Goal: Information Seeking & Learning: Learn about a topic

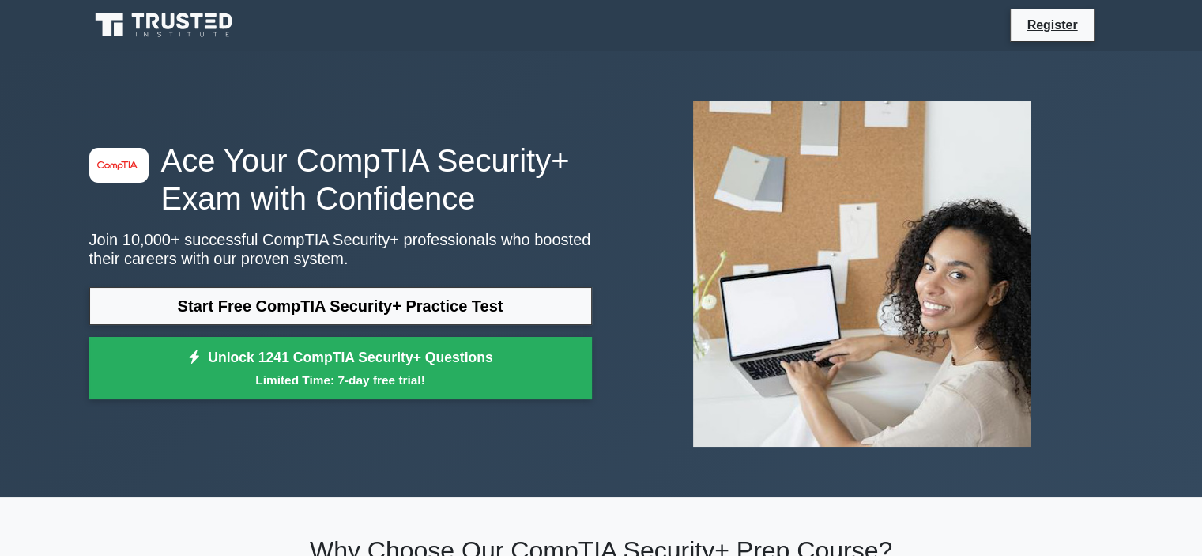
scroll to position [32, 0]
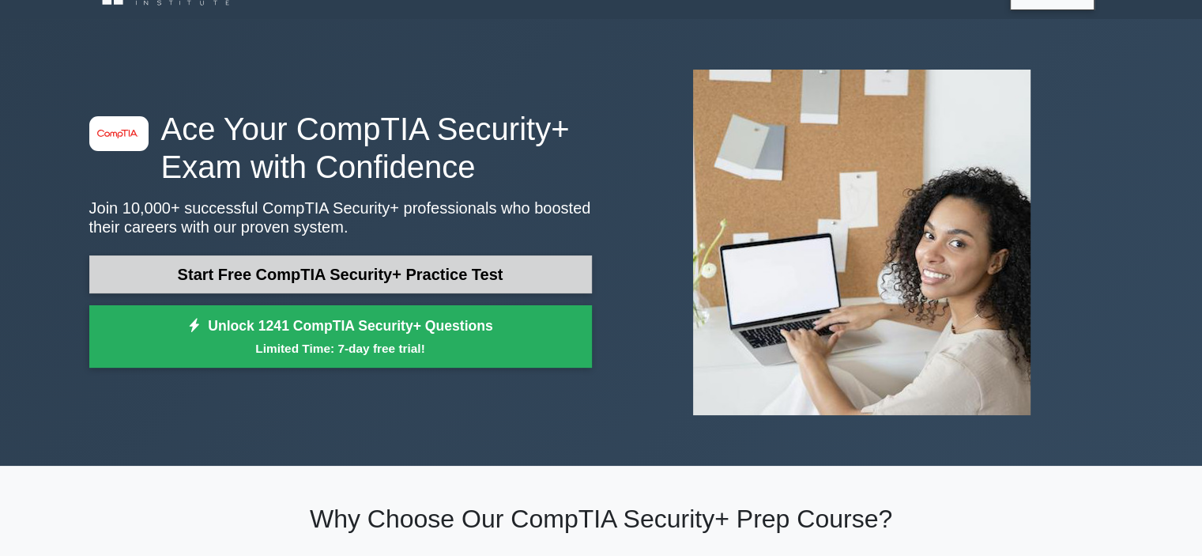
click at [210, 258] on link "Start Free CompTIA Security+ Practice Test" at bounding box center [340, 274] width 503 height 38
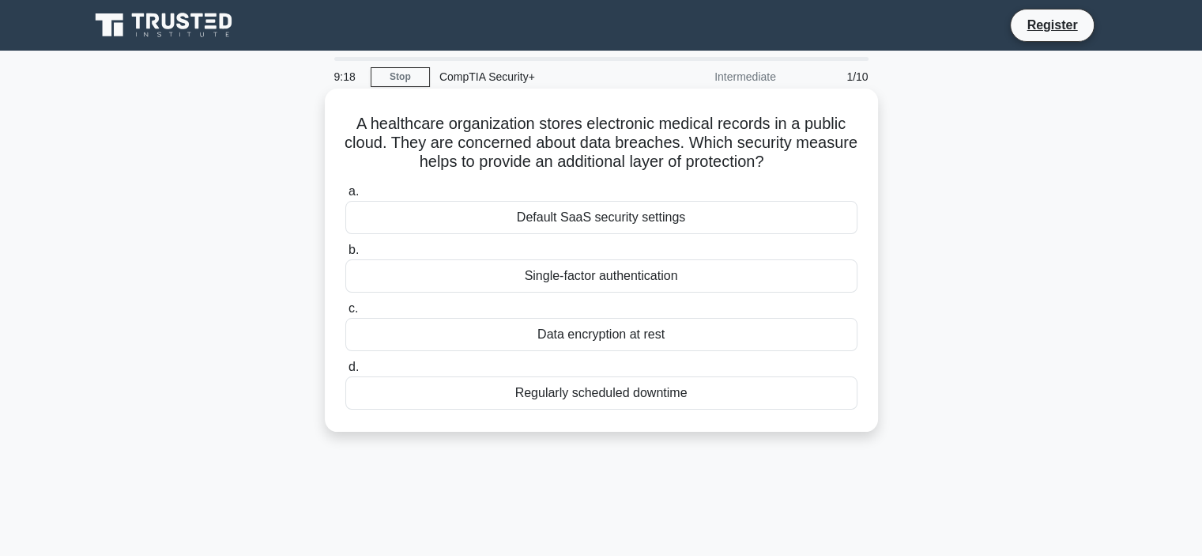
click at [430, 394] on div "Regularly scheduled downtime" at bounding box center [601, 392] width 512 height 33
click at [345, 372] on input "d. Regularly scheduled downtime" at bounding box center [345, 367] width 0 height 10
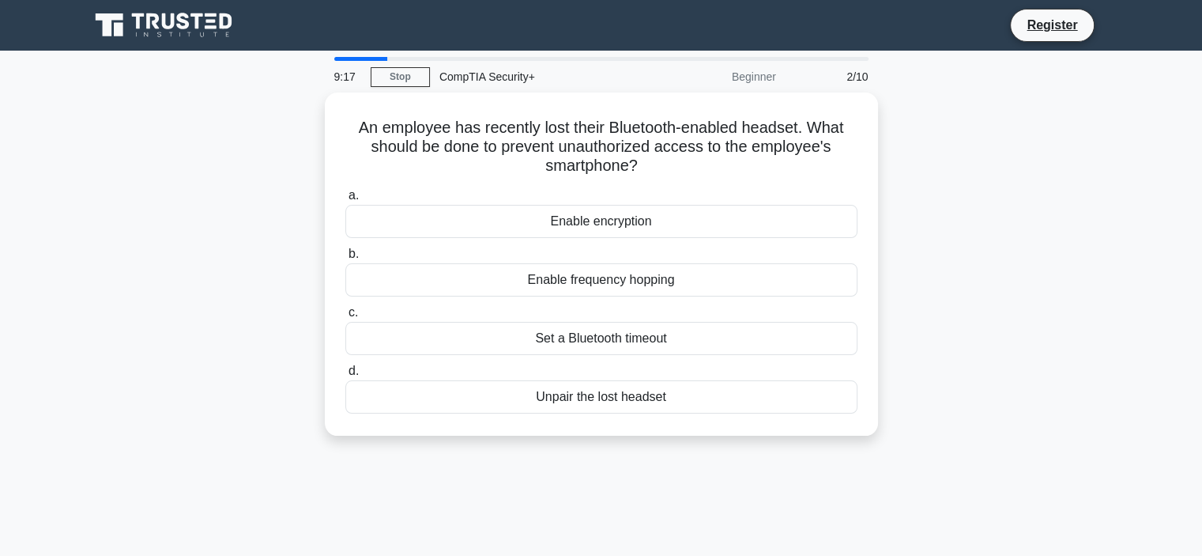
click at [174, 327] on div "An employee has recently lost their Bluetooth-enabled headset. What should be d…" at bounding box center [601, 273] width 1043 height 362
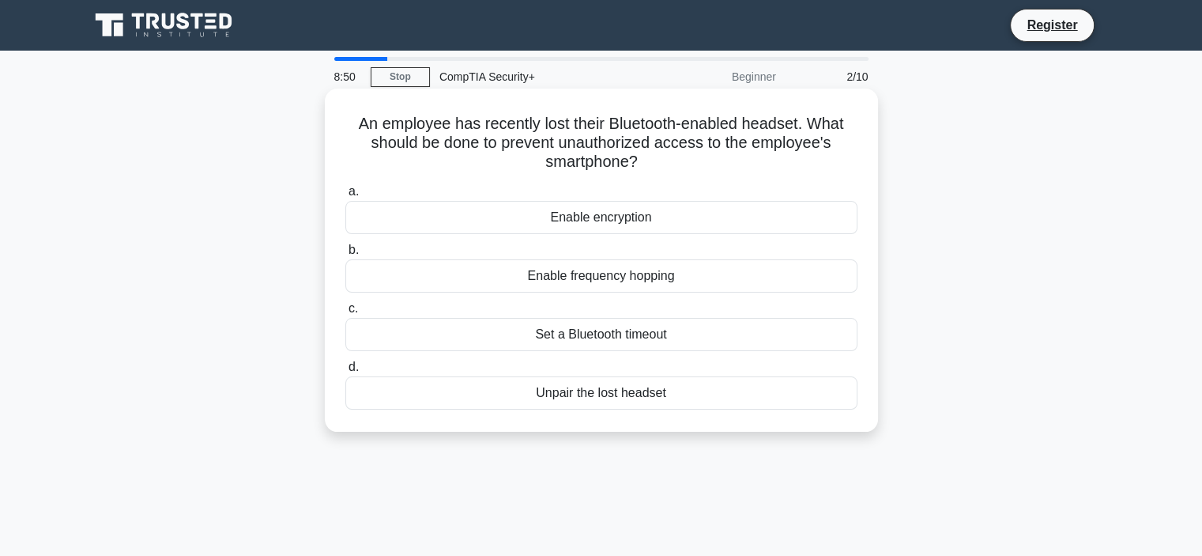
click at [436, 333] on div "Set a Bluetooth timeout" at bounding box center [601, 334] width 512 height 33
click at [345, 314] on input "c. Set a Bluetooth timeout" at bounding box center [345, 309] width 0 height 10
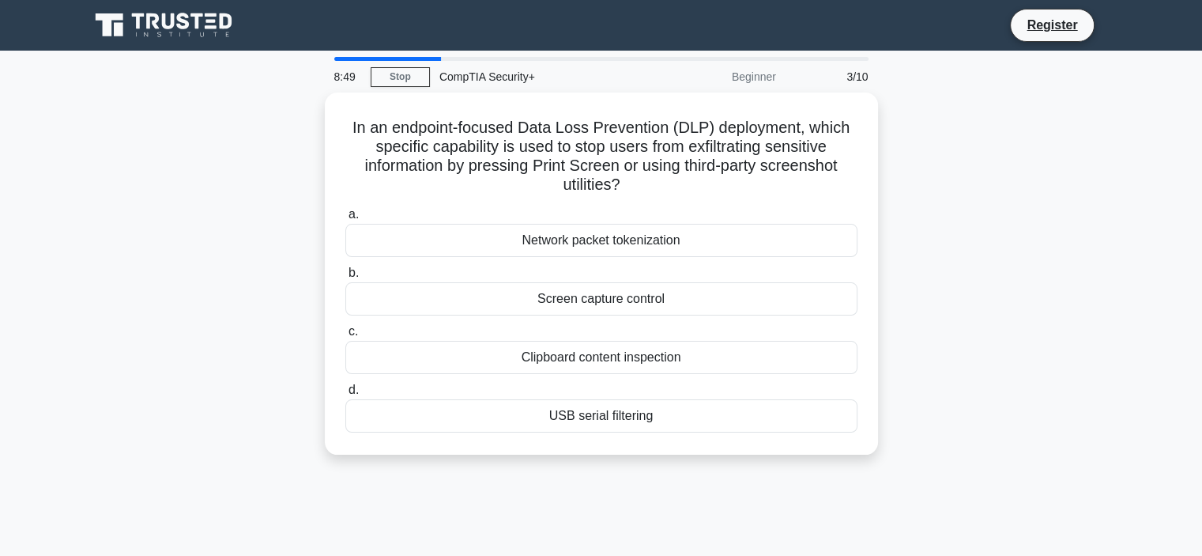
click at [285, 344] on div "In an endpoint-focused Data Loss Prevention (DLP) deployment, which specific ca…" at bounding box center [601, 282] width 1043 height 381
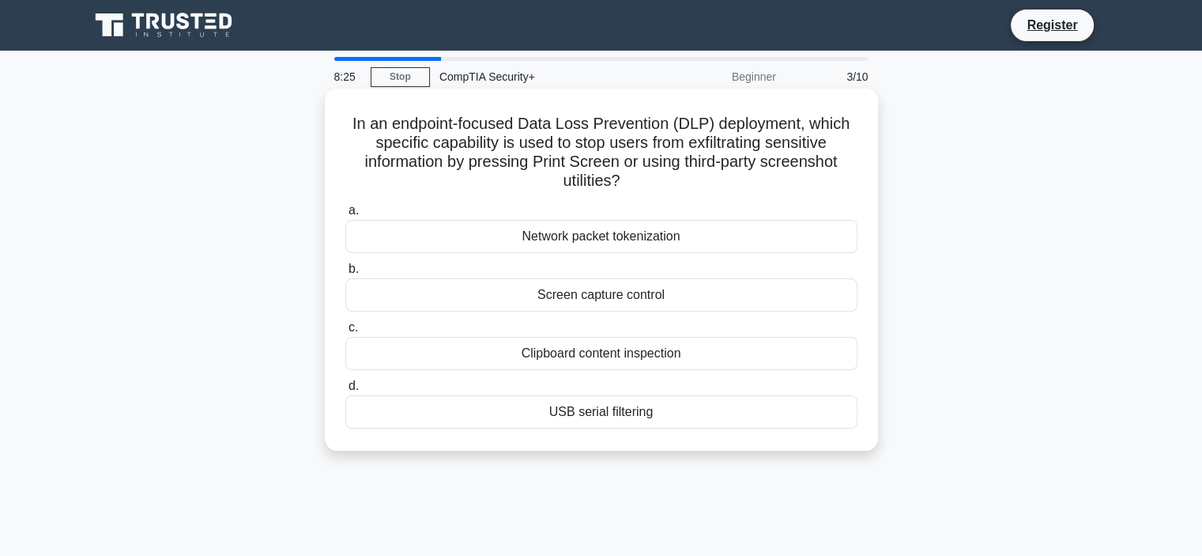
click at [436, 300] on div "Screen capture control" at bounding box center [601, 294] width 512 height 33
click at [345, 274] on input "b. Screen capture control" at bounding box center [345, 269] width 0 height 10
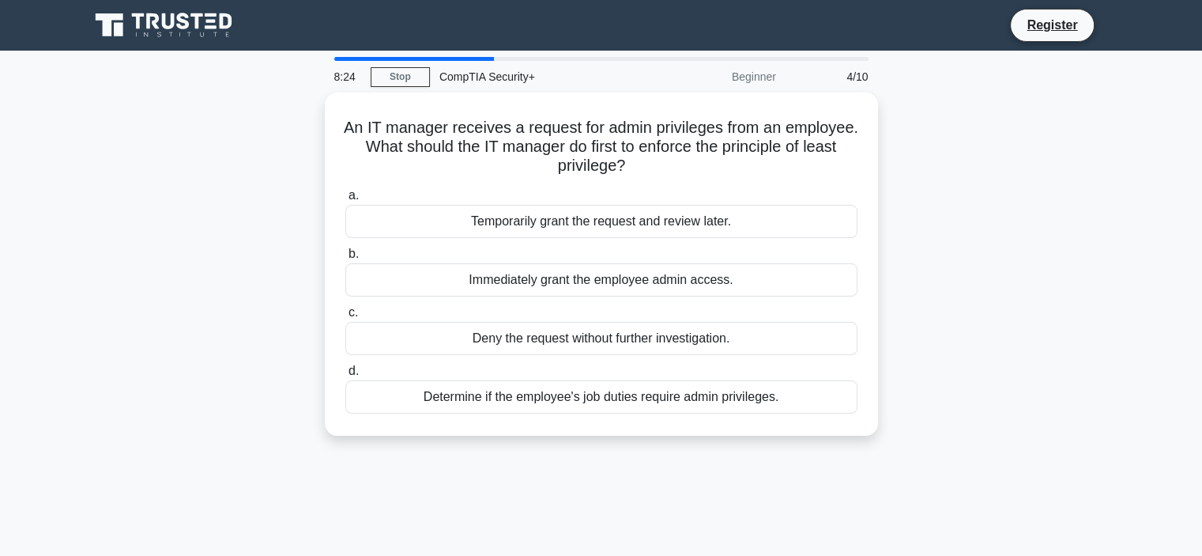
click at [278, 329] on div "An IT manager receives a request for admin privileges from an employee. What sh…" at bounding box center [601, 273] width 1043 height 362
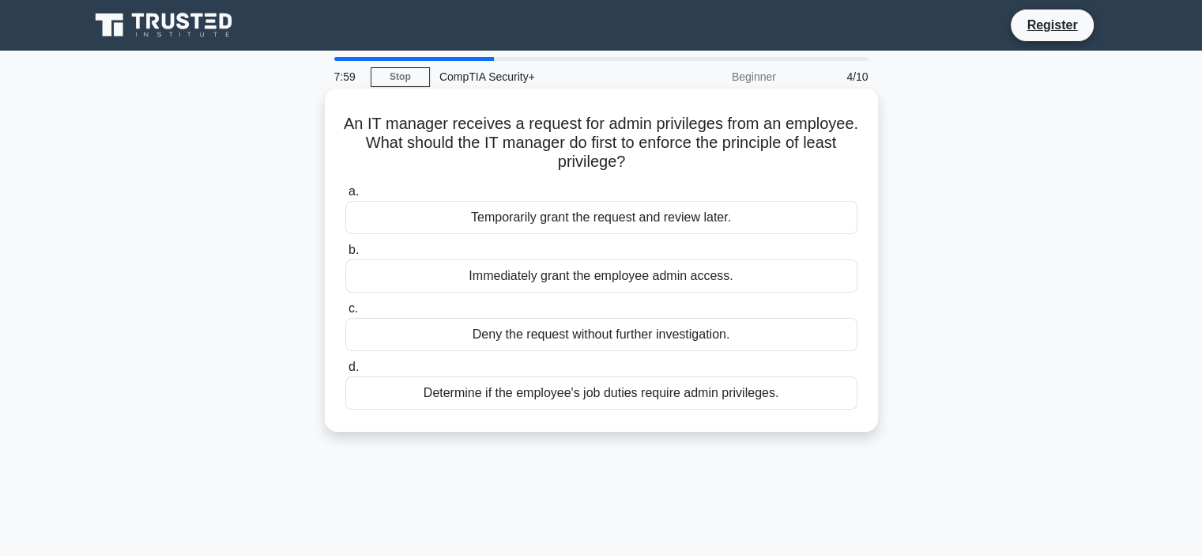
click at [381, 399] on div "Determine if the employee's job duties require admin privileges." at bounding box center [601, 392] width 512 height 33
click at [345, 372] on input "d. Determine if the employee's job duties require admin privileges." at bounding box center [345, 367] width 0 height 10
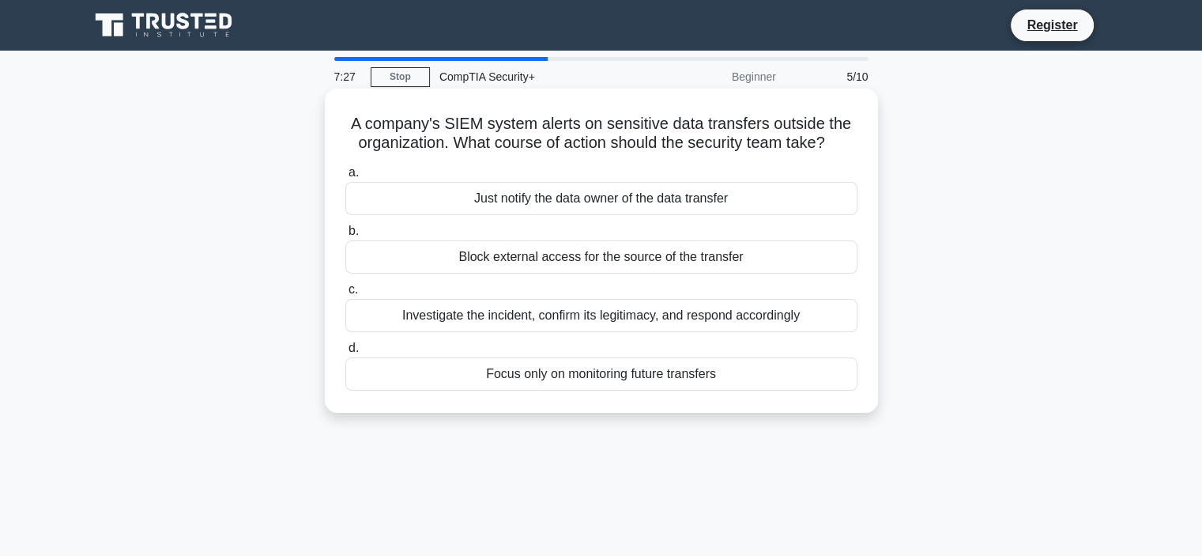
click at [402, 322] on div "Investigate the incident, confirm its legitimacy, and respond accordingly" at bounding box center [601, 315] width 512 height 33
click at [345, 295] on input "c. Investigate the incident, confirm its legitimacy, and respond accordingly" at bounding box center [345, 290] width 0 height 10
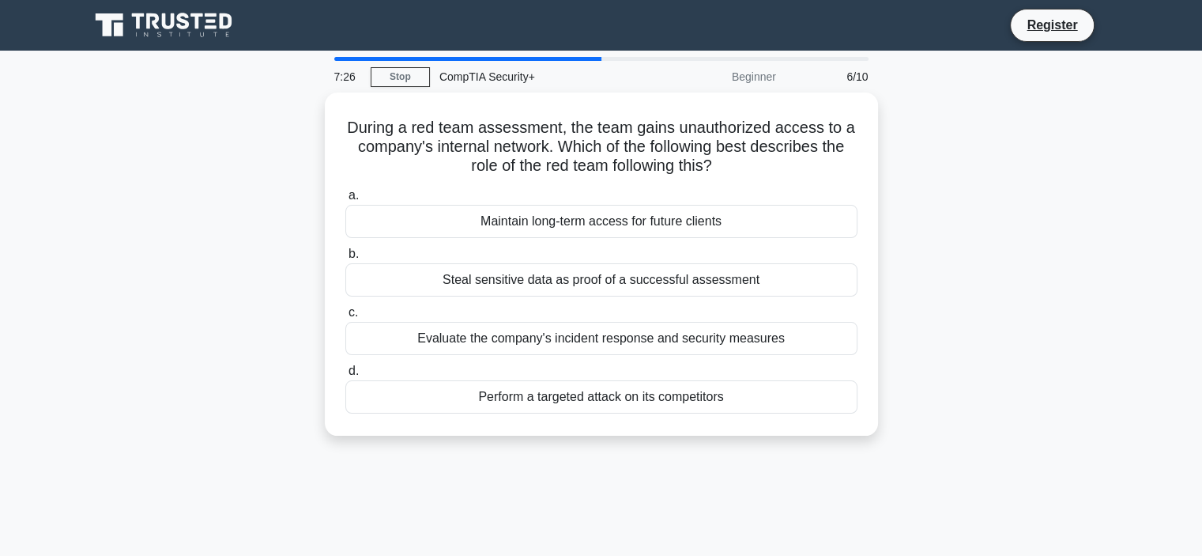
click at [217, 281] on div "During a red team assessment, the team gains unauthorized access to a company's…" at bounding box center [601, 273] width 1043 height 362
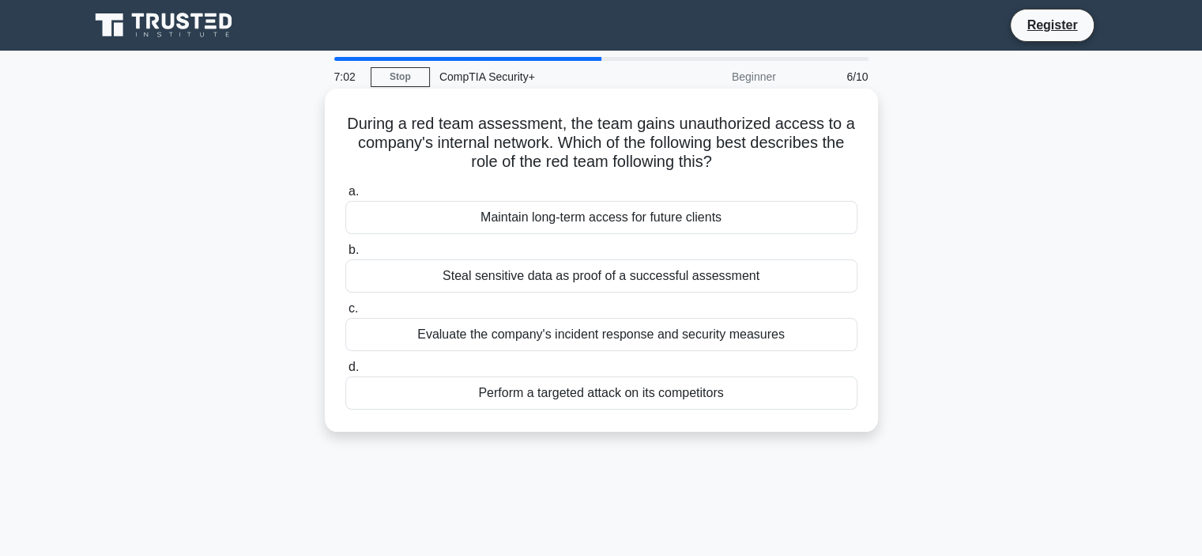
click at [414, 341] on div "Evaluate the company's incident response and security measures" at bounding box center [601, 334] width 512 height 33
click at [345, 314] on input "c. Evaluate the company's incident response and security measures" at bounding box center [345, 309] width 0 height 10
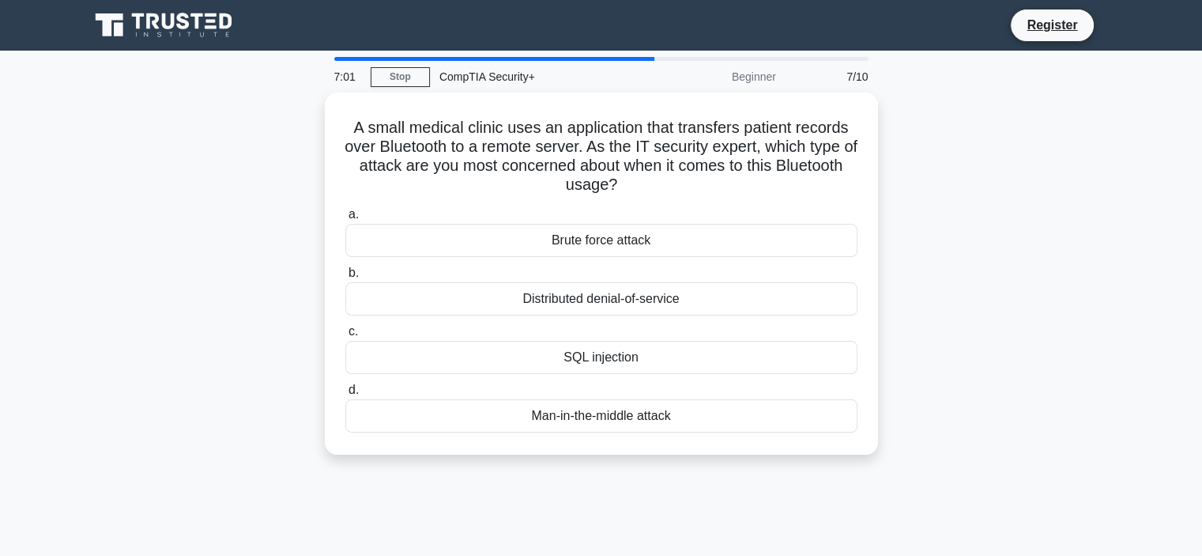
click at [237, 270] on div "A small medical clinic uses an application that transfers patient records over …" at bounding box center [601, 282] width 1043 height 381
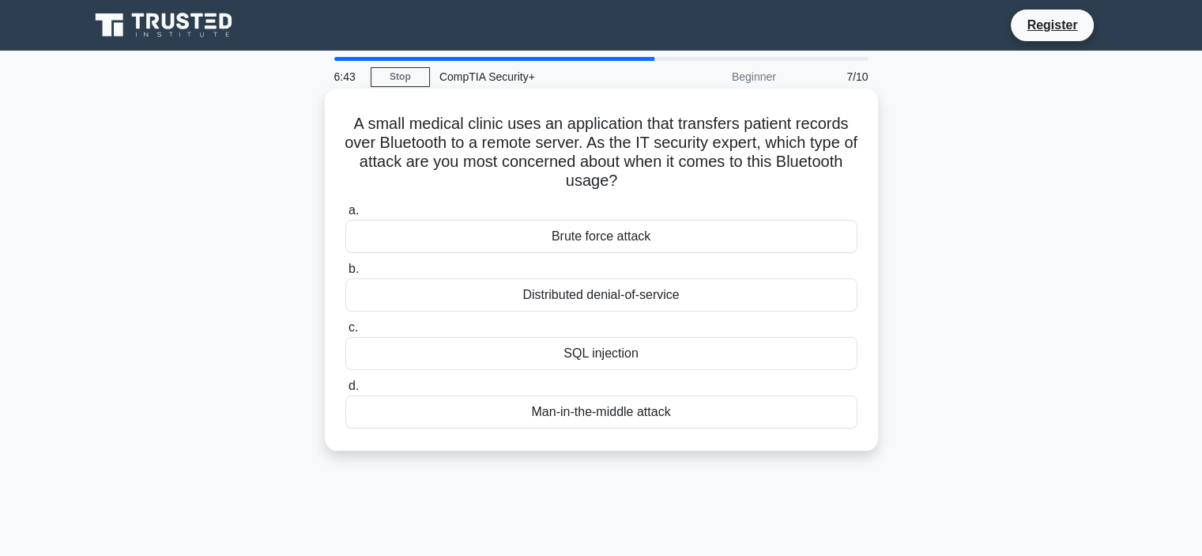
click at [456, 412] on div "Man-in-the-middle attack" at bounding box center [601, 411] width 512 height 33
click at [345, 391] on input "d. Man-in-the-middle attack" at bounding box center [345, 386] width 0 height 10
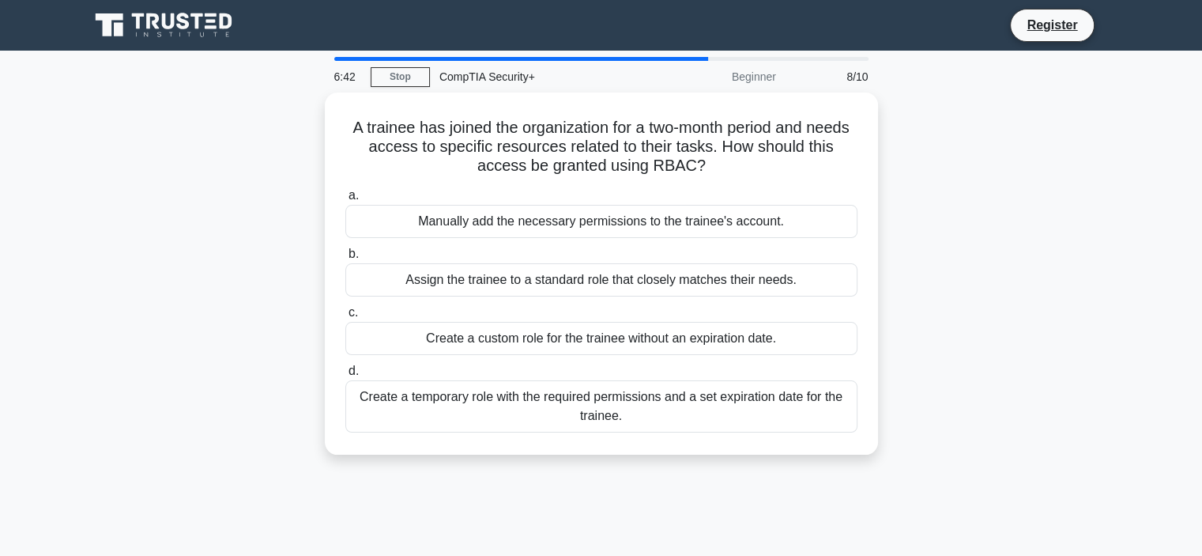
click at [292, 337] on div "A trainee has joined the organization for a two-month period and needs access t…" at bounding box center [601, 282] width 1043 height 381
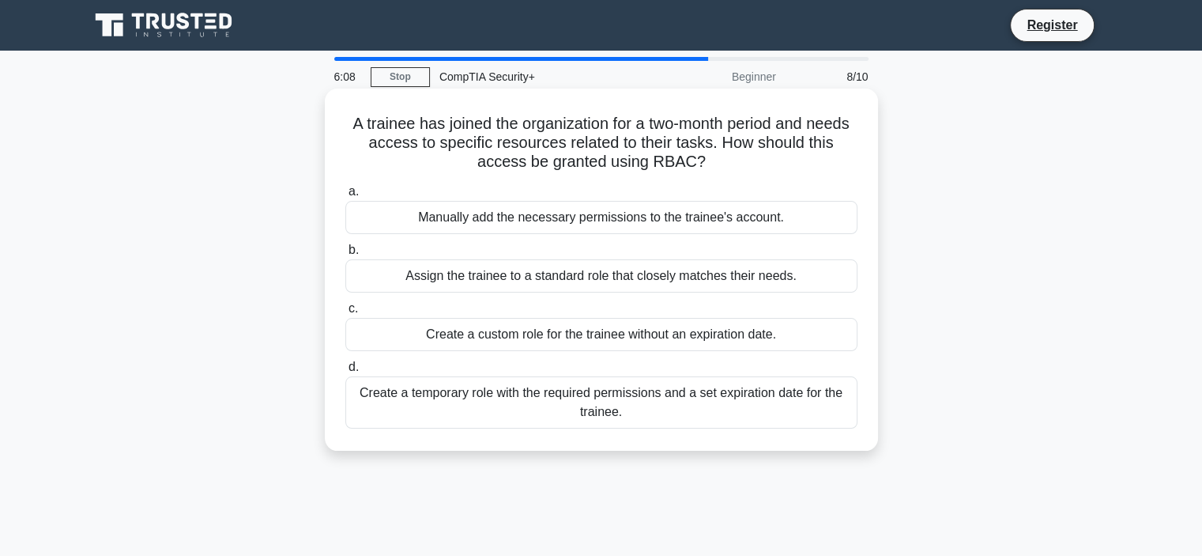
click at [398, 397] on div "Create a temporary role with the required permissions and a set expiration date…" at bounding box center [601, 402] width 512 height 52
click at [345, 372] on input "d. Create a temporary role with the required permissions and a set expiration d…" at bounding box center [345, 367] width 0 height 10
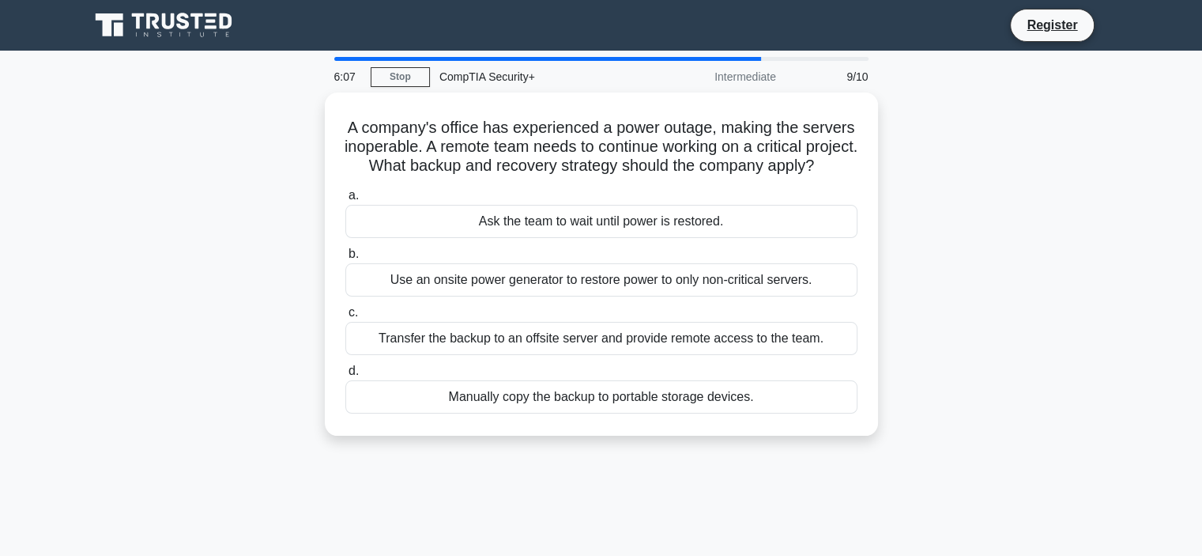
click at [178, 316] on div "A company's office has experienced a power outage, making the servers inoperabl…" at bounding box center [601, 273] width 1043 height 362
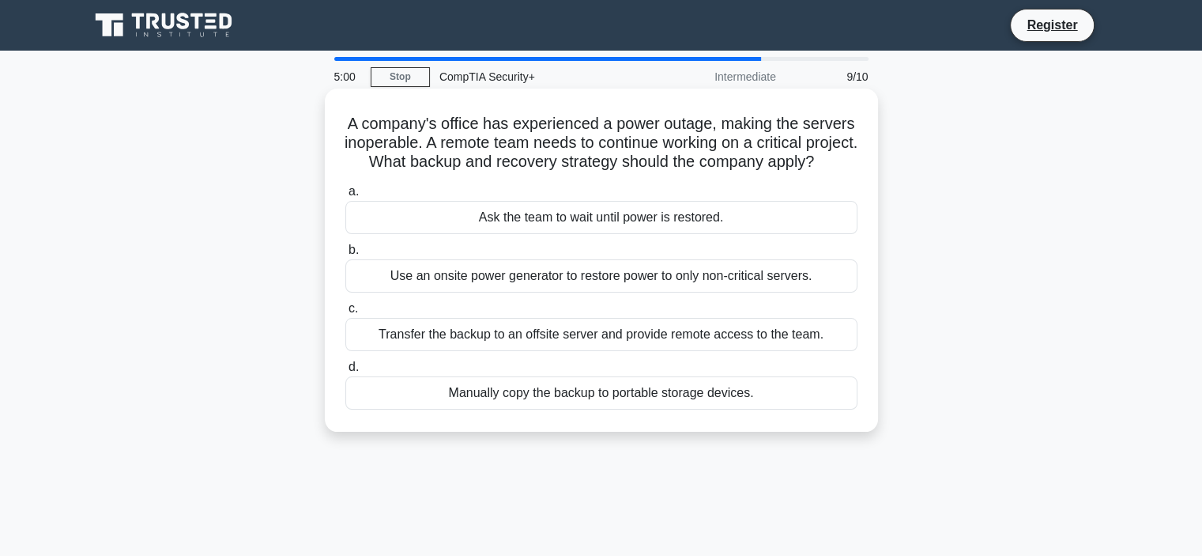
click at [374, 351] on div "Transfer the backup to an offsite server and provide remote access to the team." at bounding box center [601, 334] width 512 height 33
click at [345, 314] on input "c. Transfer the backup to an offsite server and provide remote access to the te…" at bounding box center [345, 309] width 0 height 10
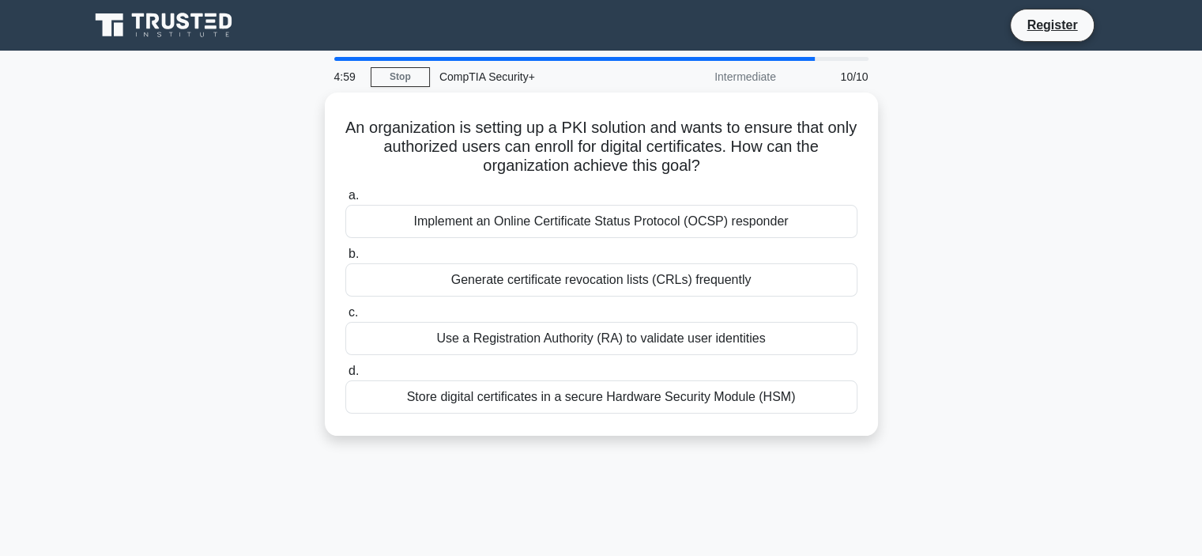
click at [202, 322] on div "An organization is setting up a PKI solution and wants to ensure that only auth…" at bounding box center [601, 273] width 1043 height 362
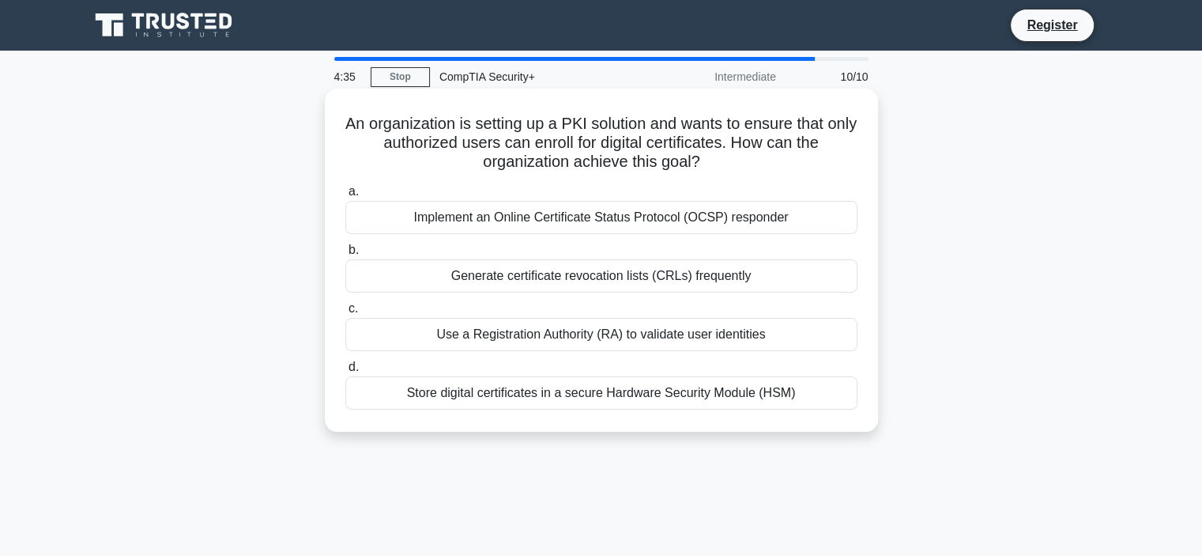
click at [487, 224] on div "Implement an Online Certificate Status Protocol (OCSP) responder" at bounding box center [601, 217] width 512 height 33
click at [345, 197] on input "a. Implement an Online Certificate Status Protocol (OCSP) responder" at bounding box center [345, 192] width 0 height 10
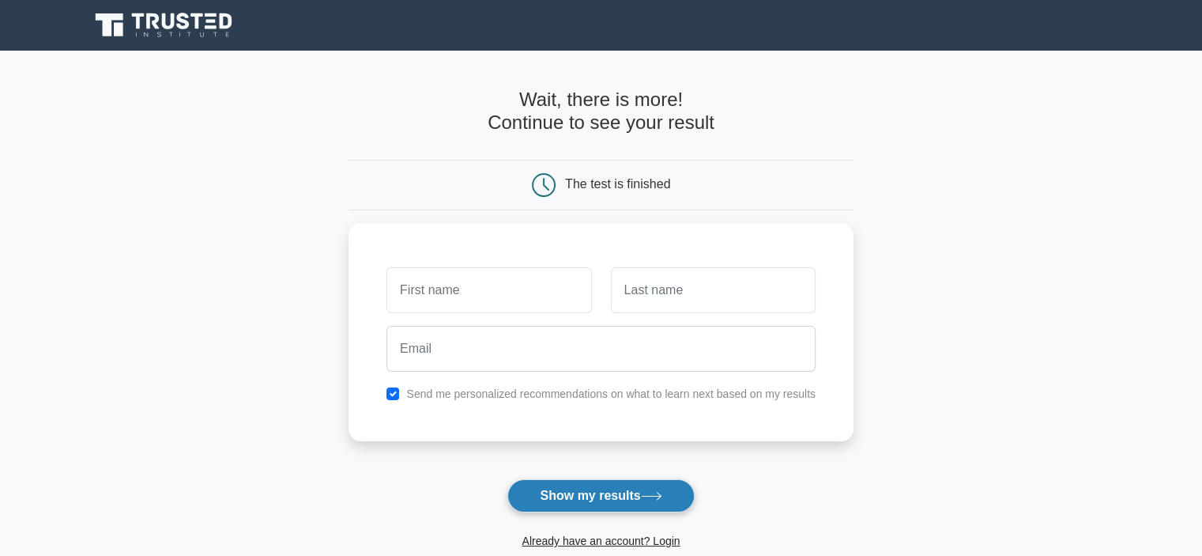
click at [571, 492] on button "Show my results" at bounding box center [600, 495] width 187 height 33
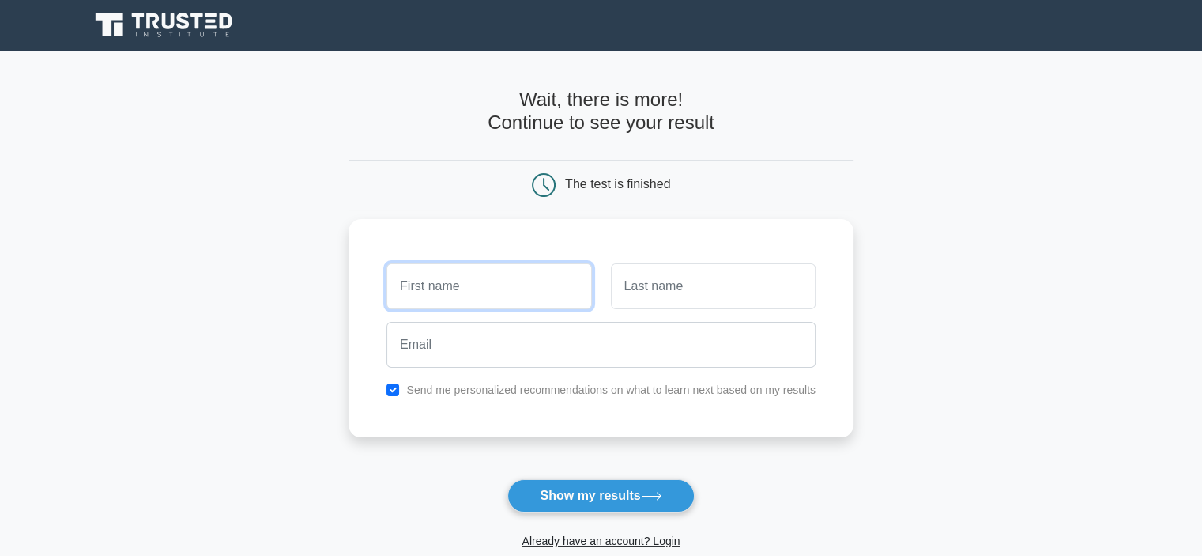
click at [520, 303] on input "text" at bounding box center [489, 286] width 205 height 46
type input "[PERSON_NAME]"
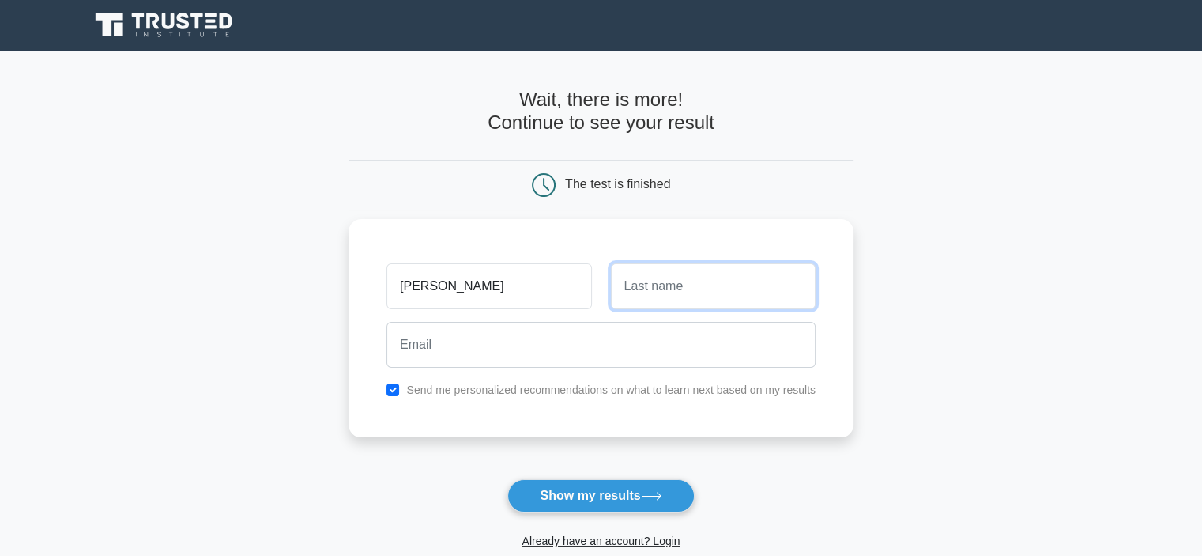
click at [654, 296] on input "text" at bounding box center [713, 286] width 205 height 46
type input "yılmaz"
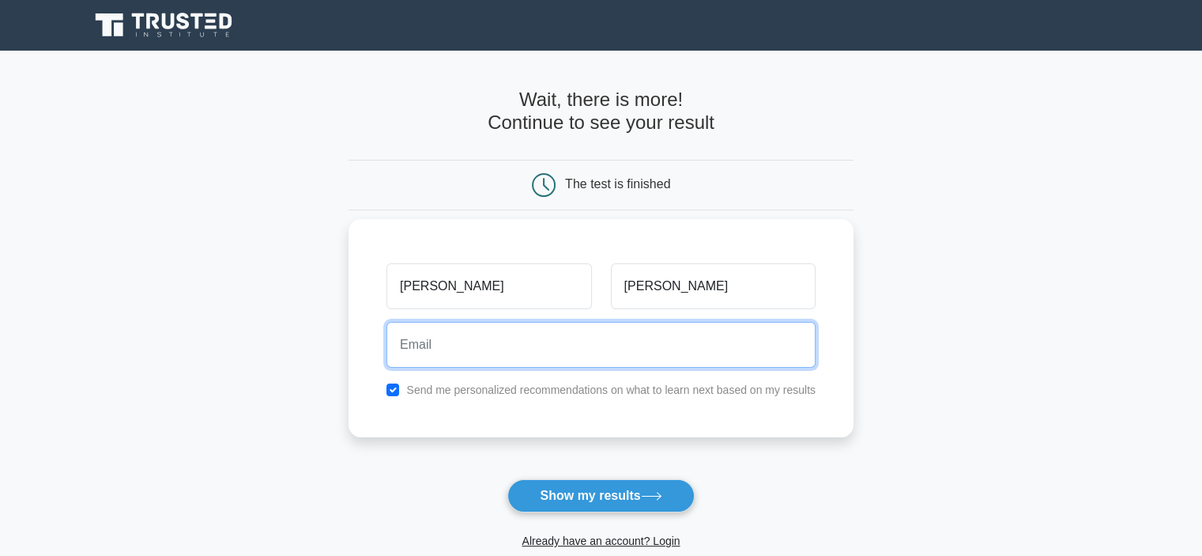
click at [659, 338] on input "email" at bounding box center [601, 345] width 429 height 46
type input "[EMAIL_ADDRESS][DOMAIN_NAME]"
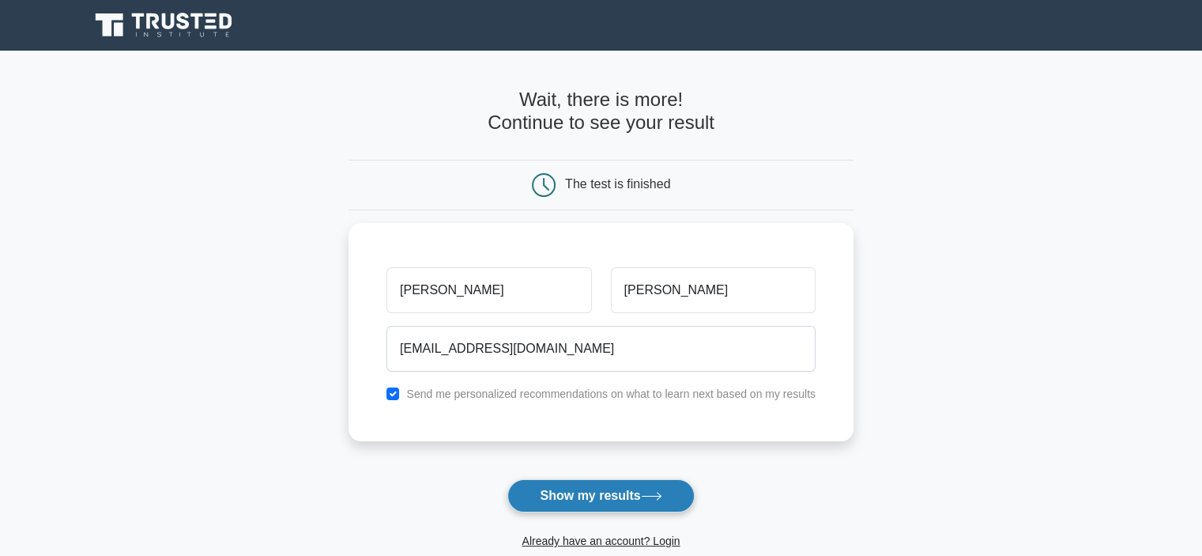
click at [599, 507] on button "Show my results" at bounding box center [600, 495] width 187 height 33
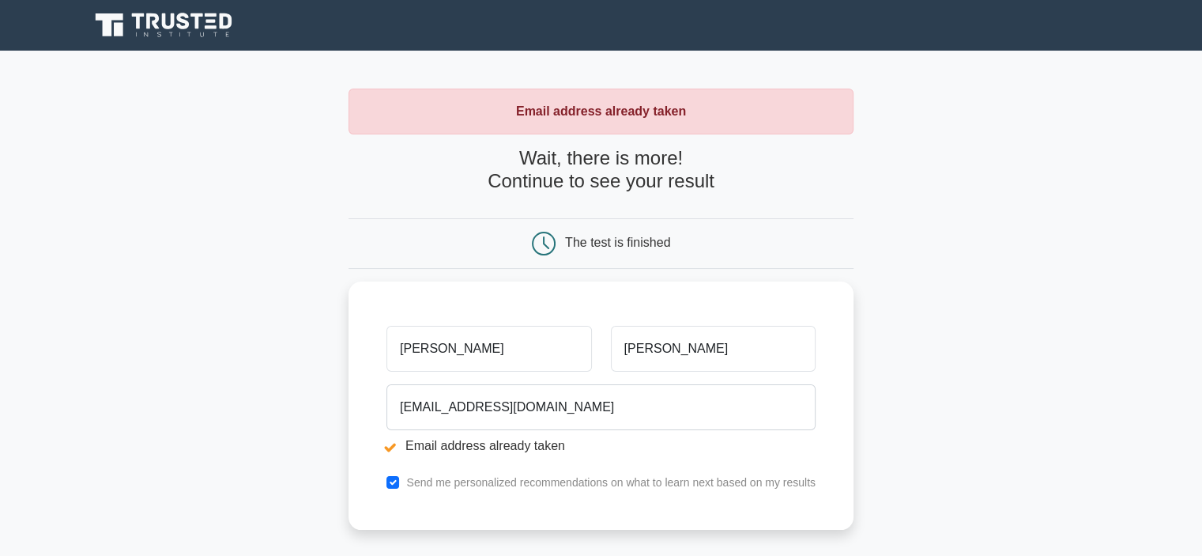
click at [786, 234] on div at bounding box center [812, 244] width 84 height 24
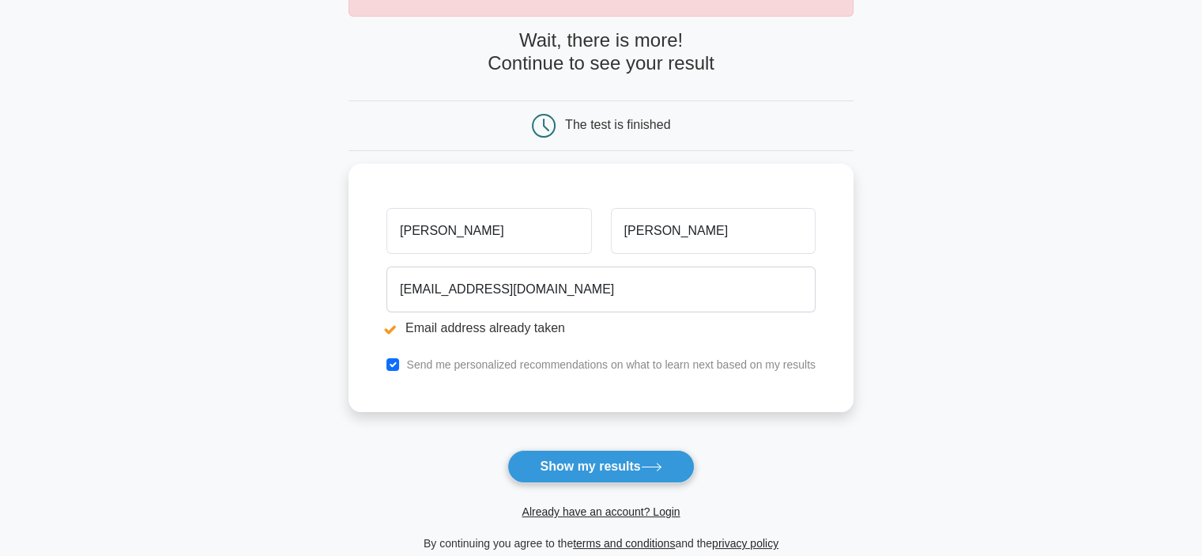
scroll to position [95, 0]
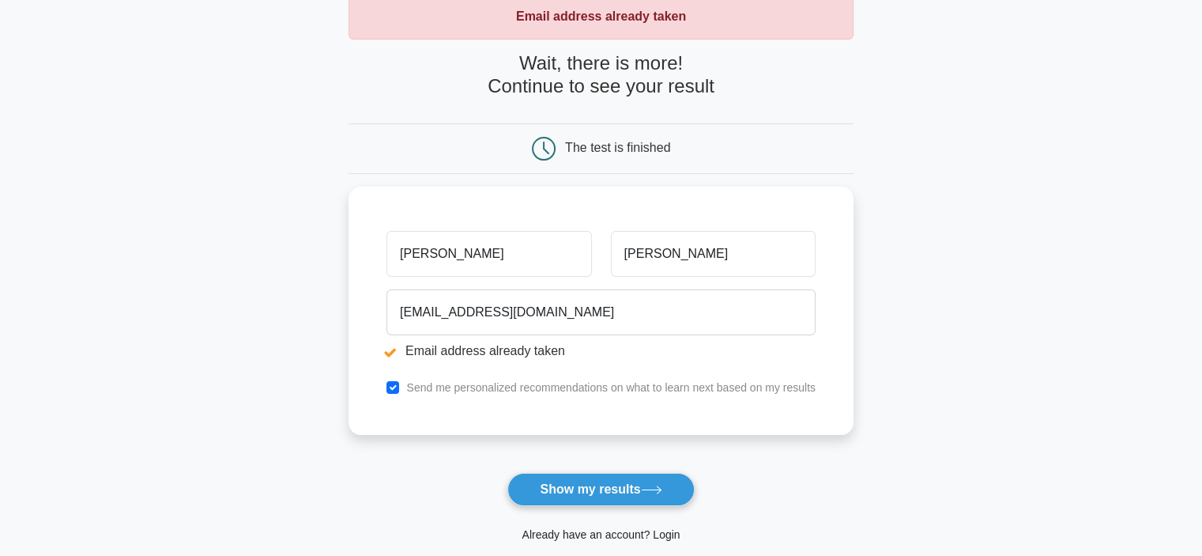
click at [644, 528] on link "Already have an account? Login" at bounding box center [601, 534] width 158 height 13
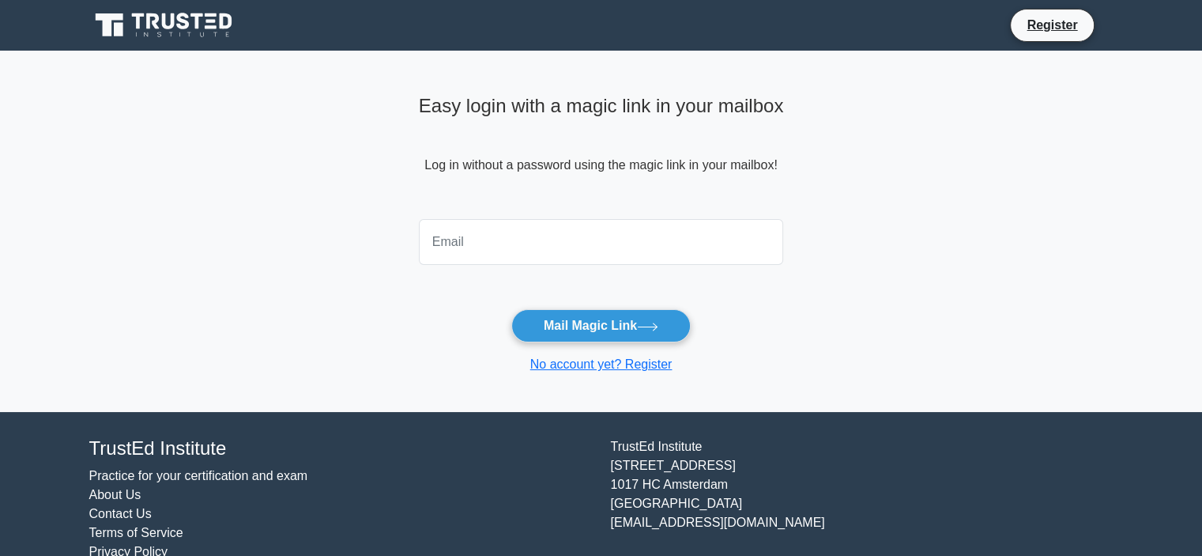
click at [673, 262] on input "email" at bounding box center [601, 242] width 365 height 46
type input "[EMAIL_ADDRESS][DOMAIN_NAME]"
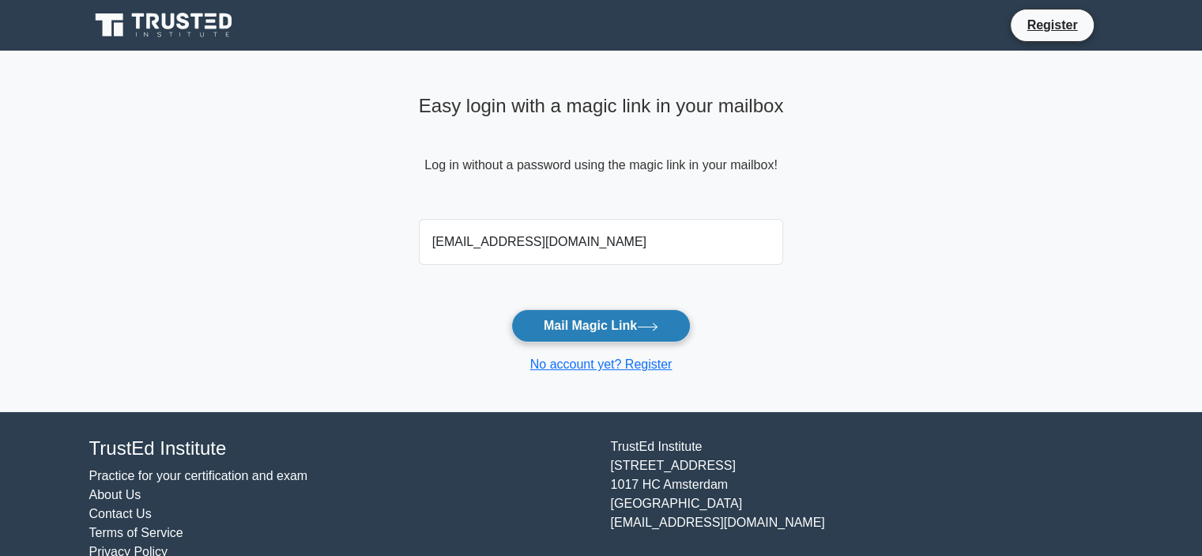
click at [627, 315] on button "Mail Magic Link" at bounding box center [600, 325] width 179 height 33
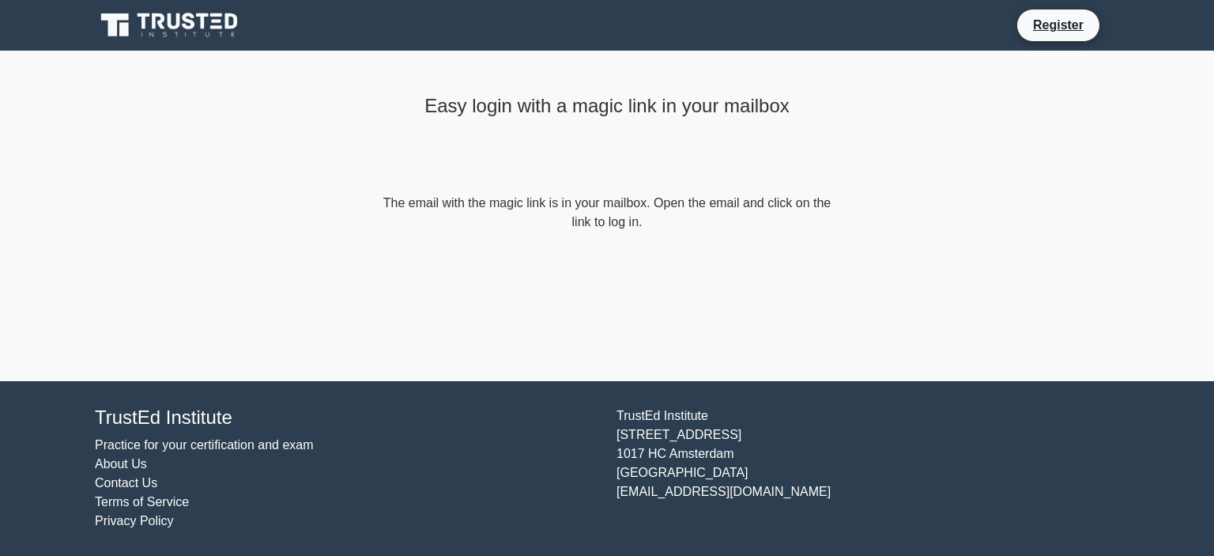
click at [171, 10] on icon at bounding box center [171, 25] width 152 height 30
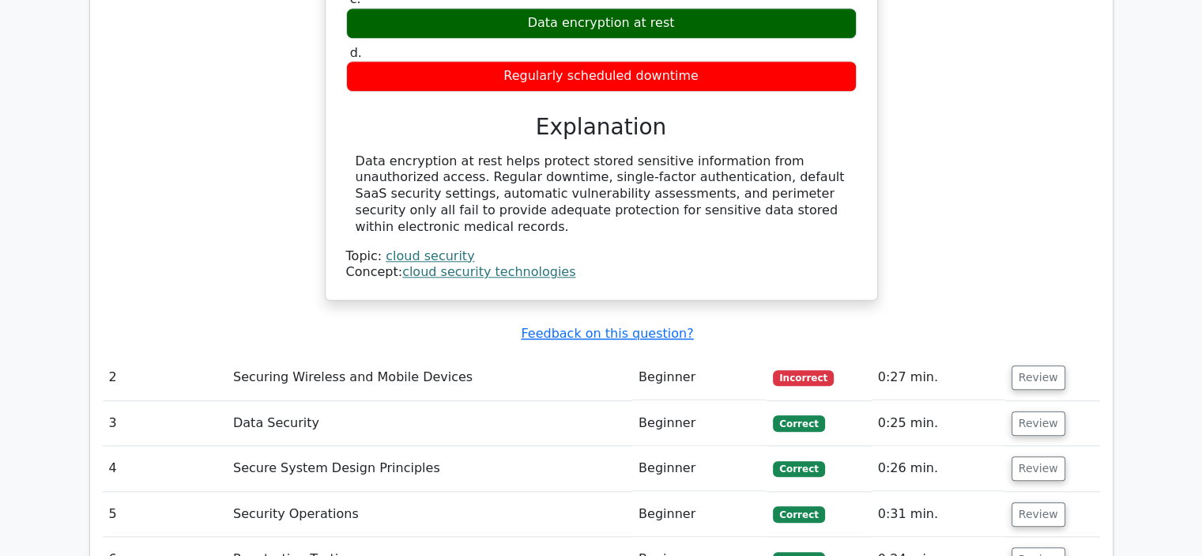
scroll to position [1707, 0]
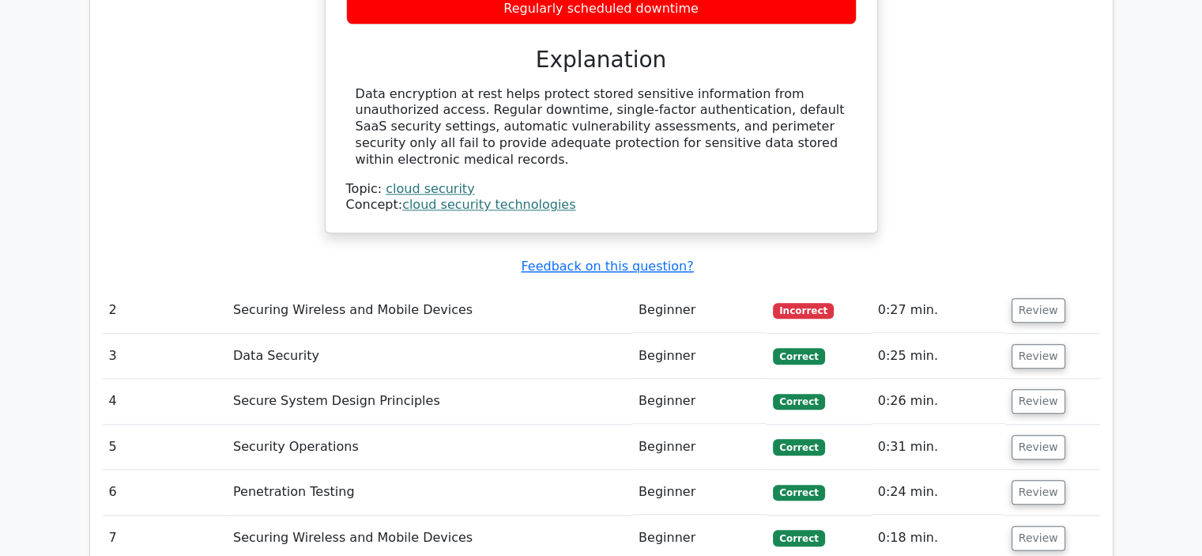
click at [907, 288] on td "0:27 min." at bounding box center [939, 310] width 134 height 45
click at [1035, 298] on button "Review" at bounding box center [1039, 310] width 54 height 25
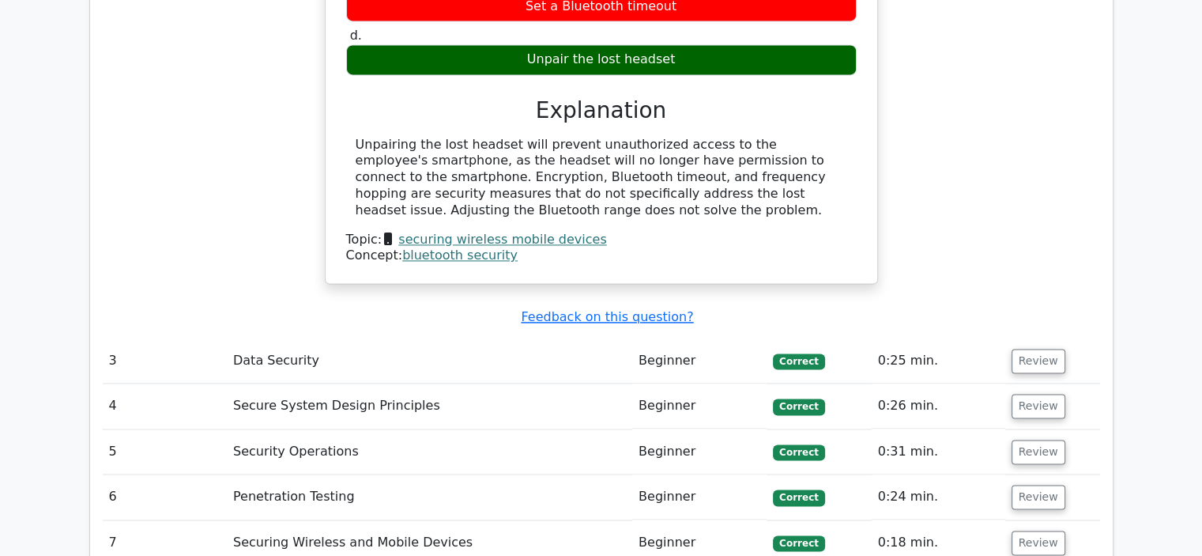
scroll to position [2371, 0]
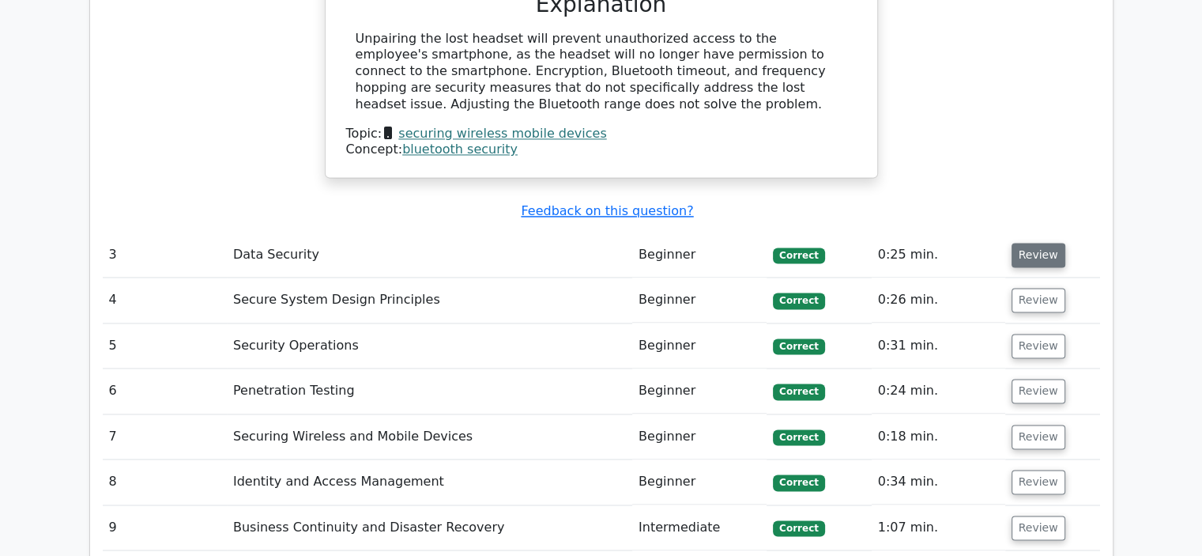
click at [1055, 243] on button "Review" at bounding box center [1039, 255] width 54 height 25
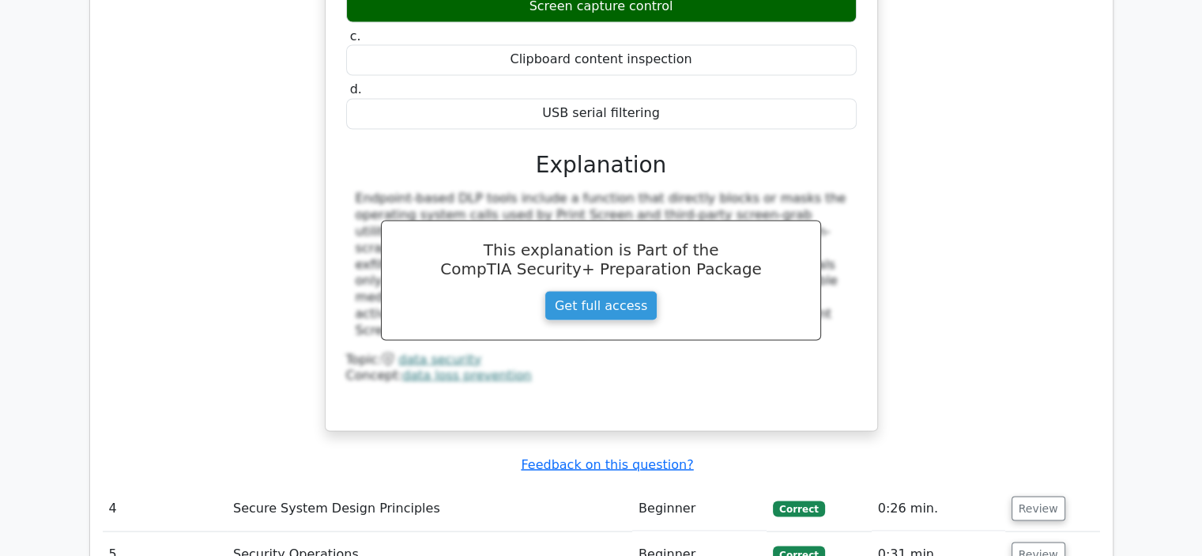
scroll to position [2846, 0]
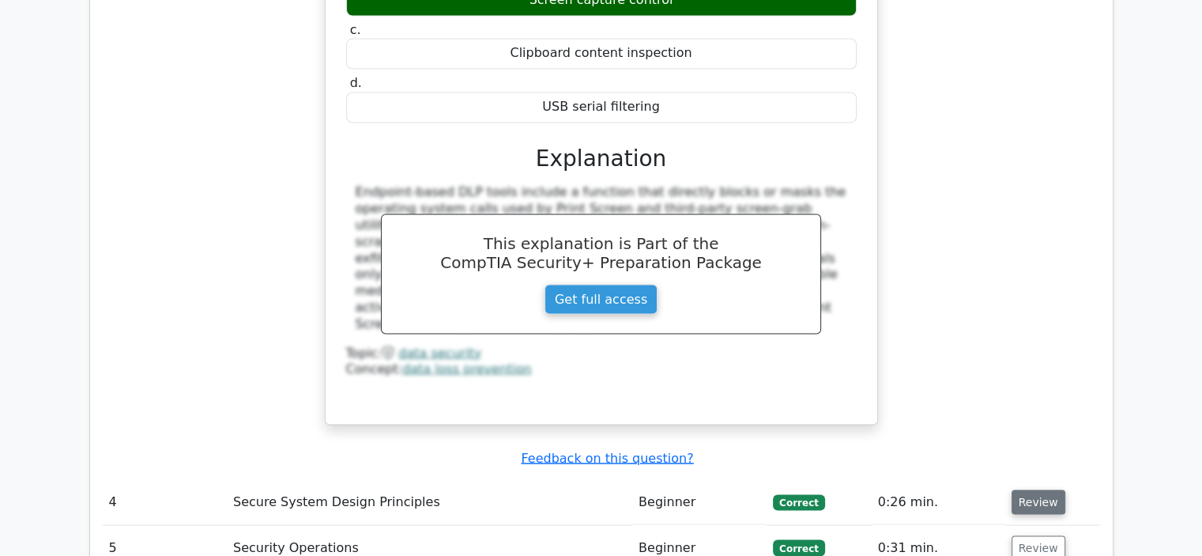
click at [1031, 489] on button "Review" at bounding box center [1039, 501] width 54 height 25
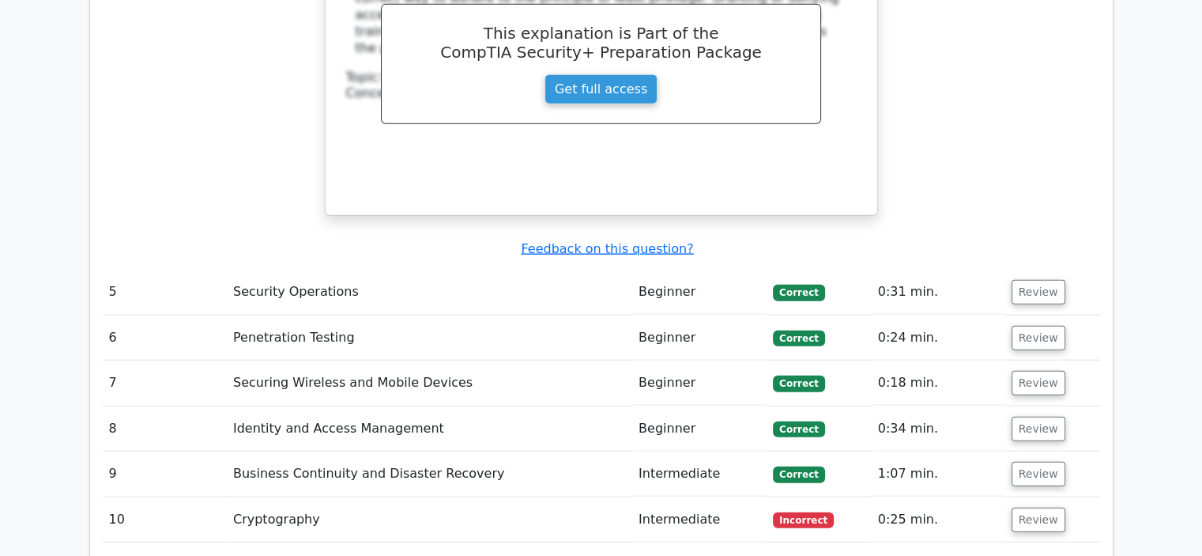
scroll to position [3794, 0]
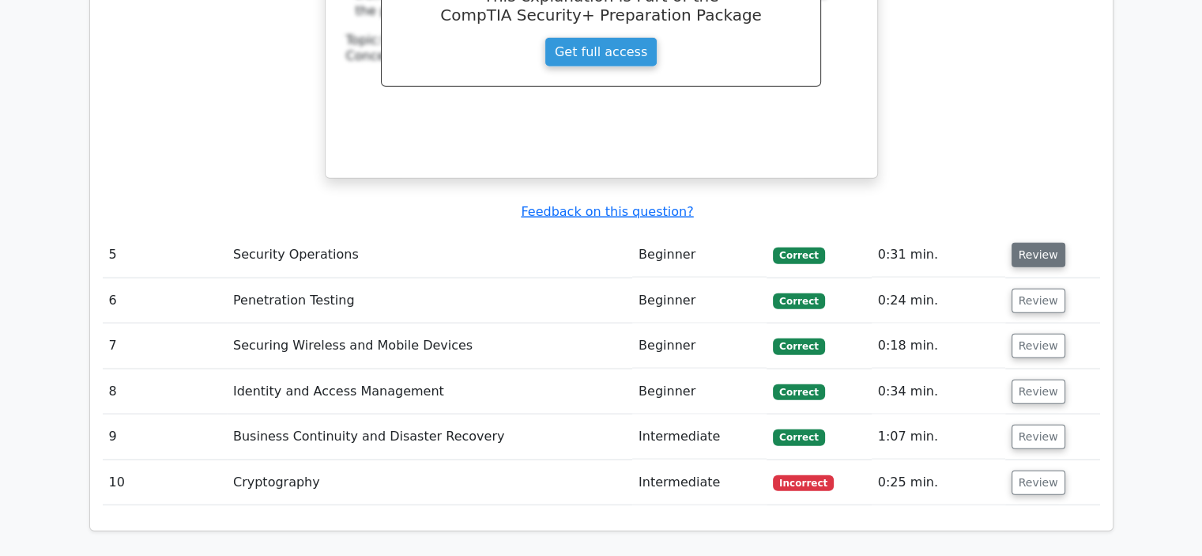
click at [1040, 243] on button "Review" at bounding box center [1039, 255] width 54 height 25
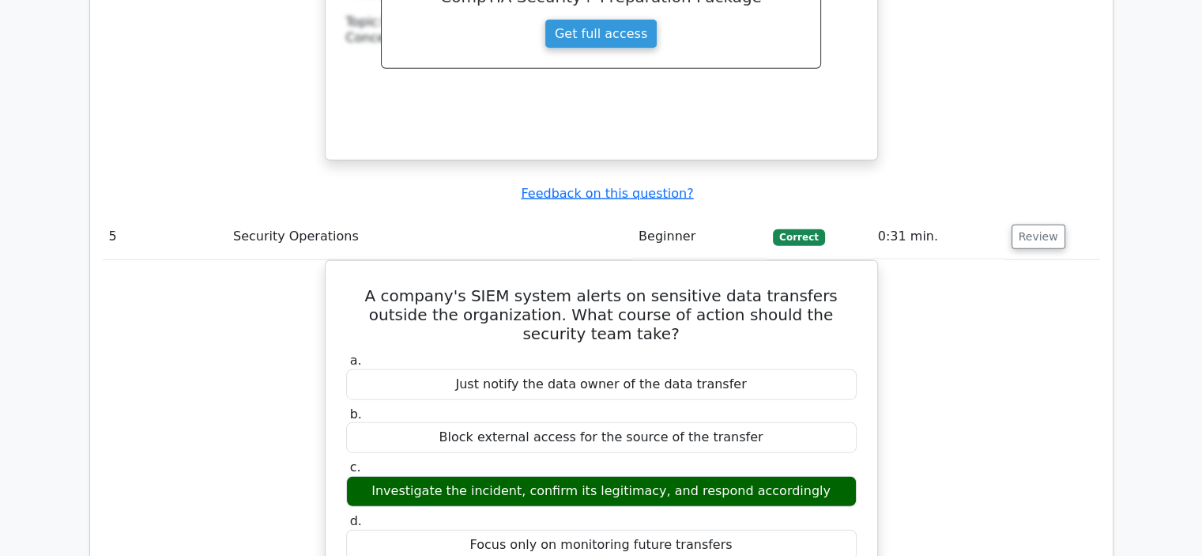
click at [1083, 260] on div "A company's SIEM system alerts on sensitive data transfers outside the organiza…" at bounding box center [602, 507] width 998 height 495
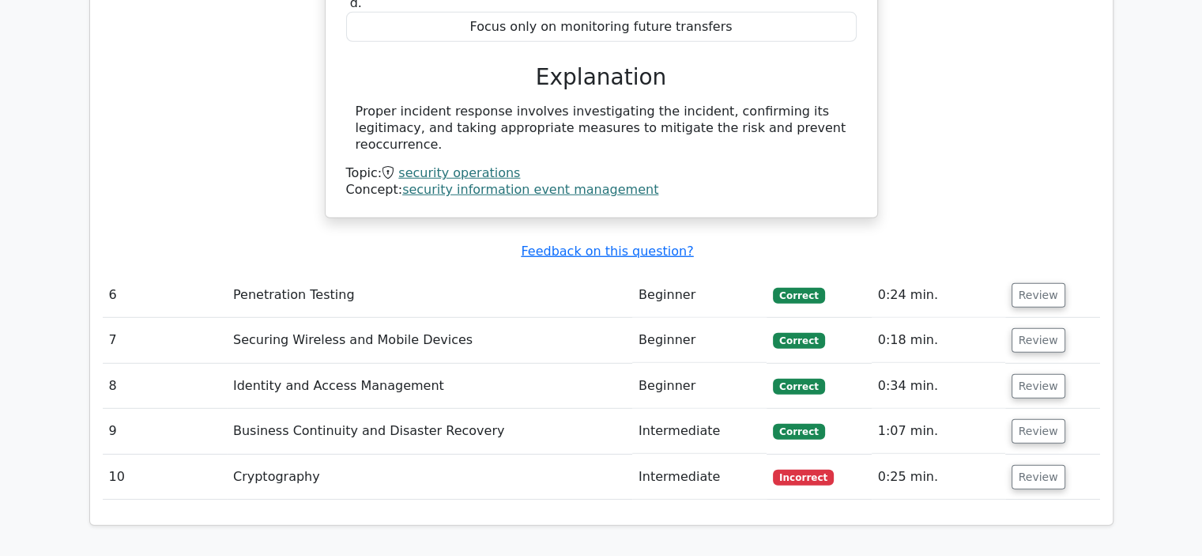
scroll to position [4332, 0]
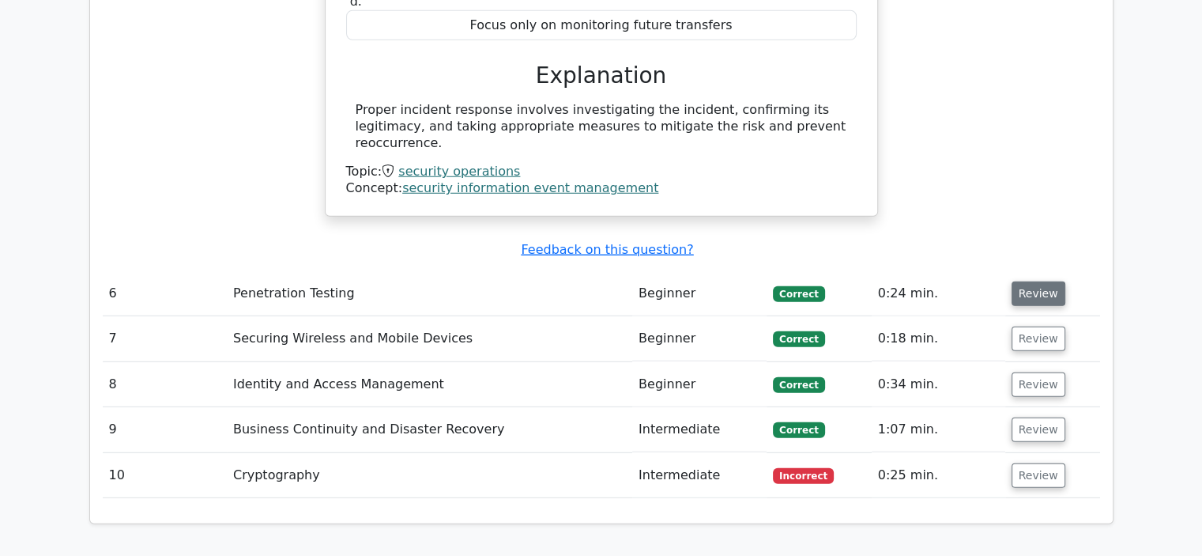
click at [1022, 281] on button "Review" at bounding box center [1039, 293] width 54 height 25
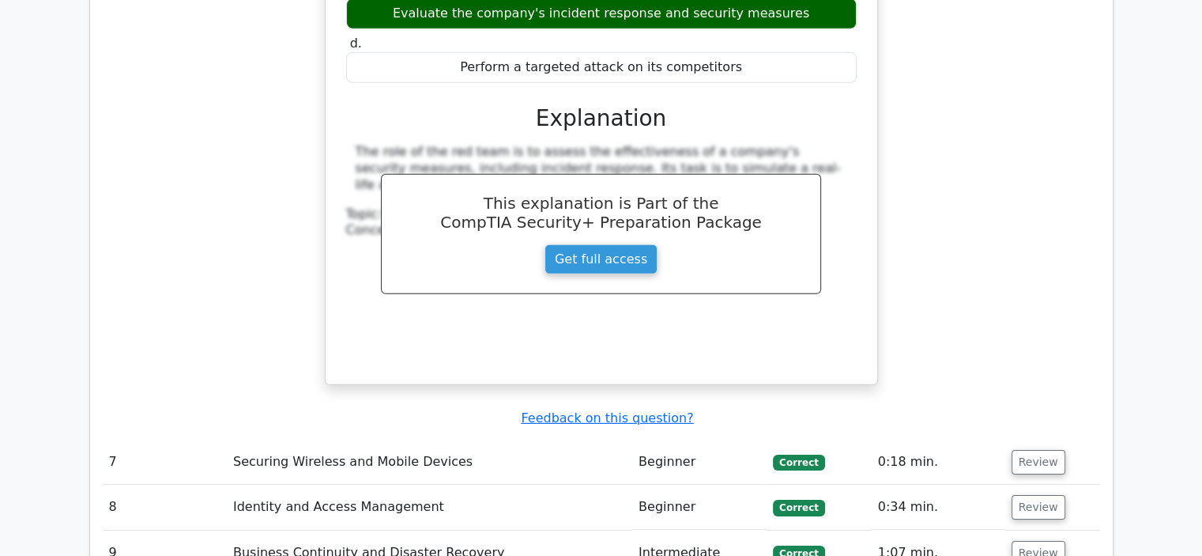
scroll to position [4964, 0]
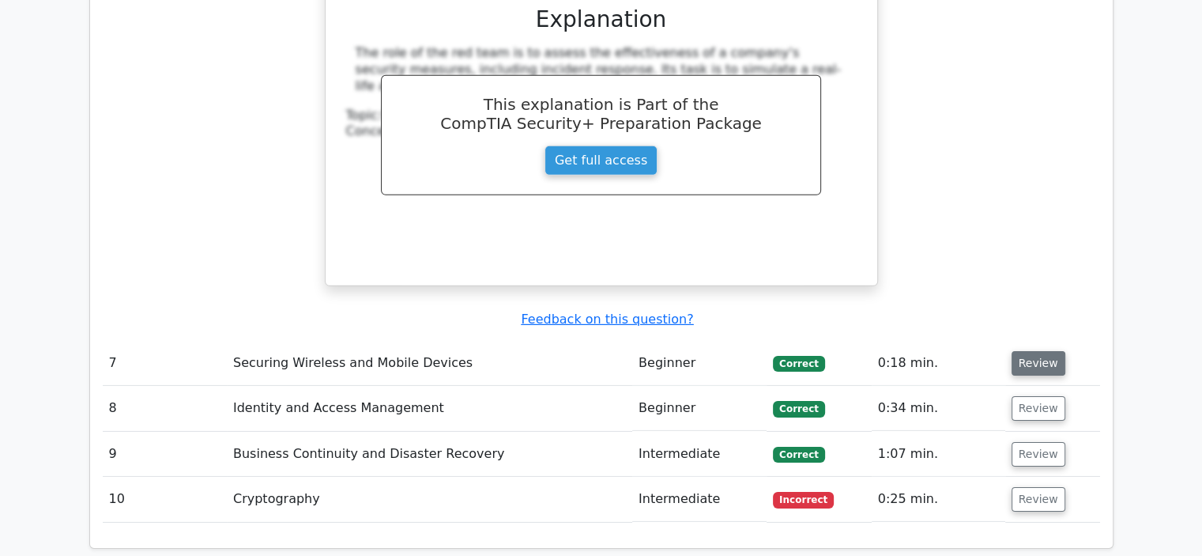
click at [1055, 351] on button "Review" at bounding box center [1039, 363] width 54 height 25
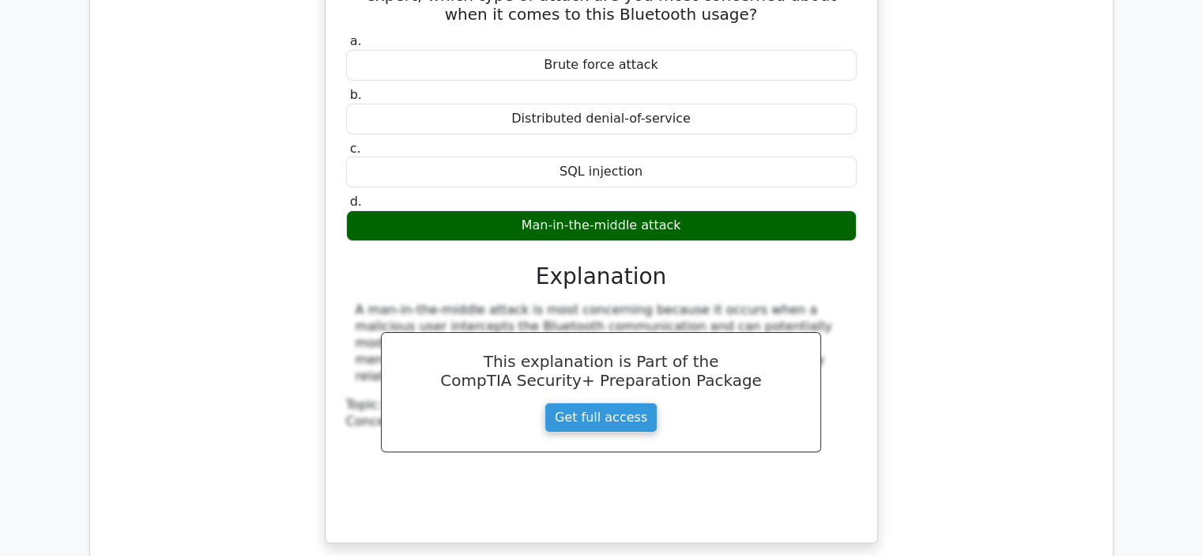
scroll to position [5470, 0]
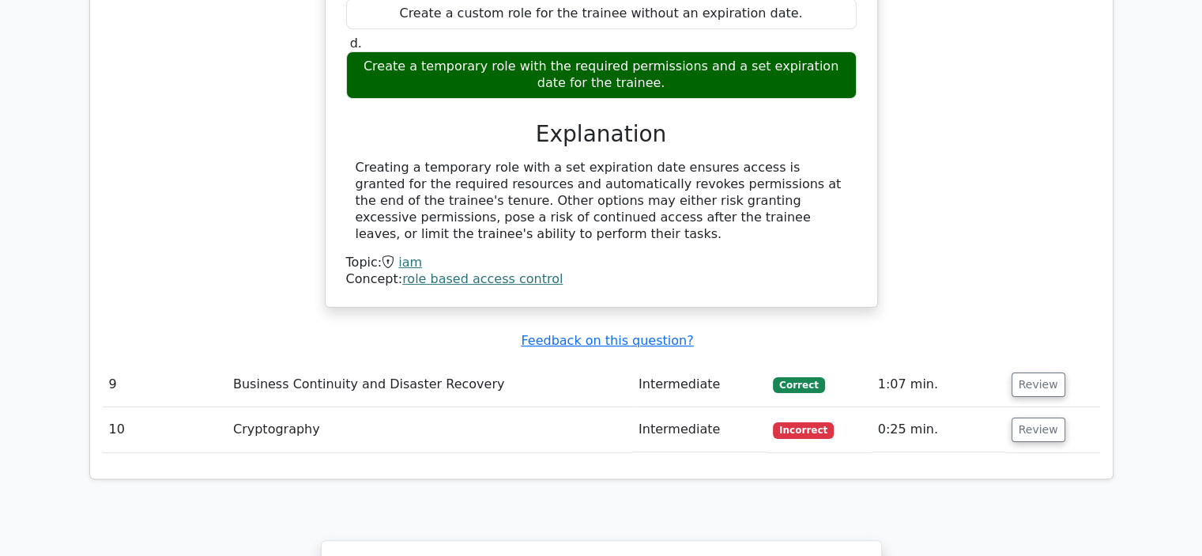
scroll to position [6292, 0]
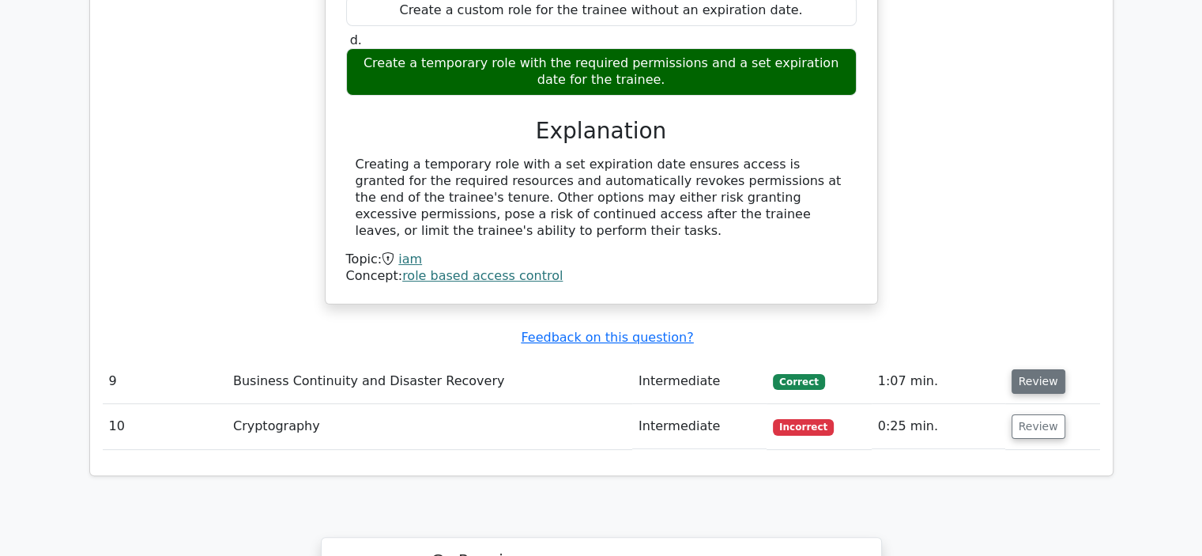
click at [1047, 369] on button "Review" at bounding box center [1039, 381] width 54 height 25
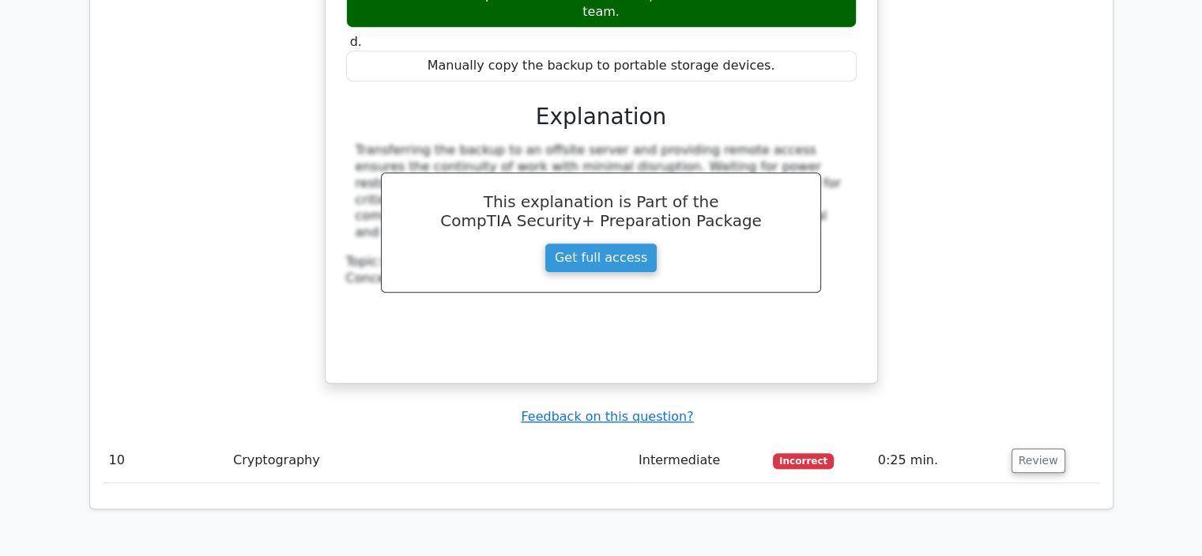
scroll to position [6956, 0]
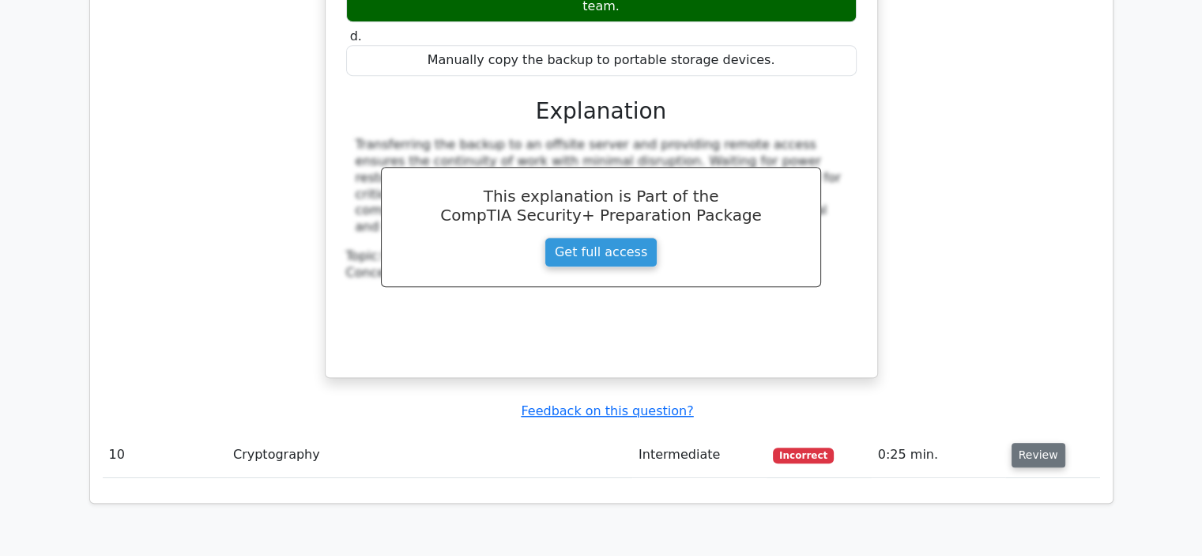
click at [1026, 443] on button "Review" at bounding box center [1039, 455] width 54 height 25
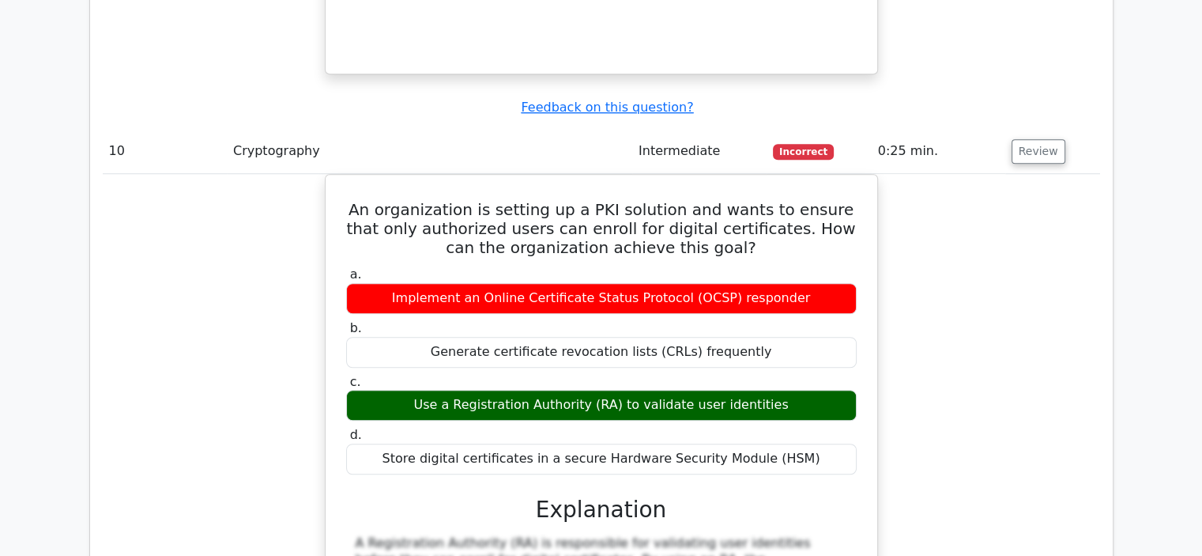
scroll to position [7272, 0]
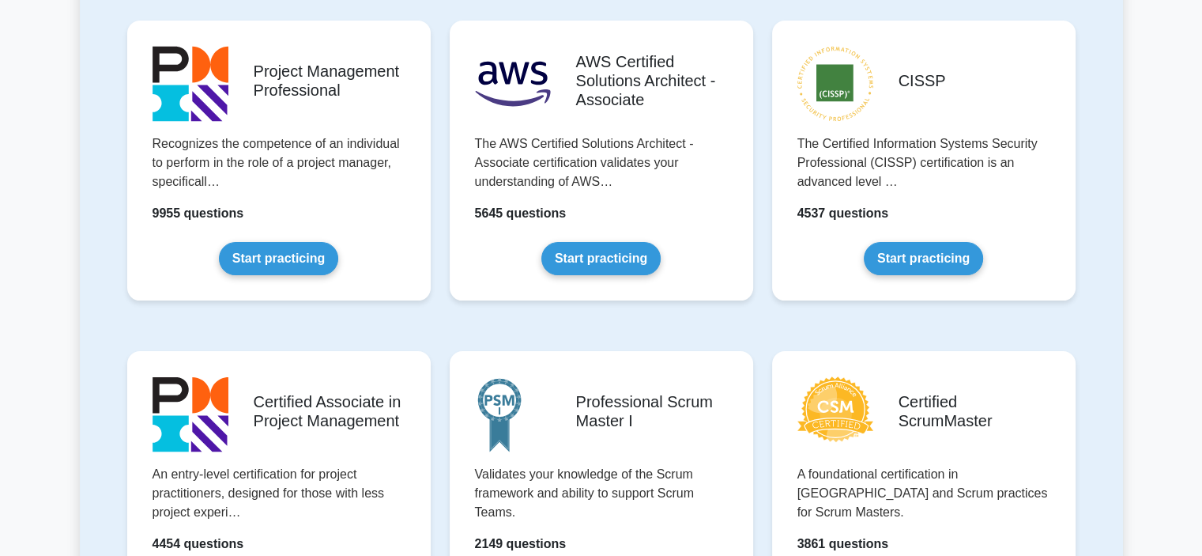
click at [864, 242] on link "Start practicing" at bounding box center [923, 258] width 119 height 33
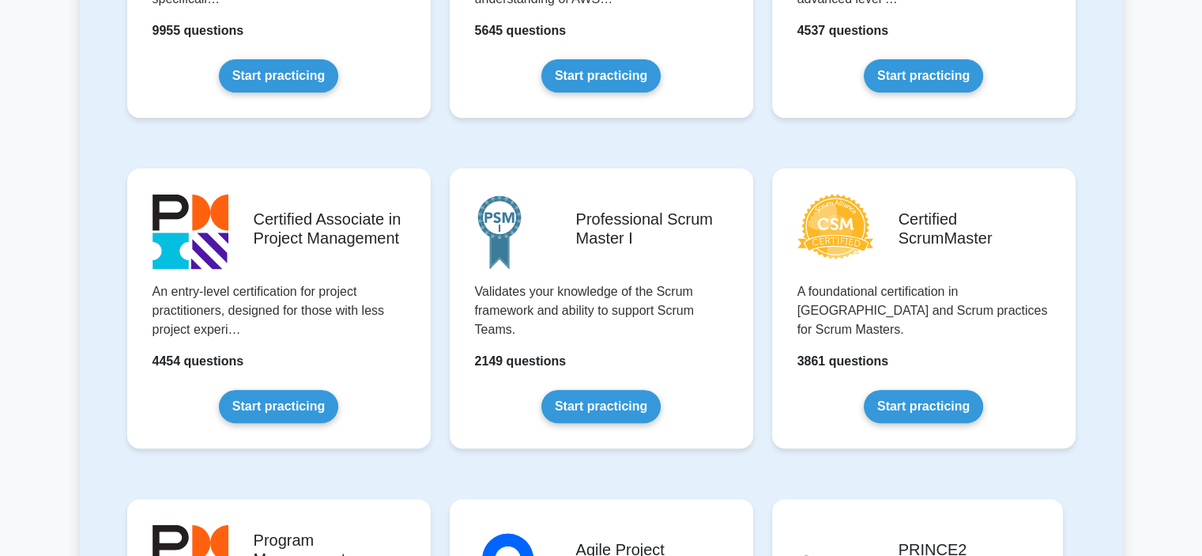
scroll to position [537, 0]
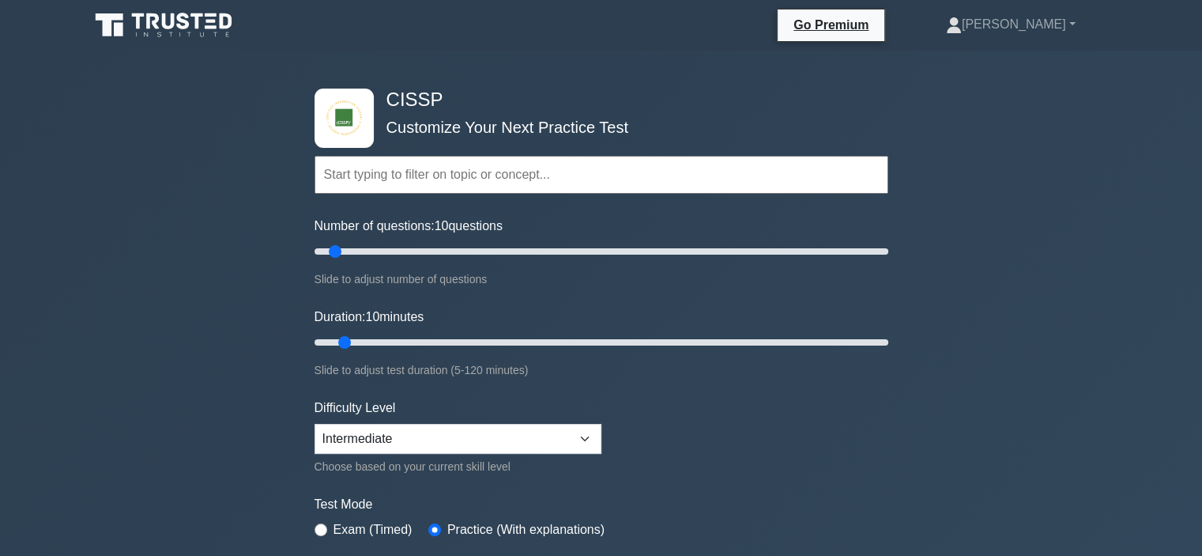
click at [354, 177] on input "text" at bounding box center [602, 175] width 574 height 38
click at [262, 179] on div "CISSP Customize Your Next Practice Test Topics Security and Risk Management Ass…" at bounding box center [601, 518] width 1202 height 934
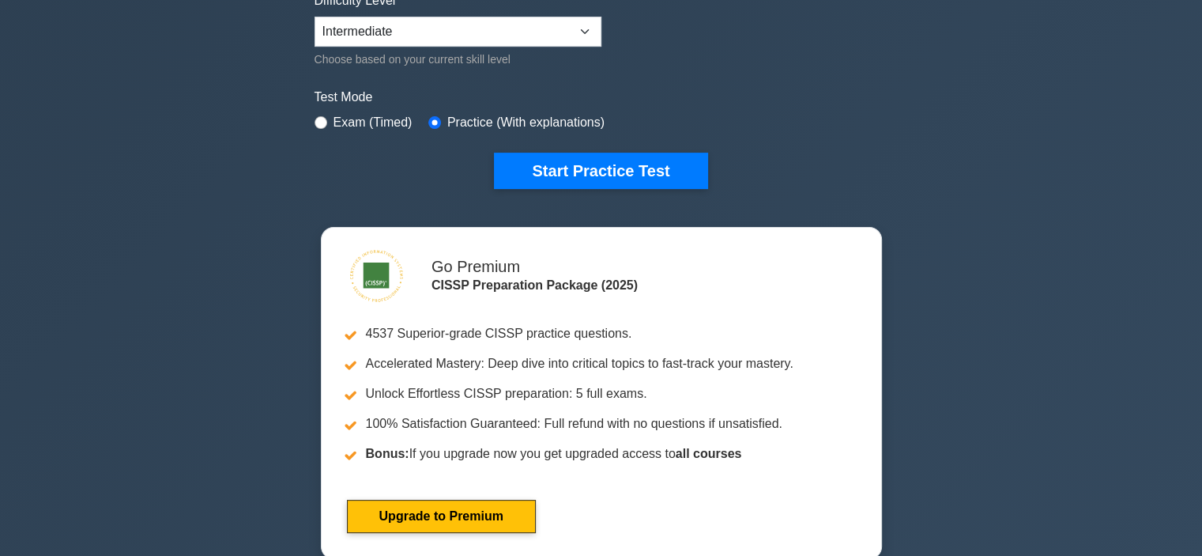
scroll to position [411, 0]
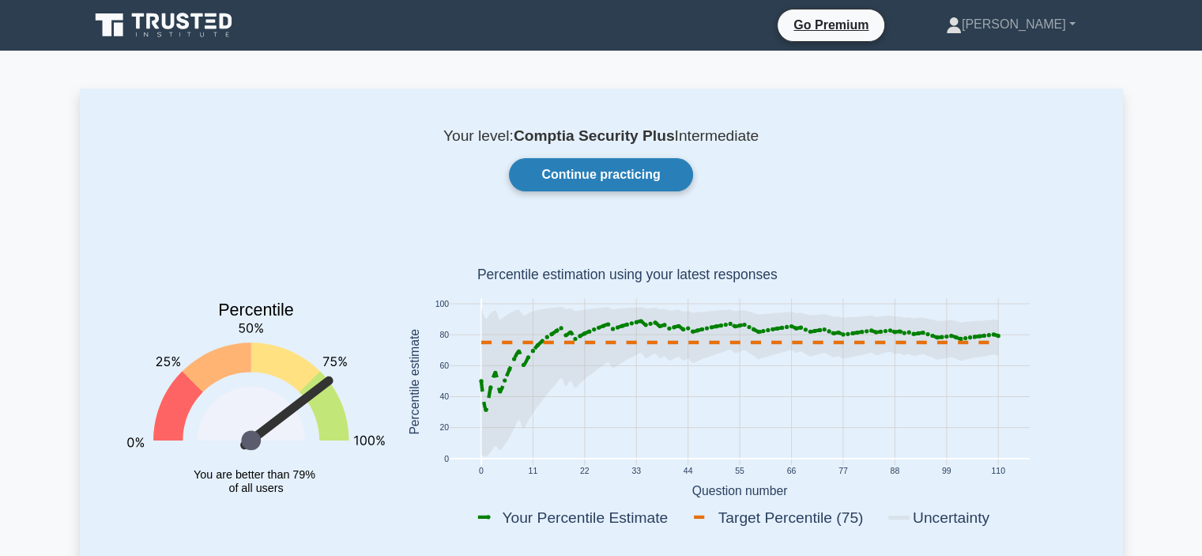
click at [532, 169] on link "Continue practicing" at bounding box center [600, 174] width 183 height 33
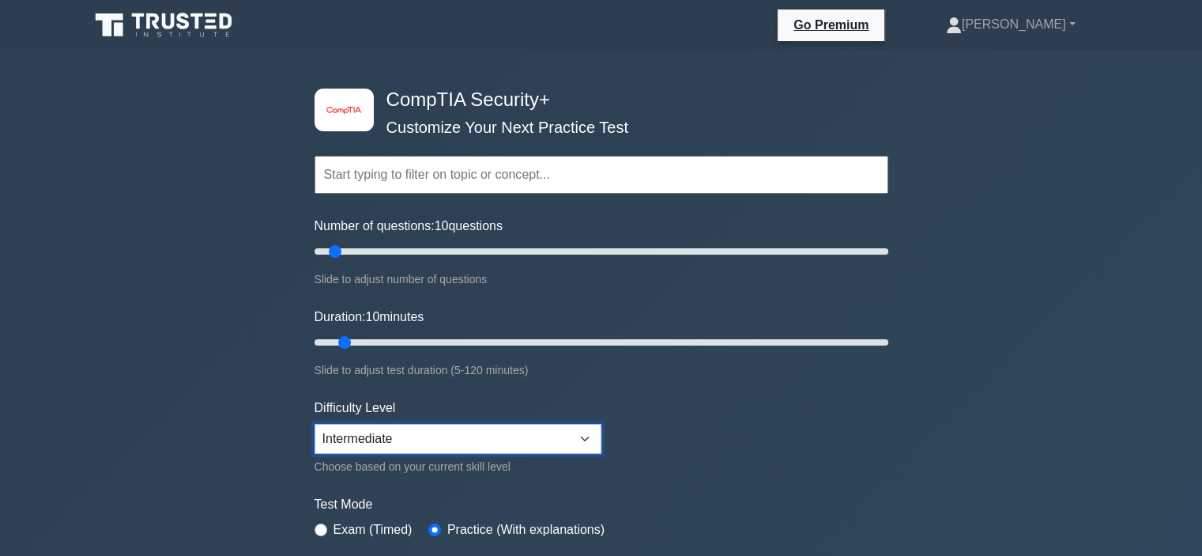
click at [378, 439] on select "Beginner Intermediate Expert" at bounding box center [458, 439] width 287 height 30
click at [232, 401] on div "image/svg+xml CompTIA Security+ Customize Your Next Practice Test Topics Crypto…" at bounding box center [601, 501] width 1202 height 901
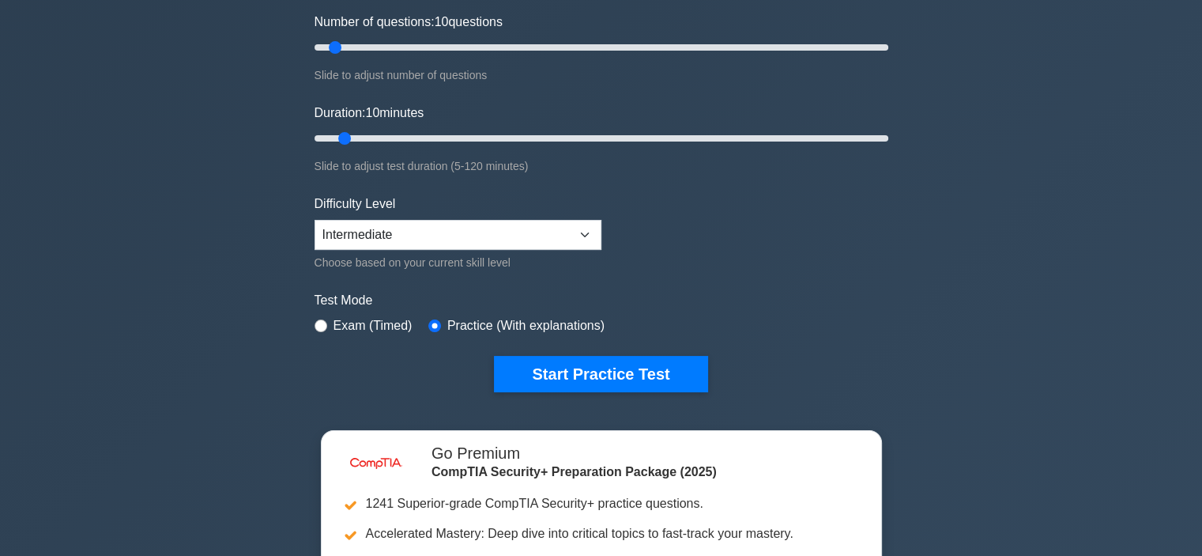
scroll to position [221, 0]
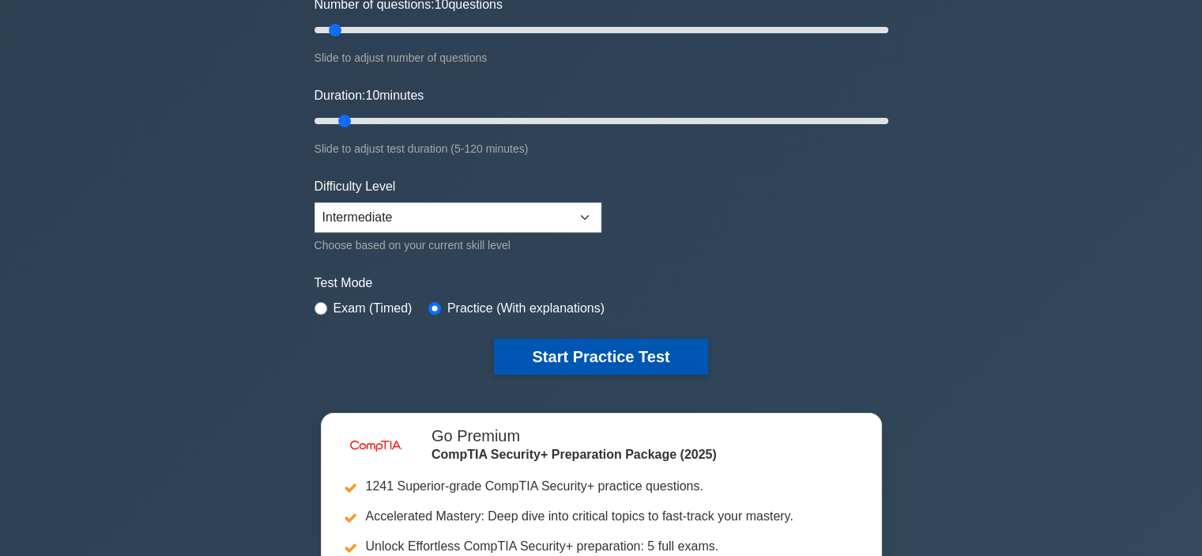
click at [559, 347] on button "Start Practice Test" at bounding box center [600, 356] width 213 height 36
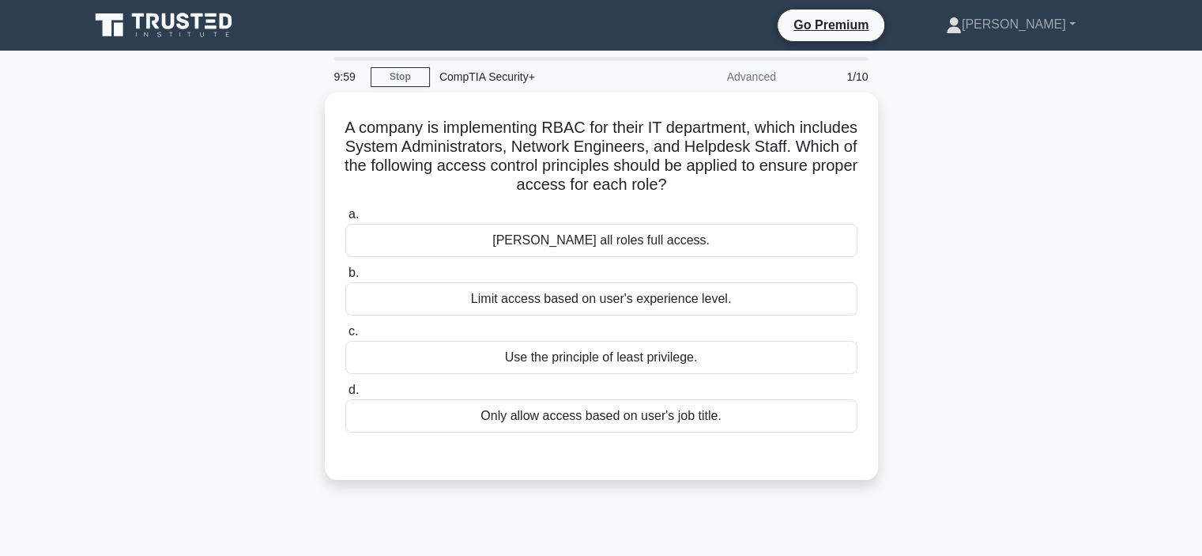
click at [213, 283] on div "A company is implementing RBAC for their IT department, which includes System A…" at bounding box center [601, 295] width 1043 height 406
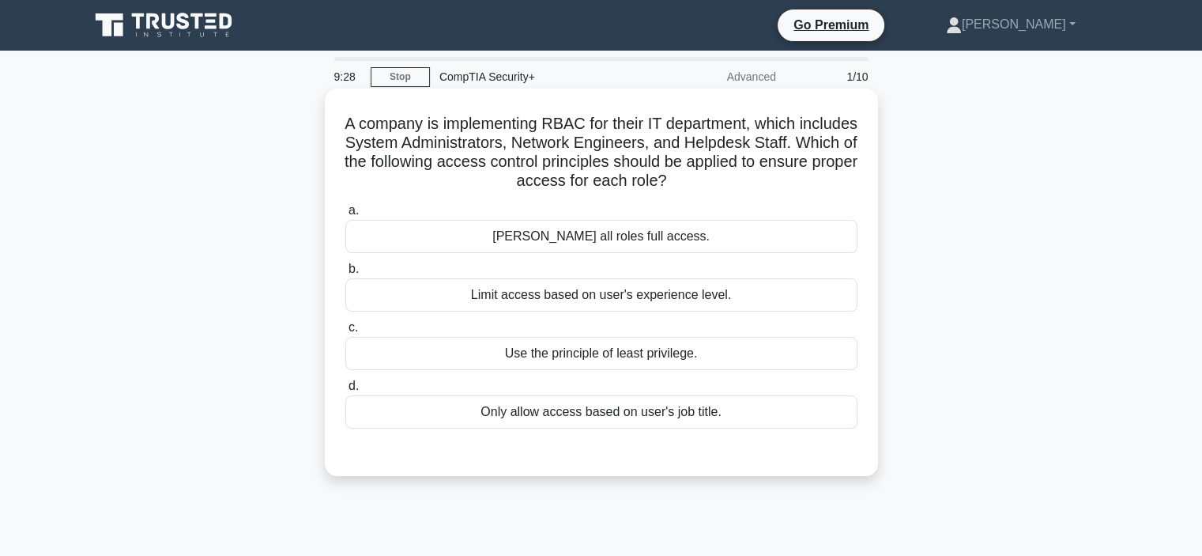
click at [409, 420] on div "Only allow access based on user's job title." at bounding box center [601, 411] width 512 height 33
click at [345, 391] on input "d. Only allow access based on user's job title." at bounding box center [345, 386] width 0 height 10
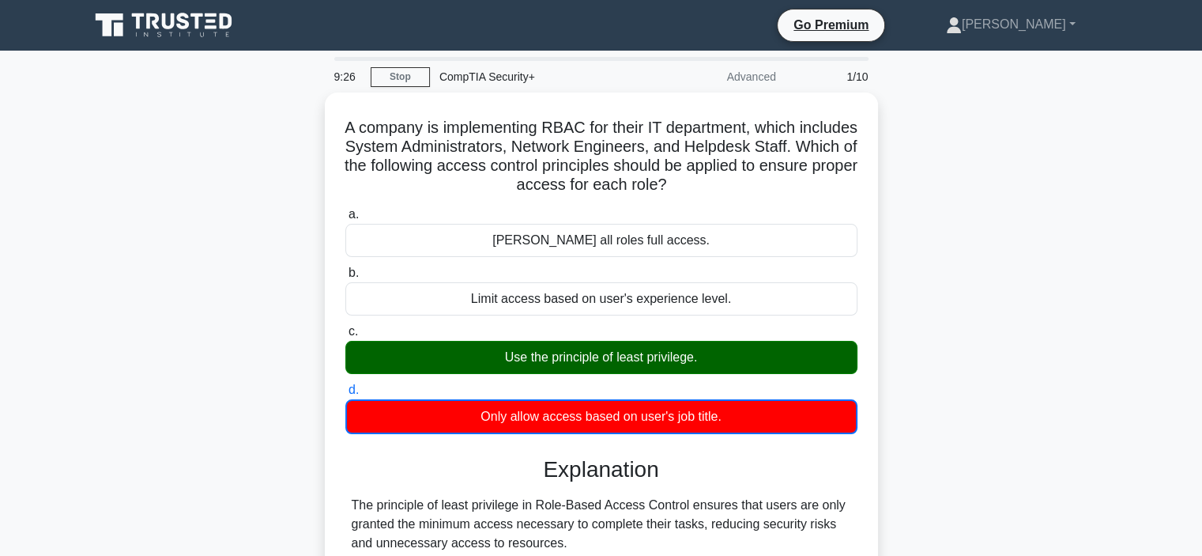
click at [228, 397] on div "A company is implementing RBAC for their IT department, which includes System A…" at bounding box center [601, 388] width 1043 height 592
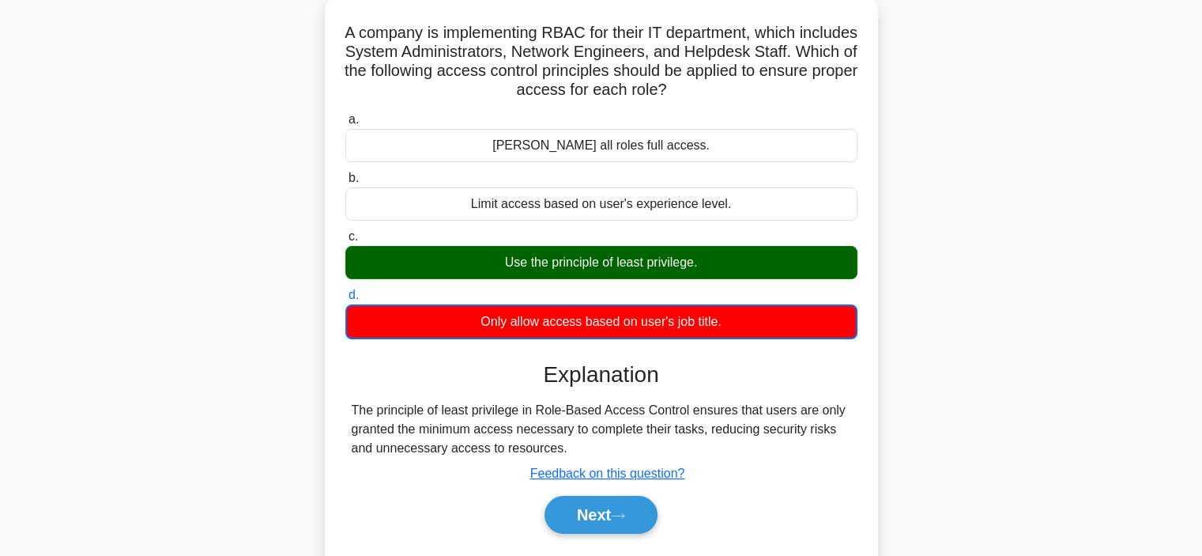
scroll to position [126, 0]
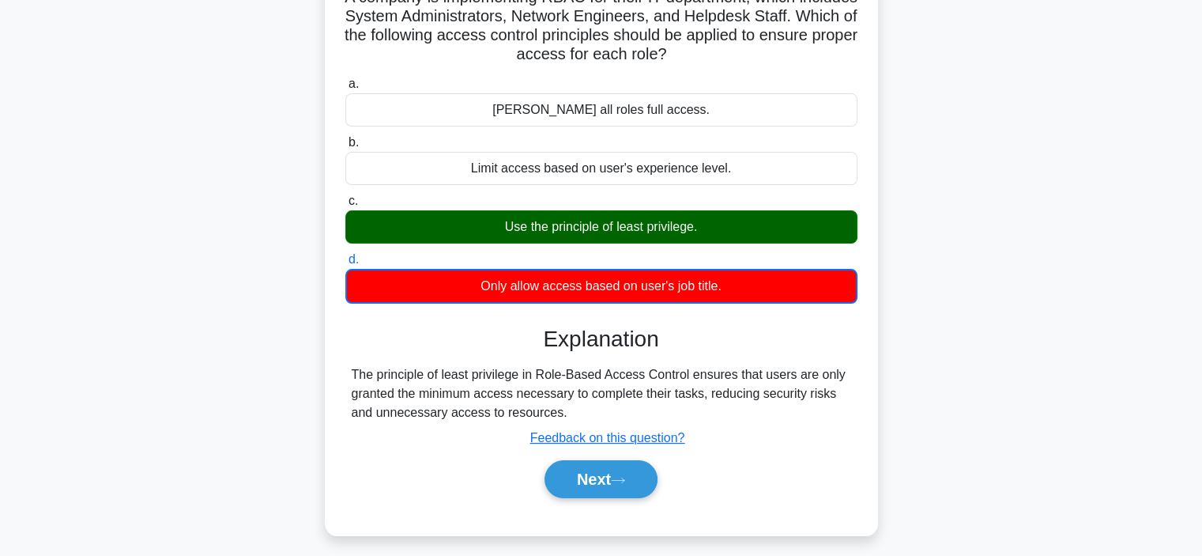
click at [511, 305] on div "[PERSON_NAME] all roles full access. b. Limit access based on user's experience…" at bounding box center [601, 189] width 531 height 236
click at [509, 340] on h3 "Explanation" at bounding box center [601, 339] width 493 height 27
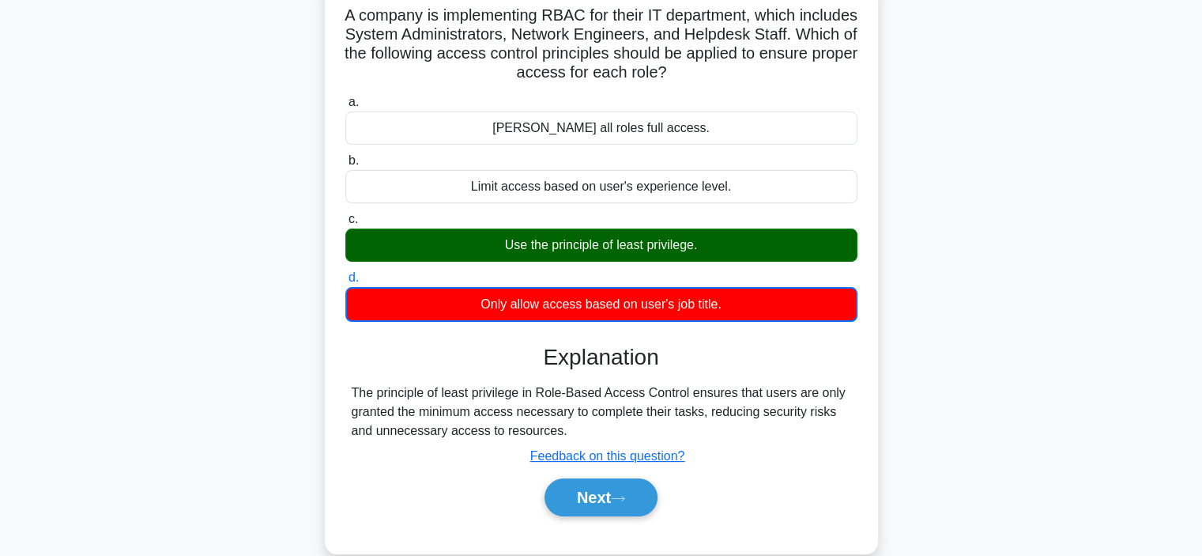
scroll to position [95, 0]
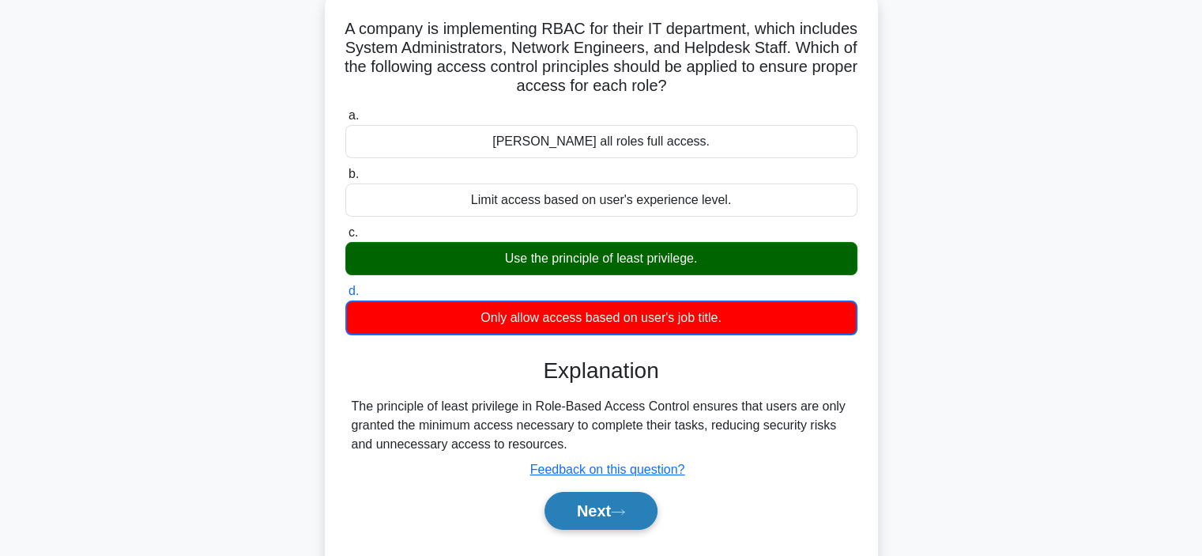
click at [594, 507] on button "Next" at bounding box center [601, 511] width 113 height 38
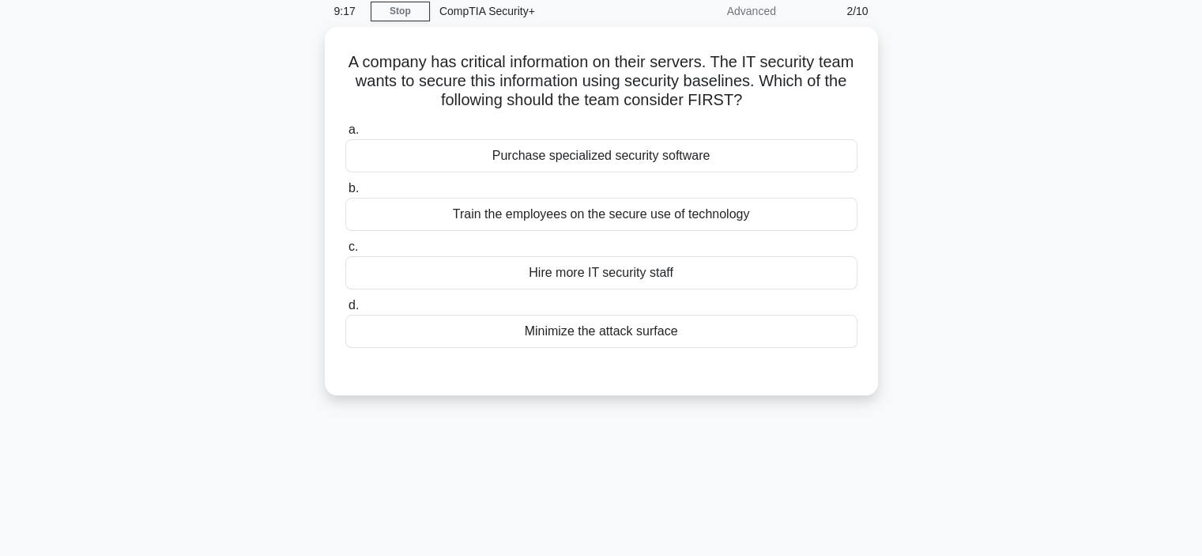
click at [237, 312] on div "A company has critical information on their servers. The IT security team wants…" at bounding box center [601, 220] width 1043 height 387
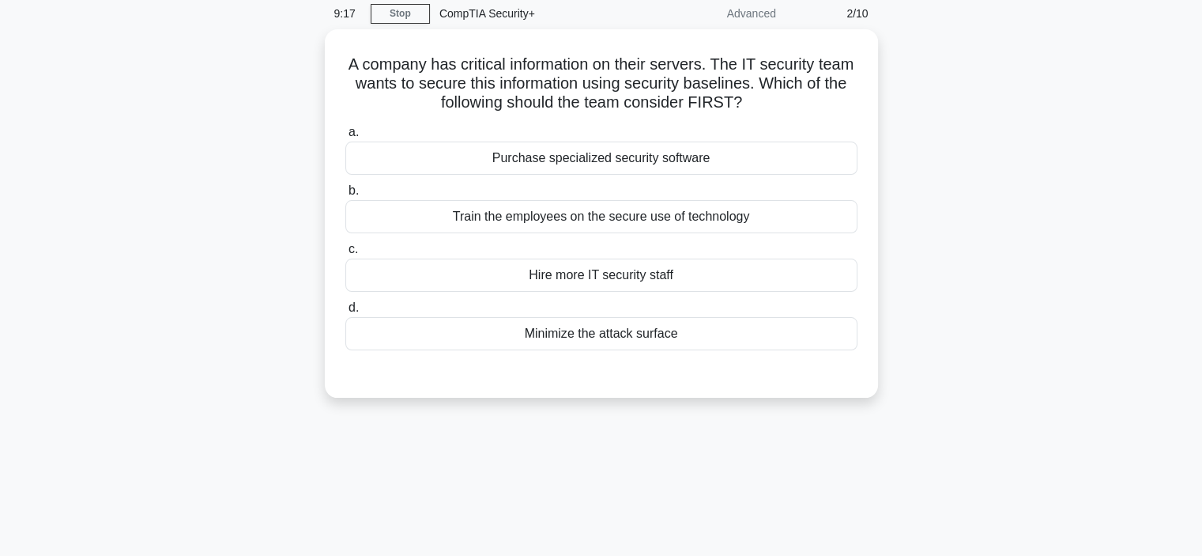
scroll to position [32, 0]
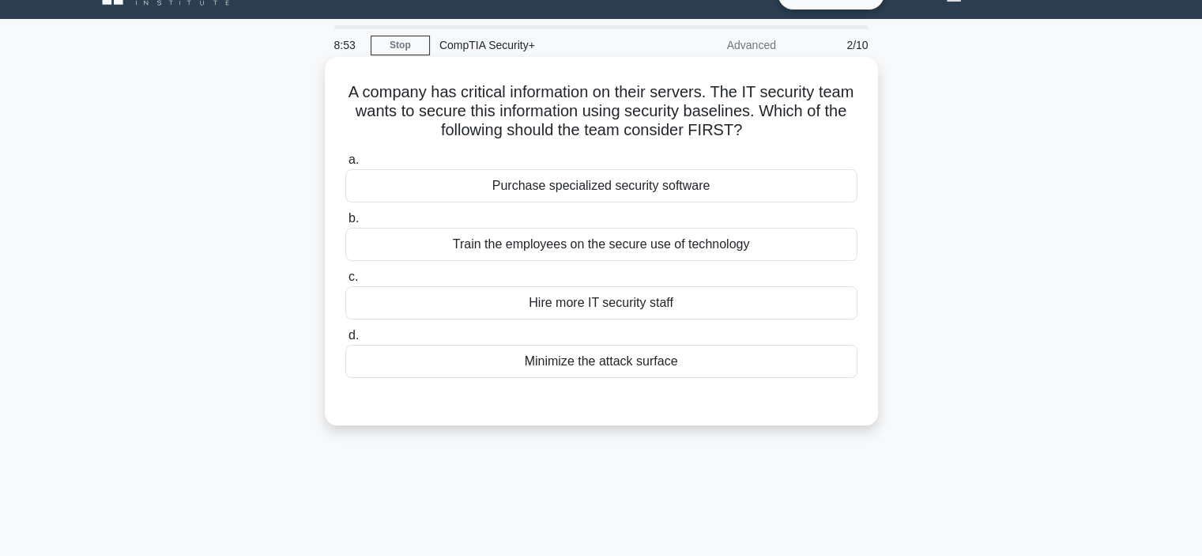
click at [483, 249] on div "Train the employees on the secure use of technology" at bounding box center [601, 244] width 512 height 33
click at [345, 224] on input "b. Train the employees on the secure use of technology" at bounding box center [345, 218] width 0 height 10
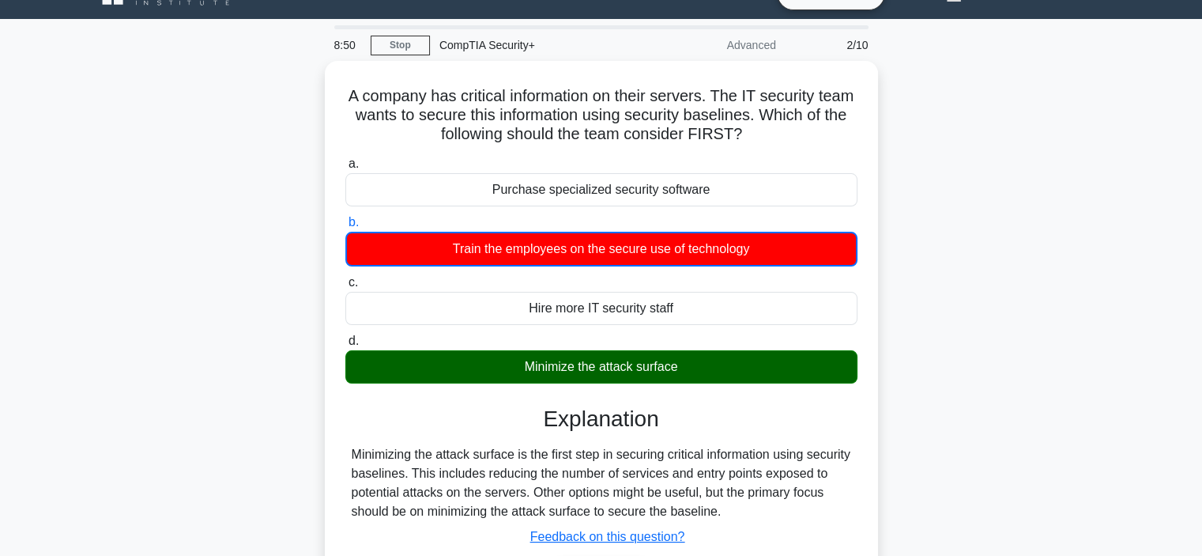
click at [265, 300] on div "A company has critical information on their servers. The IT security team wants…" at bounding box center [601, 357] width 1043 height 592
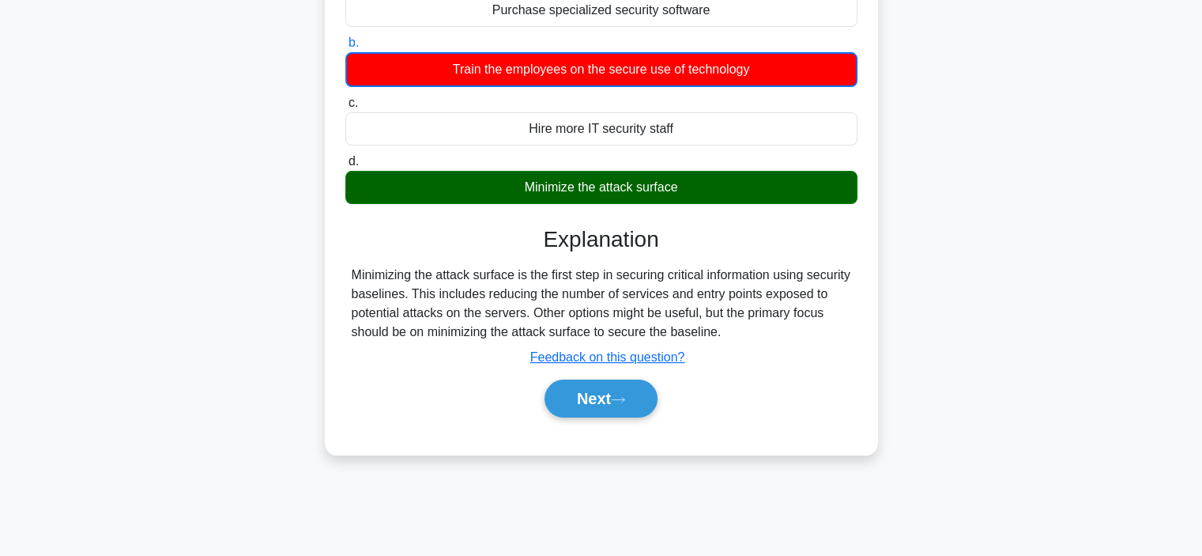
scroll to position [221, 0]
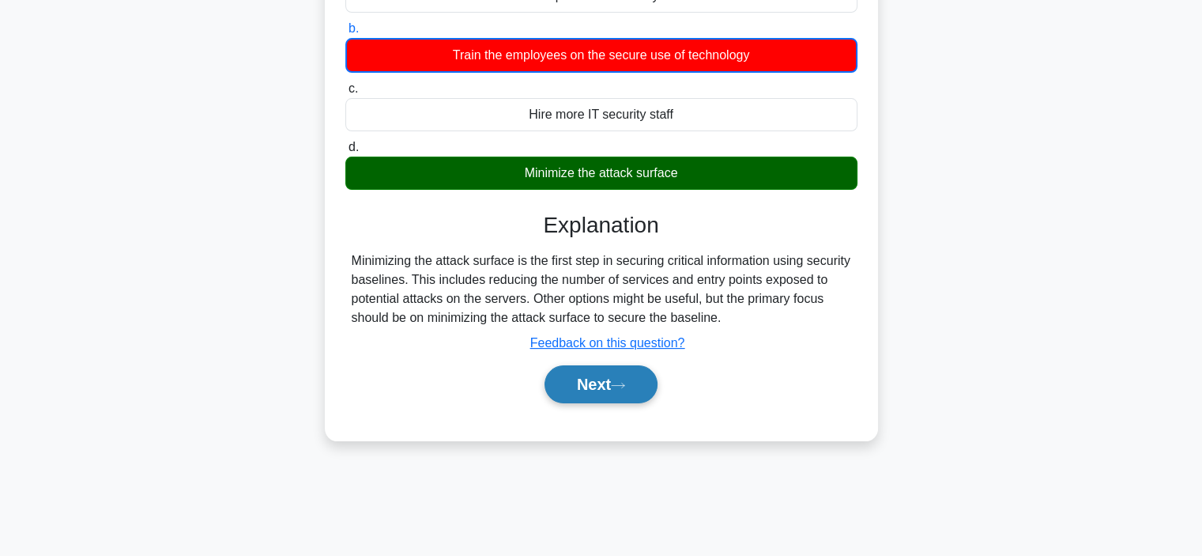
click at [568, 383] on button "Next" at bounding box center [601, 384] width 113 height 38
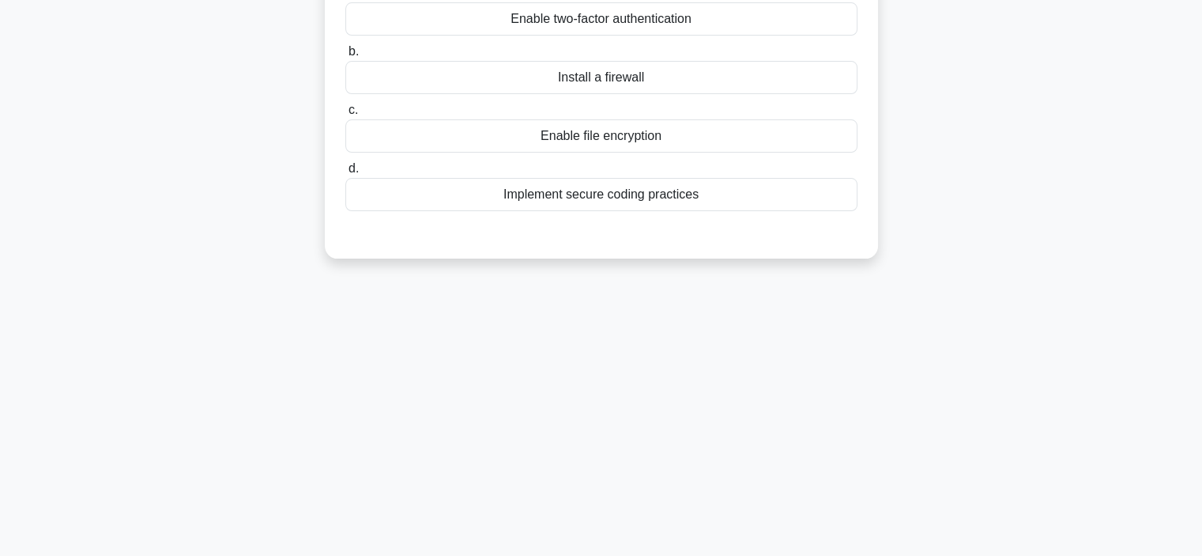
click at [351, 273] on div "A software development company wants to enhance the security of their web appli…" at bounding box center [601, 74] width 1043 height 406
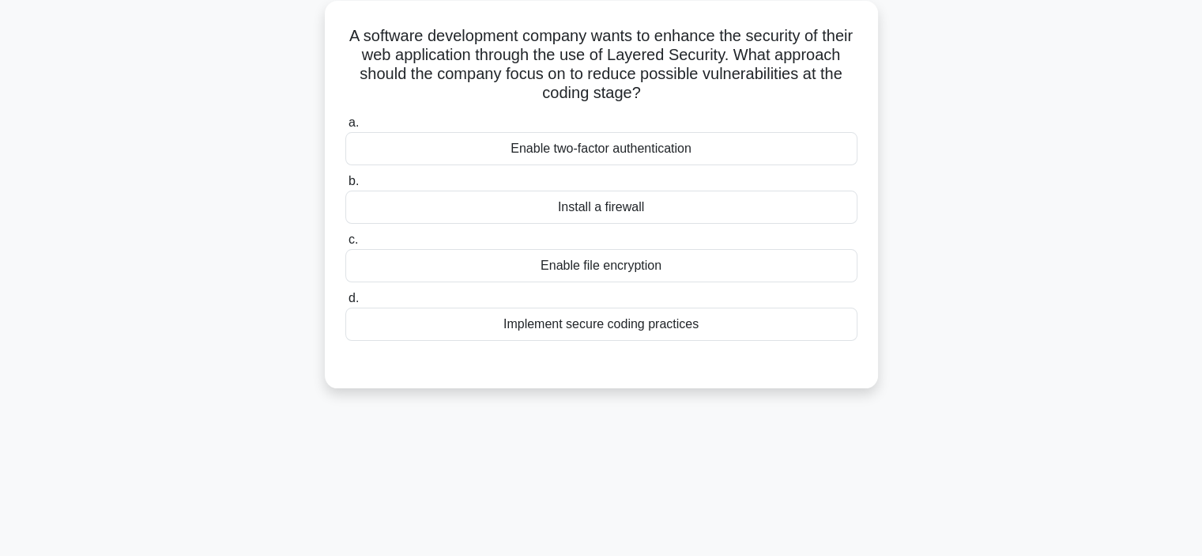
scroll to position [32, 0]
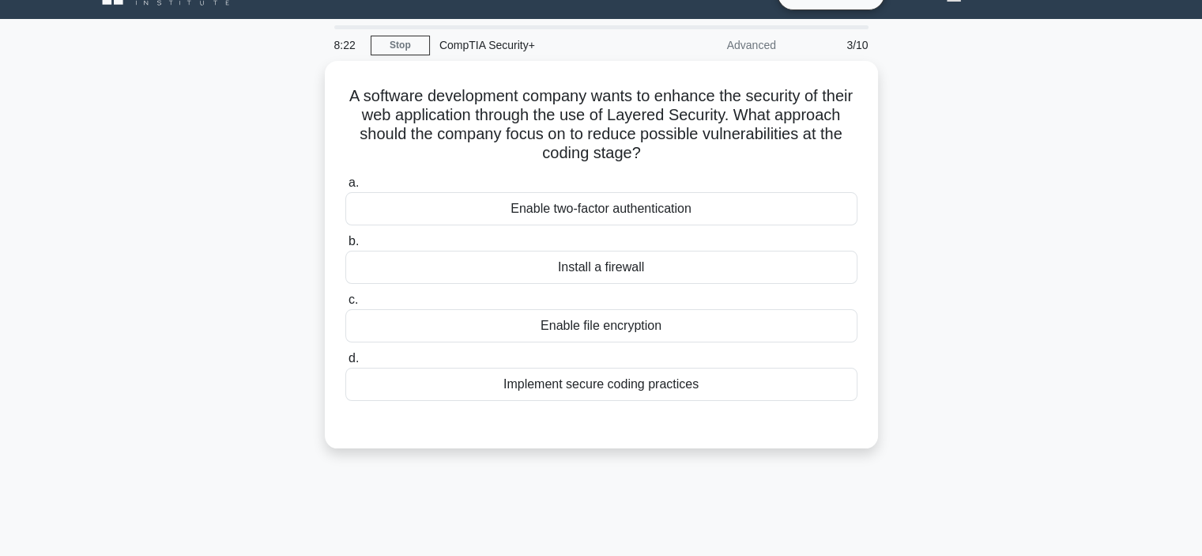
click at [250, 277] on div "A software development company wants to enhance the security of their web appli…" at bounding box center [601, 264] width 1043 height 406
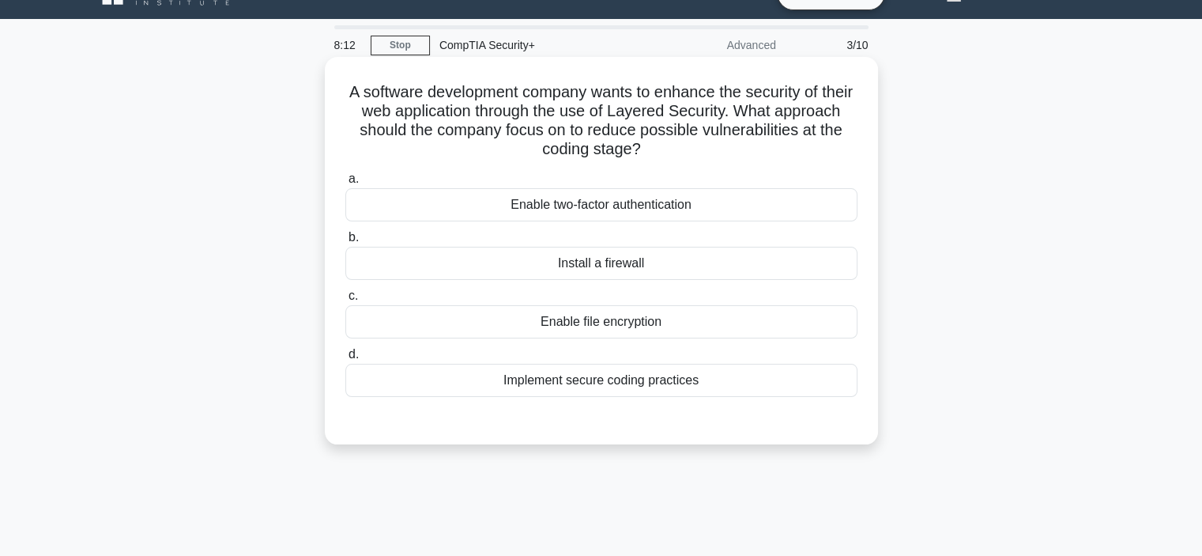
click at [451, 383] on div "Implement secure coding practices" at bounding box center [601, 380] width 512 height 33
click at [345, 360] on input "d. Implement secure coding practices" at bounding box center [345, 354] width 0 height 10
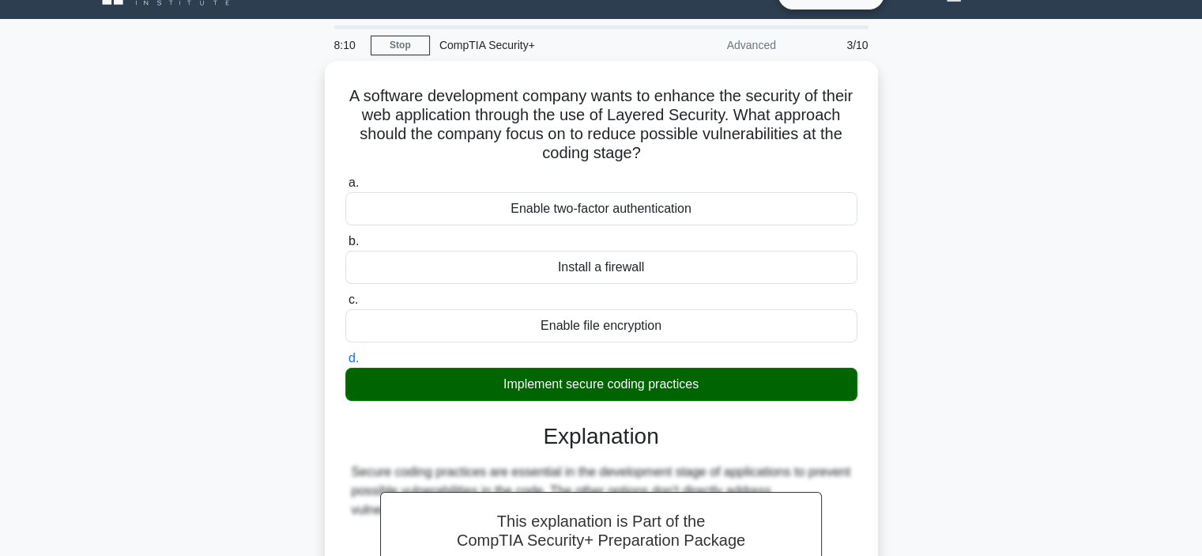
click at [212, 381] on div "A software development company wants to enhance the security of their web appli…" at bounding box center [601, 422] width 1043 height 723
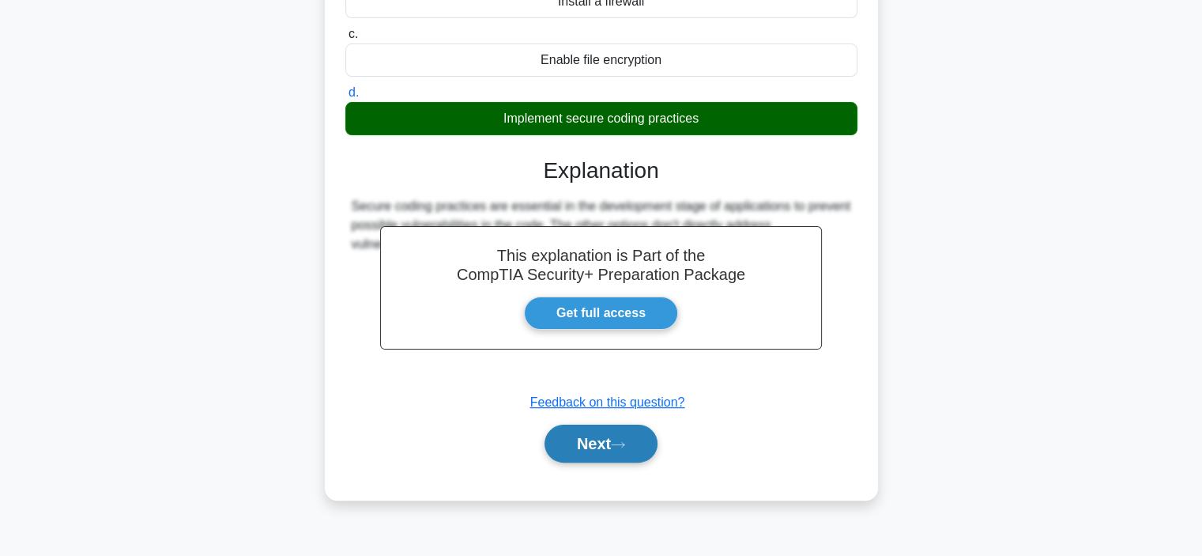
scroll to position [298, 0]
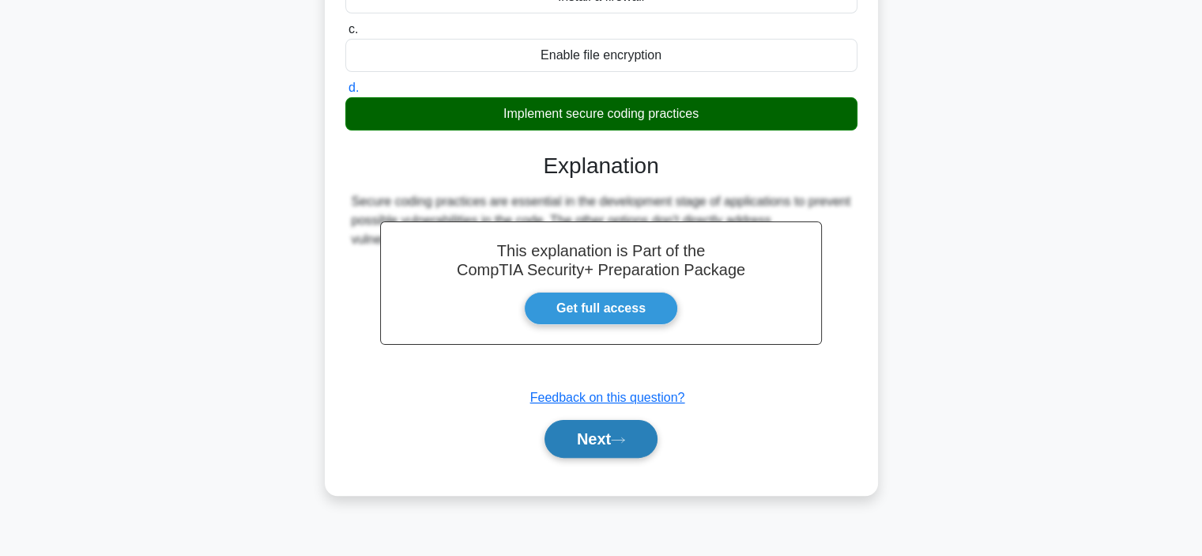
click at [628, 450] on button "Next" at bounding box center [601, 439] width 113 height 38
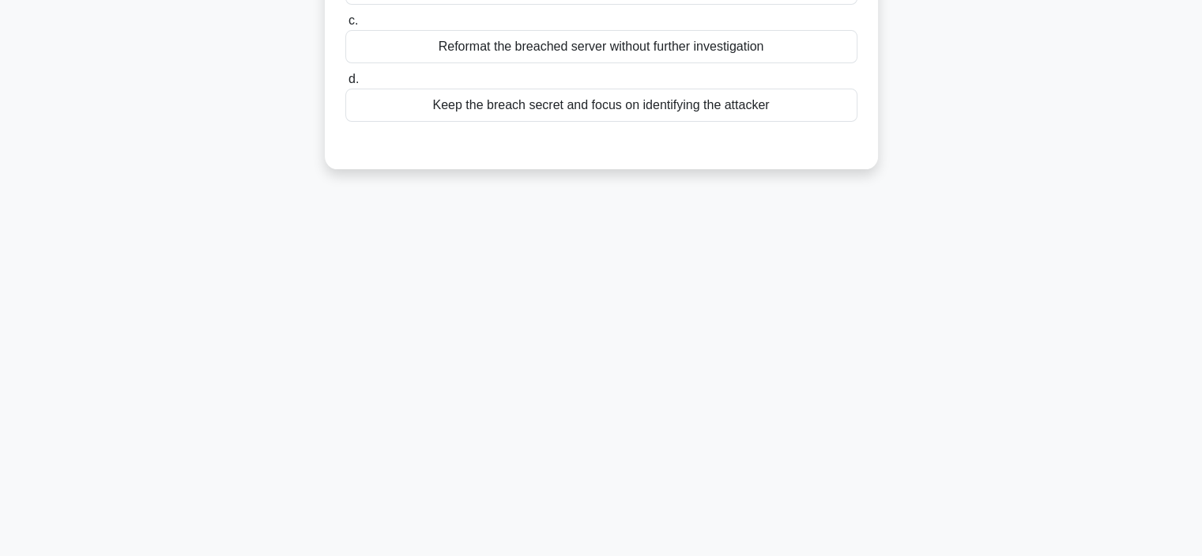
click at [170, 309] on div "8:08 Stop CompTIA Security+ Advanced 4/10 Your Incident Response Team discovere…" at bounding box center [601, 179] width 1043 height 790
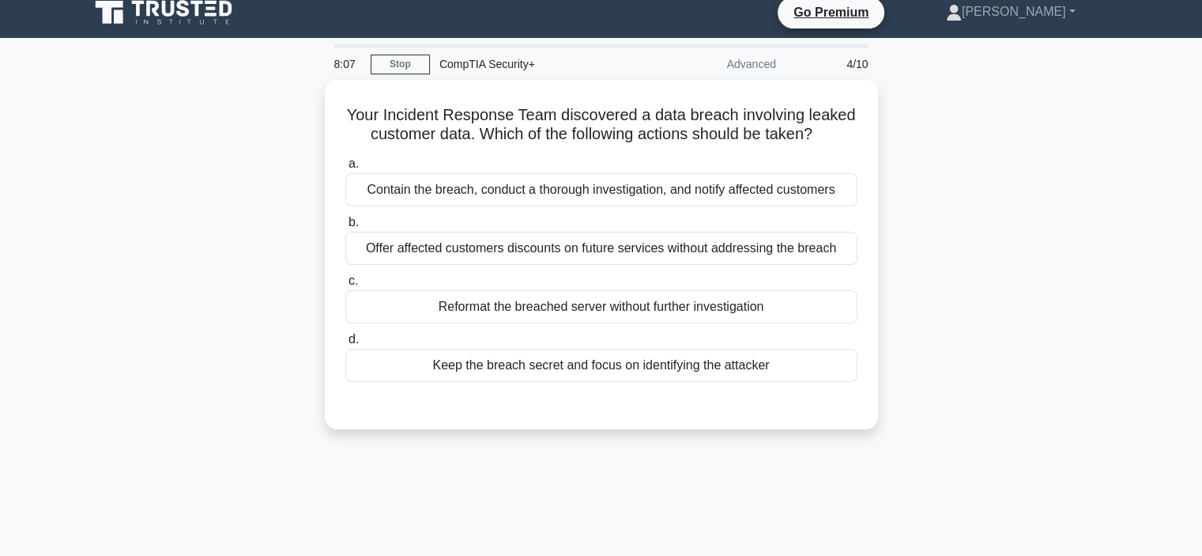
scroll to position [0, 0]
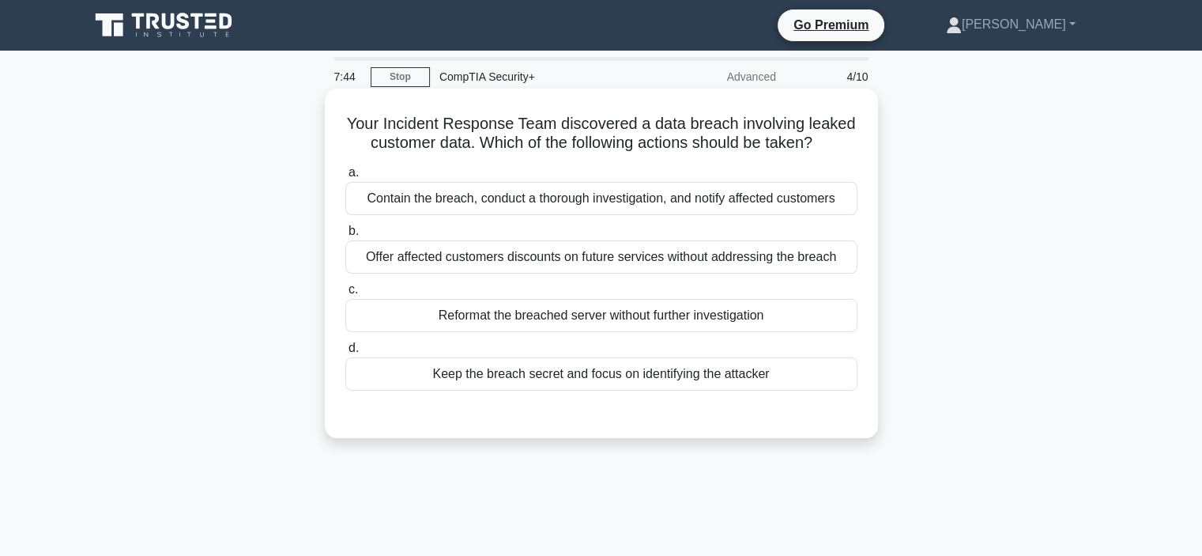
click at [405, 197] on div "Contain the breach, conduct a thorough investigation, and notify affected custo…" at bounding box center [601, 198] width 512 height 33
click at [345, 178] on input "a. Contain the breach, conduct a thorough investigation, and notify affected cu…" at bounding box center [345, 173] width 0 height 10
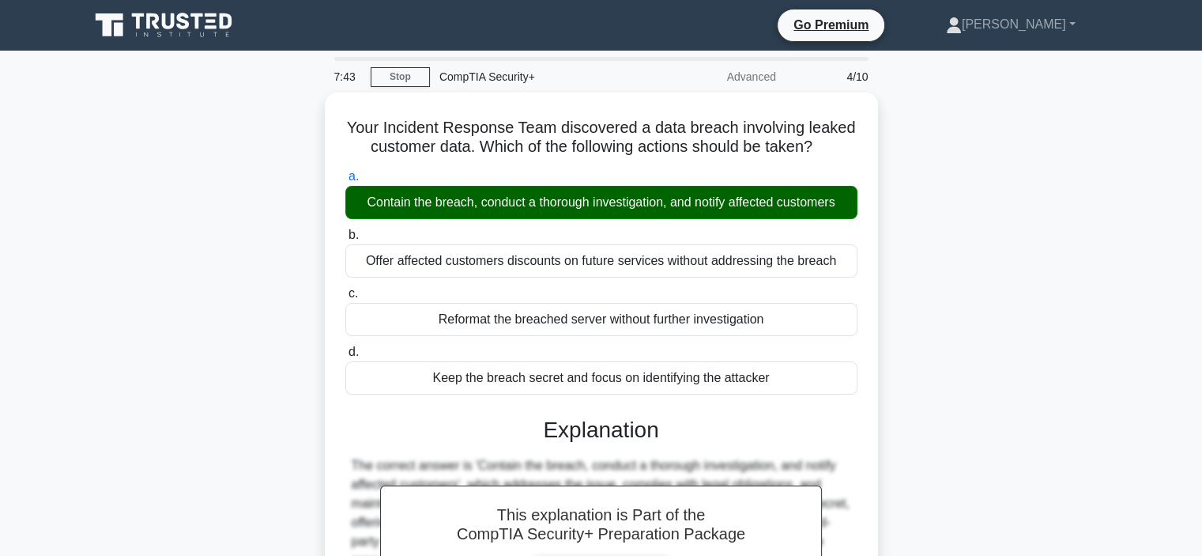
click at [272, 281] on div "Your Incident Response Team discovered a data breach involving leaked customer …" at bounding box center [601, 434] width 1043 height 685
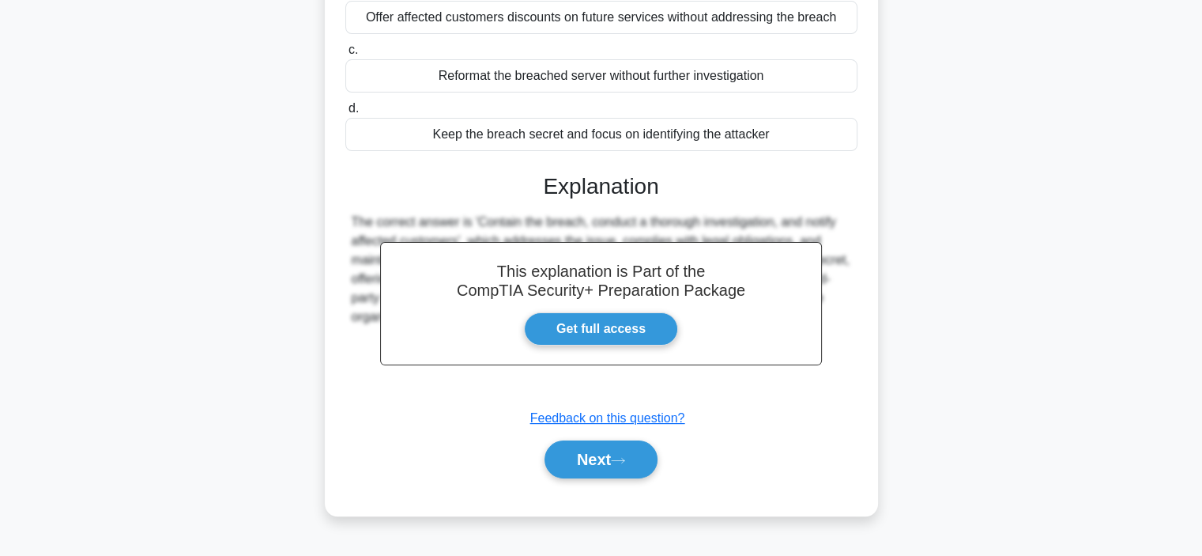
scroll to position [298, 0]
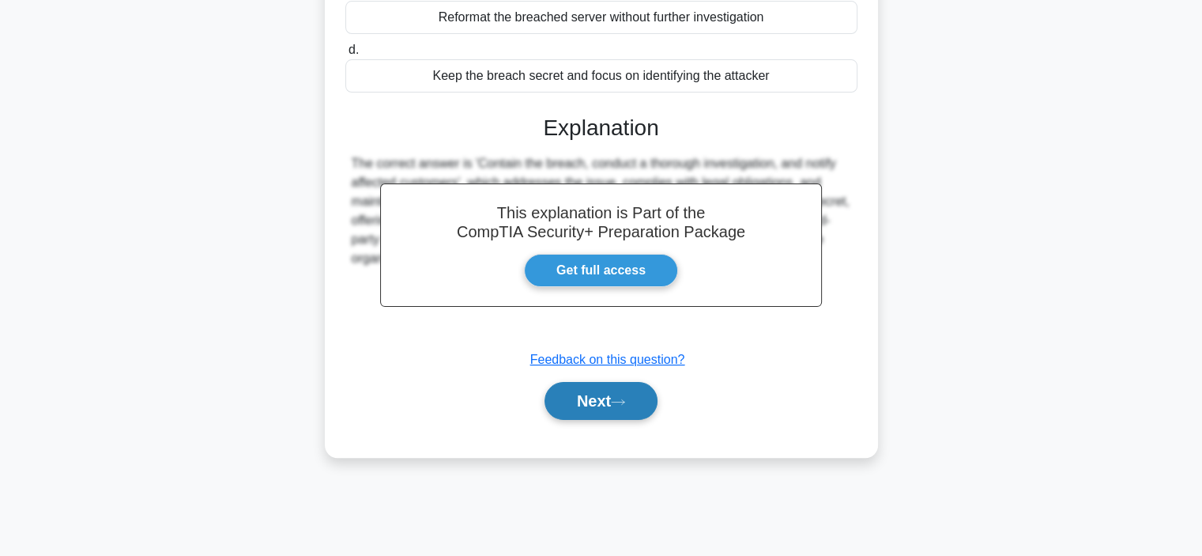
click at [600, 398] on button "Next" at bounding box center [601, 401] width 113 height 38
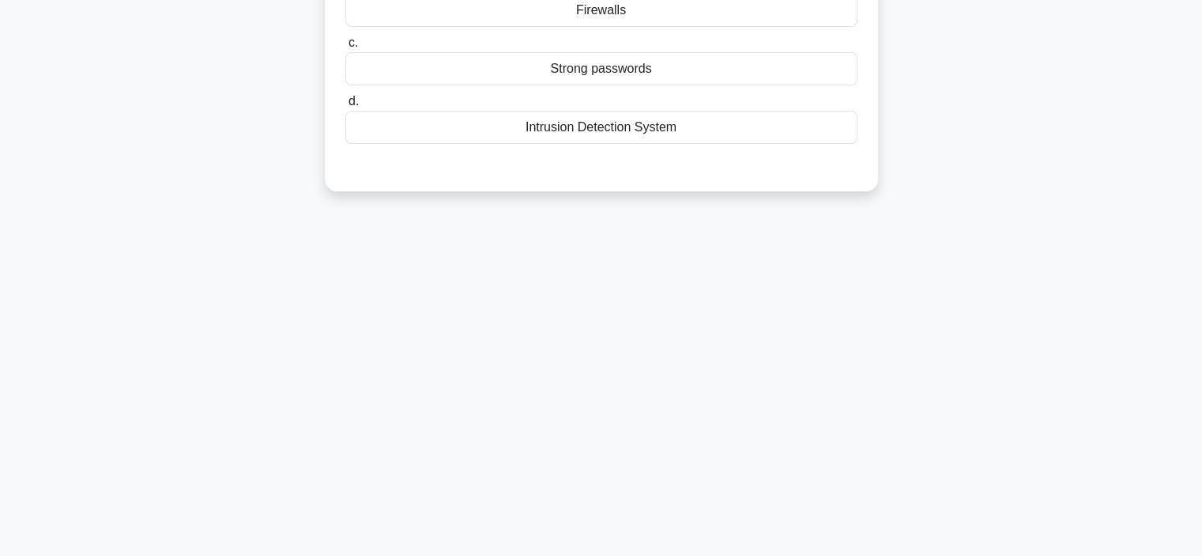
click at [289, 241] on div "7:40 Stop CompTIA Security+ Advanced 5/10 A company discovers that sensitive da…" at bounding box center [601, 182] width 1043 height 790
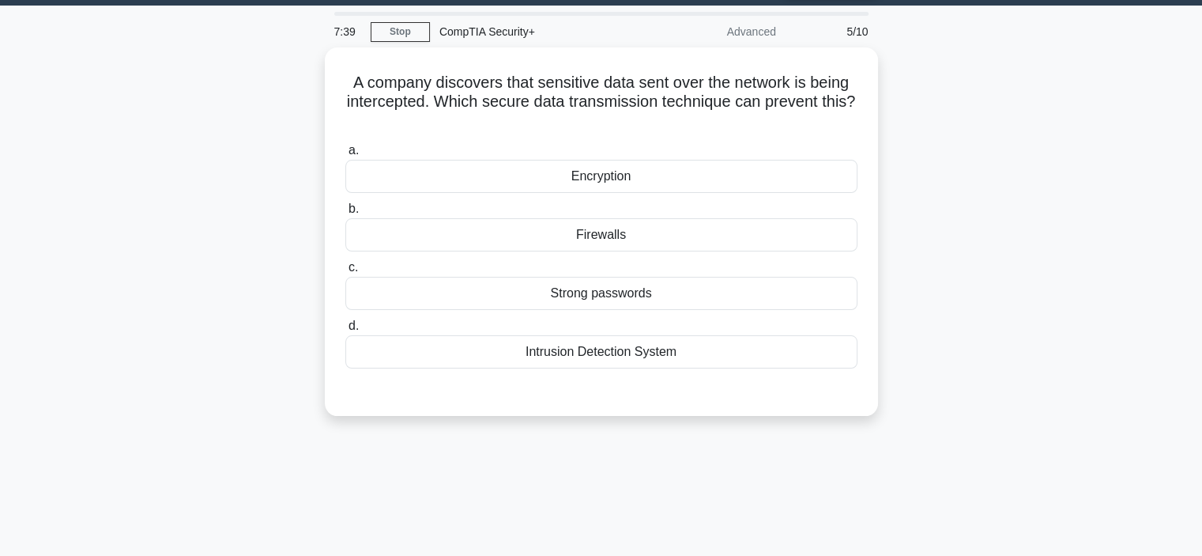
scroll to position [13, 0]
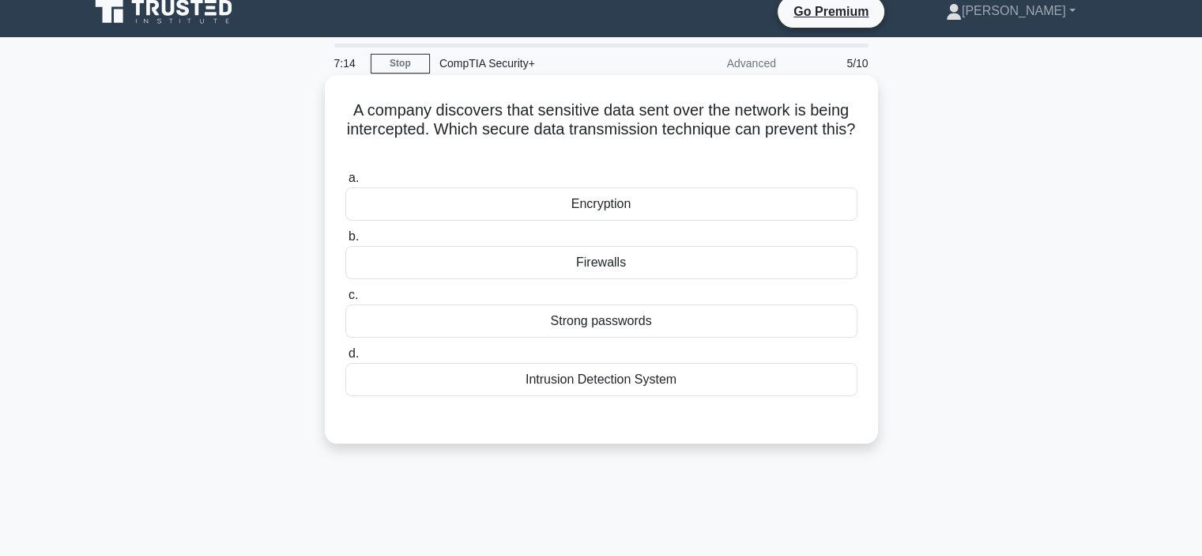
click at [385, 204] on div "Encryption" at bounding box center [601, 203] width 512 height 33
click at [345, 183] on input "a. Encryption" at bounding box center [345, 178] width 0 height 10
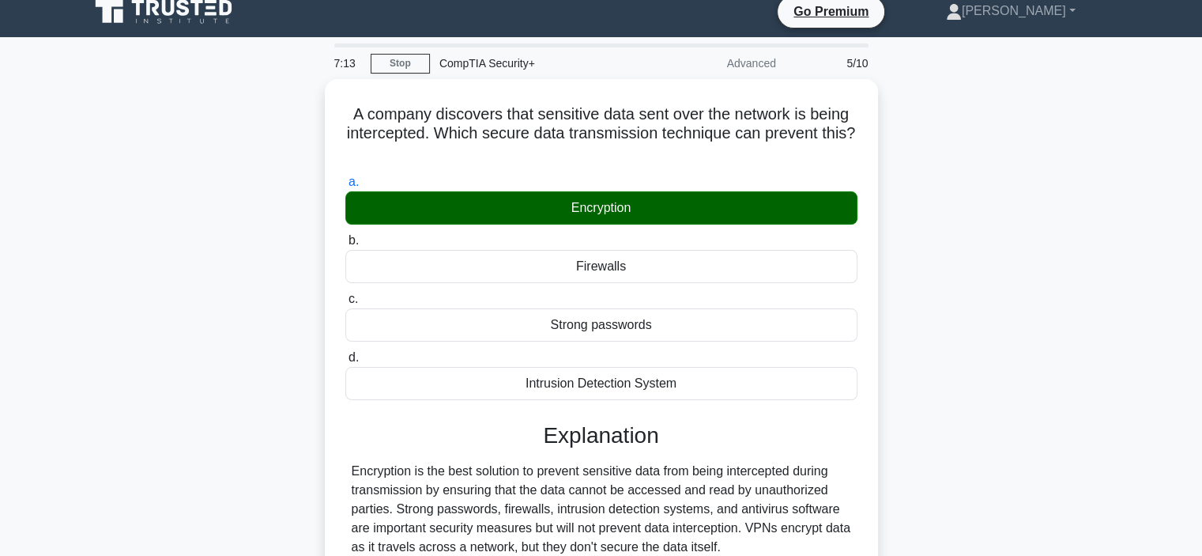
click at [187, 300] on div "A company discovers that sensitive data sent over the network is being intercep…" at bounding box center [601, 383] width 1043 height 609
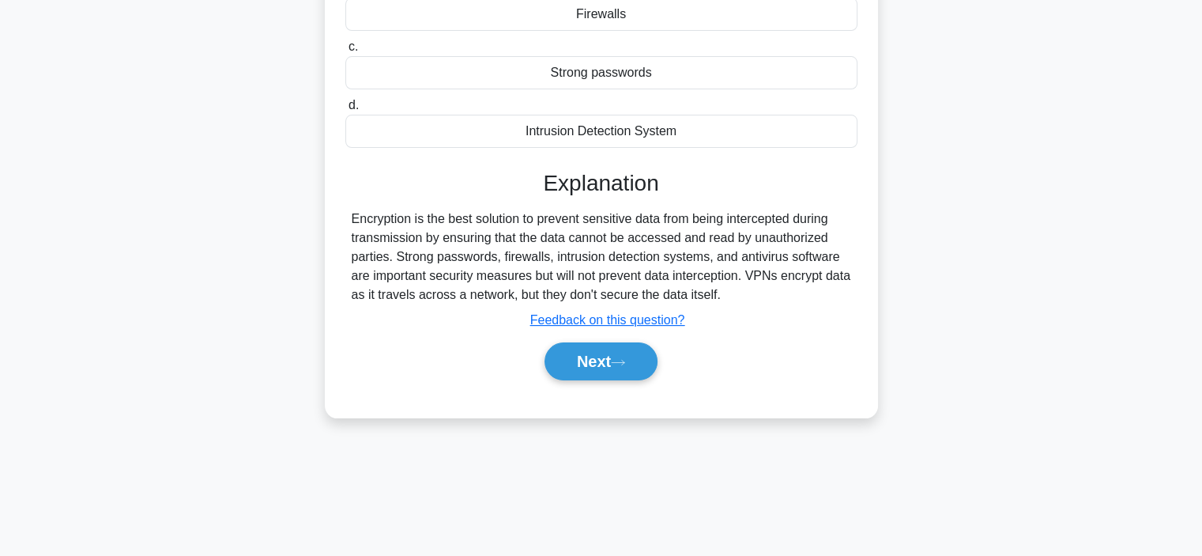
scroll to position [266, 0]
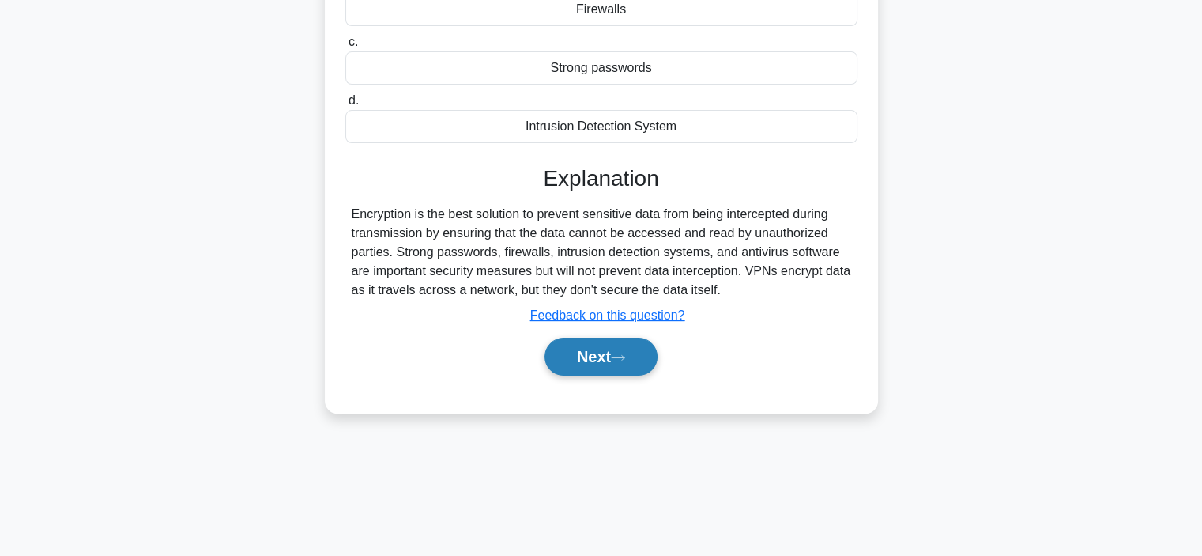
click at [616, 359] on button "Next" at bounding box center [601, 357] width 113 height 38
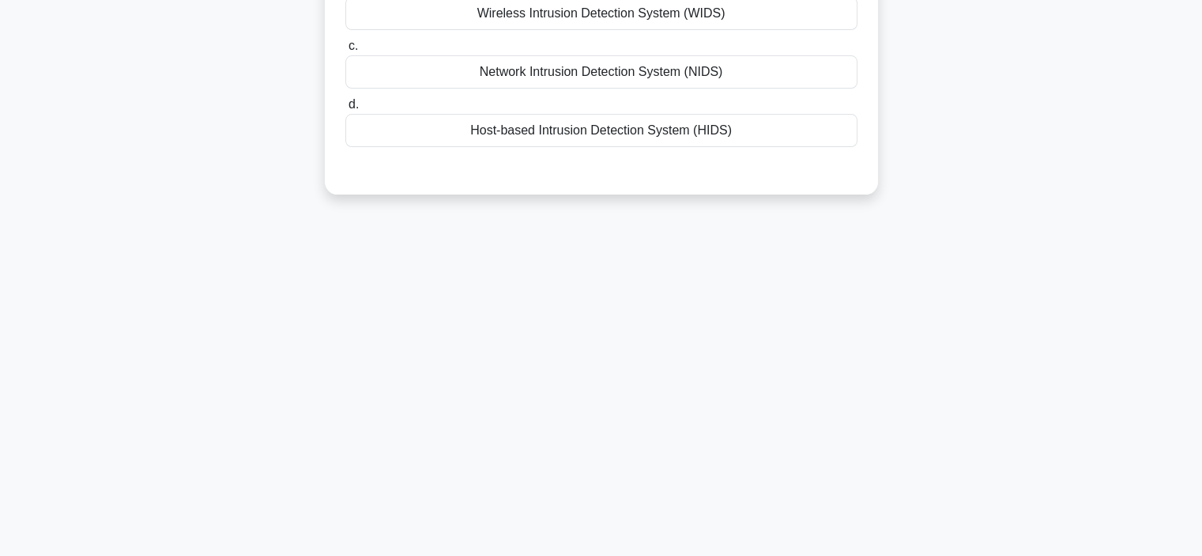
click at [965, 270] on div "7:10 Stop CompTIA Security+ Advanced 6/10 An organization has faced multiple cy…" at bounding box center [601, 186] width 1043 height 790
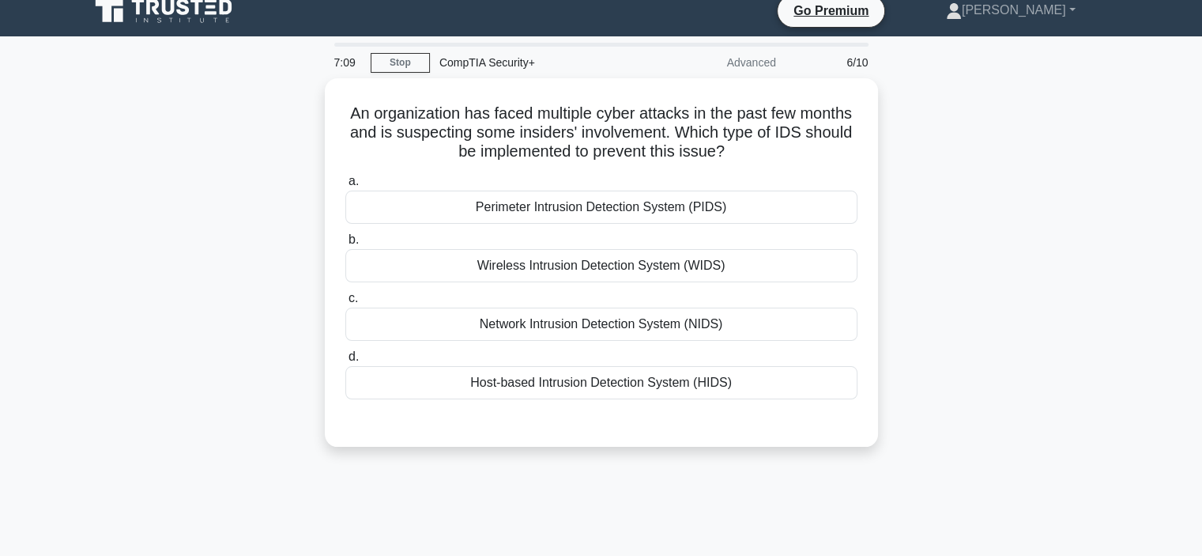
scroll to position [13, 0]
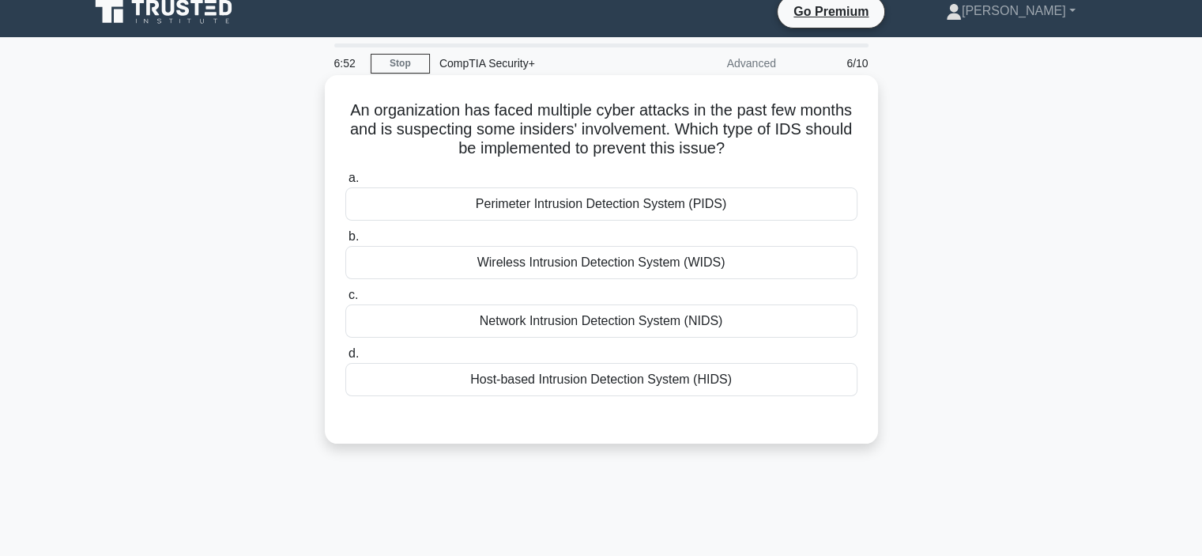
click at [690, 383] on div "Host-based Intrusion Detection System (HIDS)" at bounding box center [601, 379] width 512 height 33
click at [345, 359] on input "d. Host-based Intrusion Detection System (HIDS)" at bounding box center [345, 354] width 0 height 10
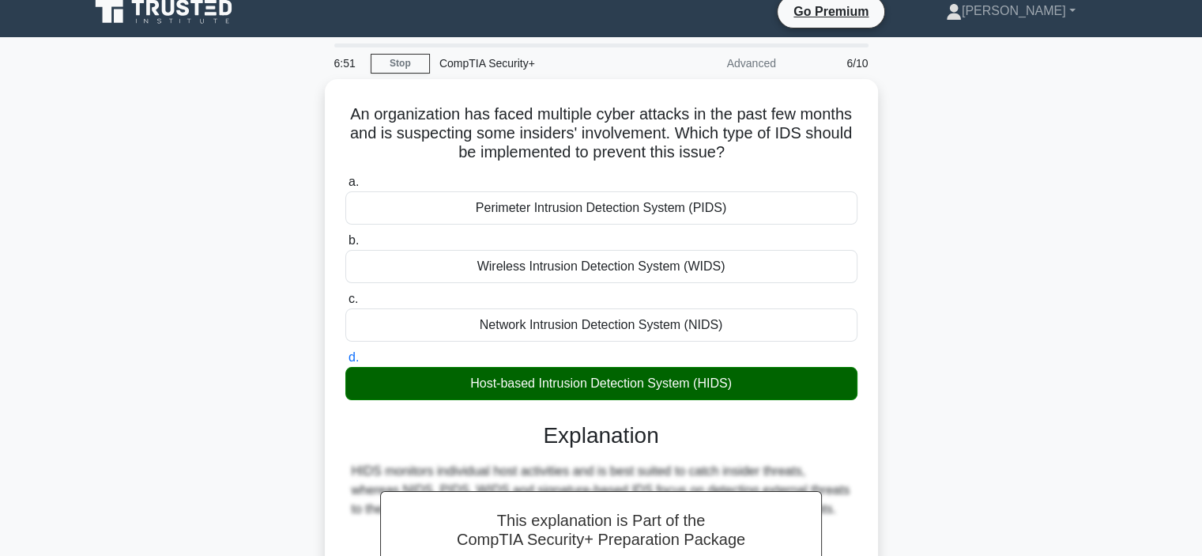
click at [1005, 405] on div "An organization has faced multiple cyber attacks in the past few months and is …" at bounding box center [601, 431] width 1043 height 704
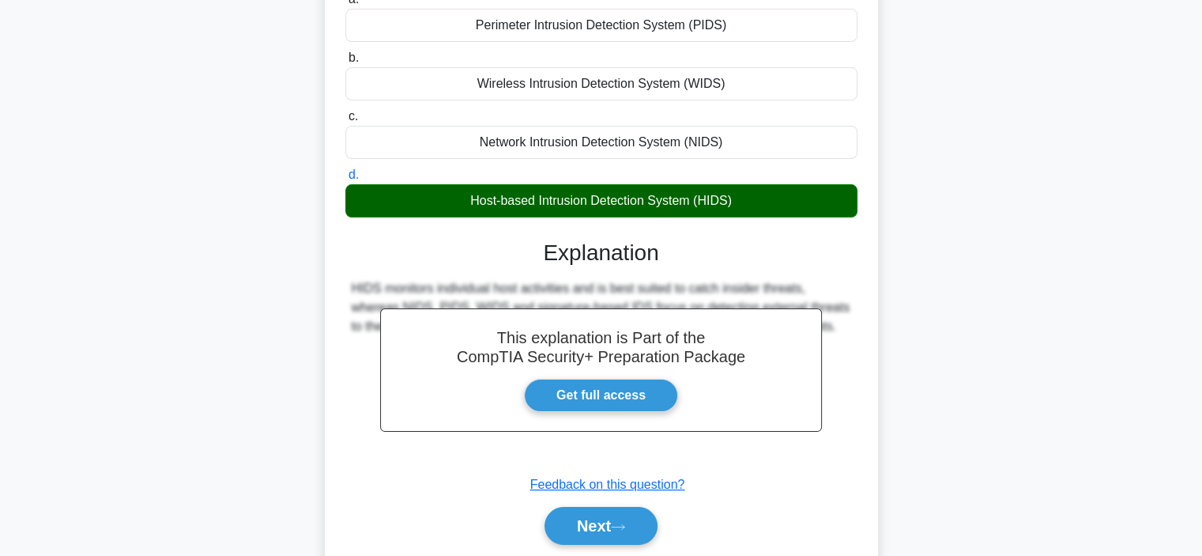
scroll to position [235, 0]
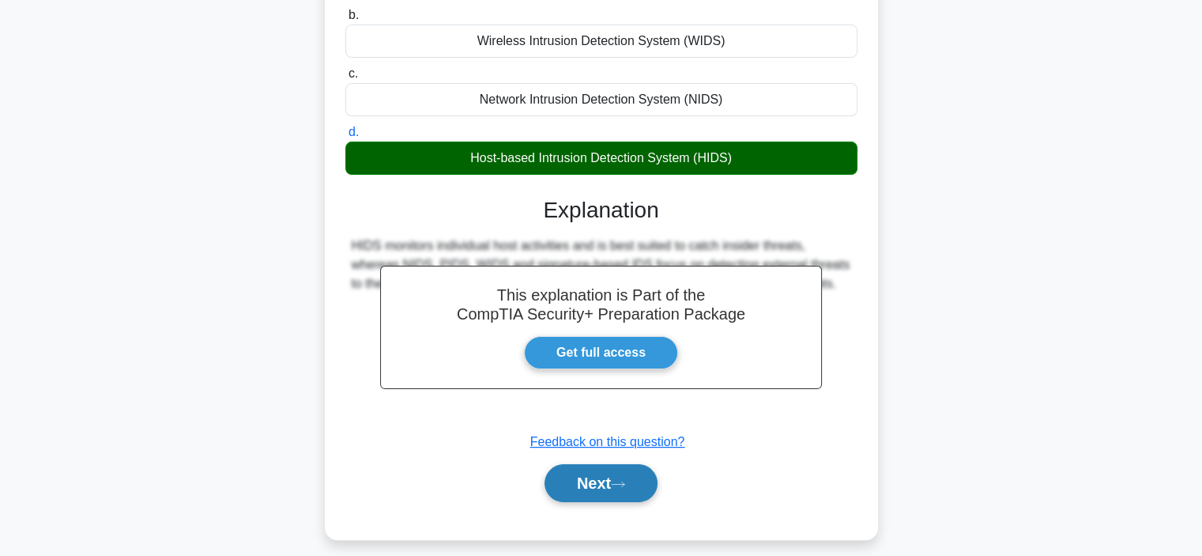
click at [629, 470] on button "Next" at bounding box center [601, 483] width 113 height 38
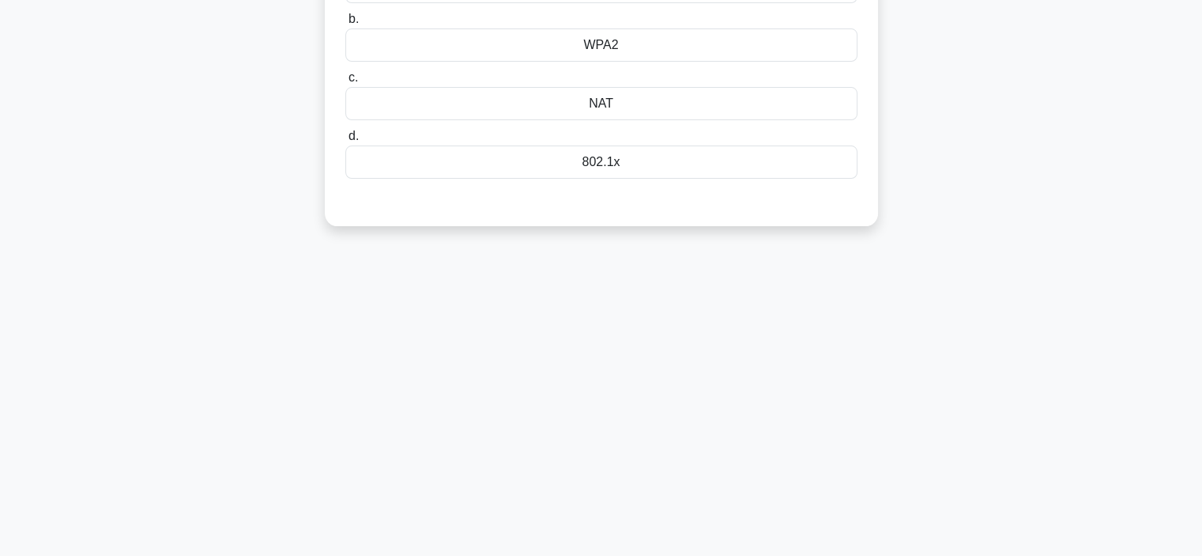
click at [1032, 337] on div "6:48 Stop CompTIA Security+ Advanced 7/10 A company wants to prevent unauthoriz…" at bounding box center [601, 217] width 1043 height 790
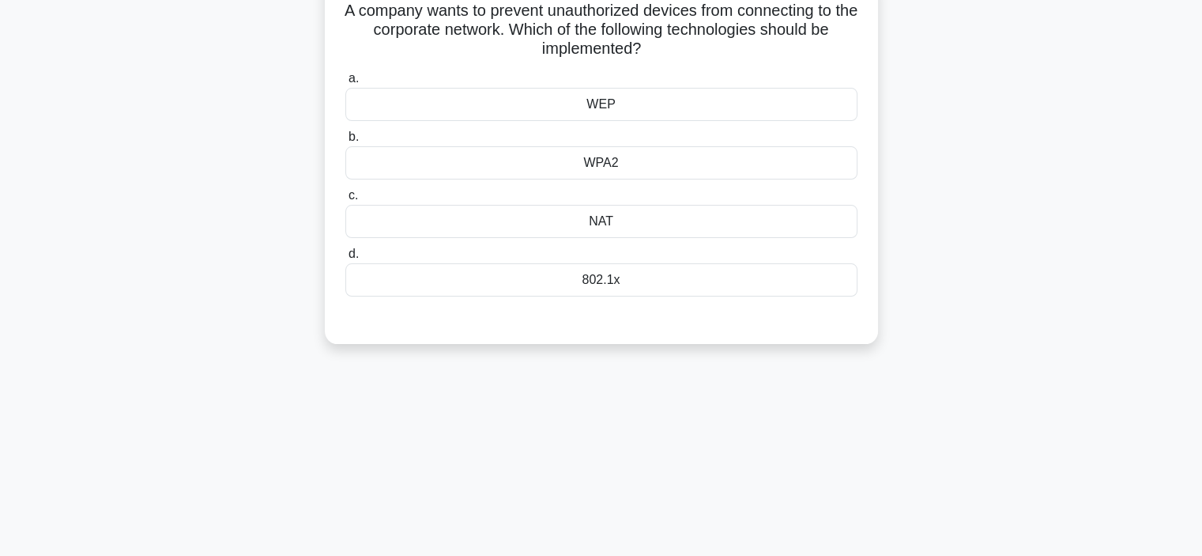
scroll to position [13, 0]
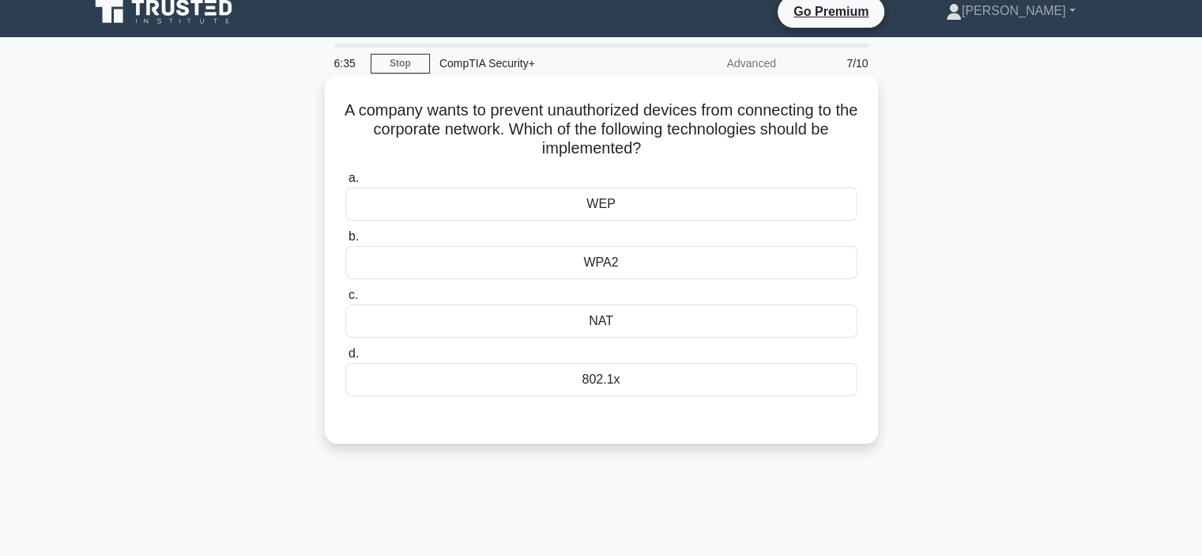
click at [794, 379] on div "802.1x" at bounding box center [601, 379] width 512 height 33
click at [345, 359] on input "d. 802.1x" at bounding box center [345, 354] width 0 height 10
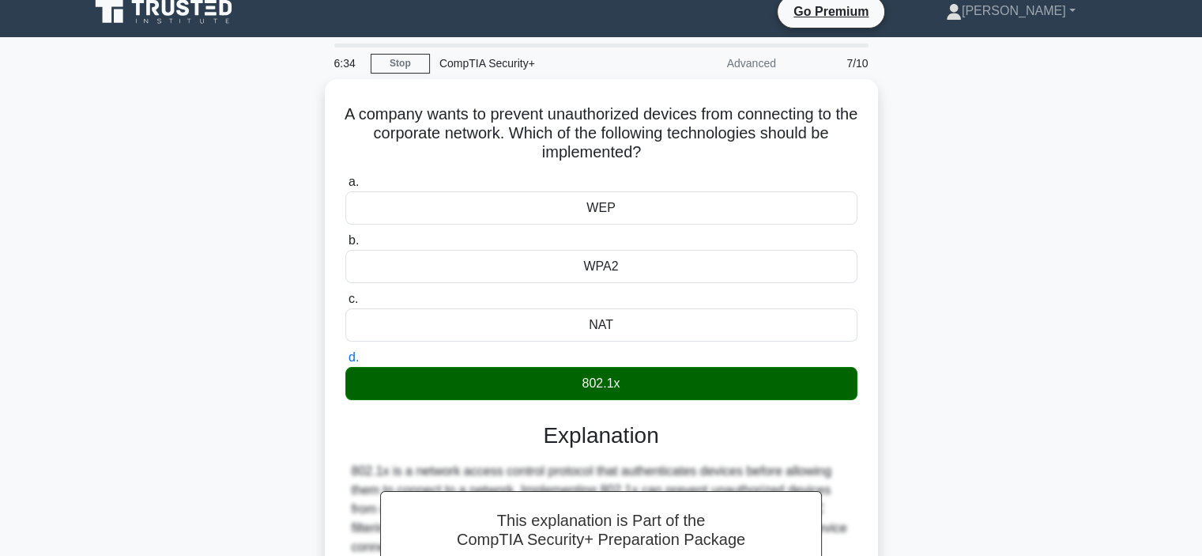
click at [1061, 421] on div "A company wants to prevent unauthorized devices from connecting to the corporat…" at bounding box center [601, 431] width 1043 height 704
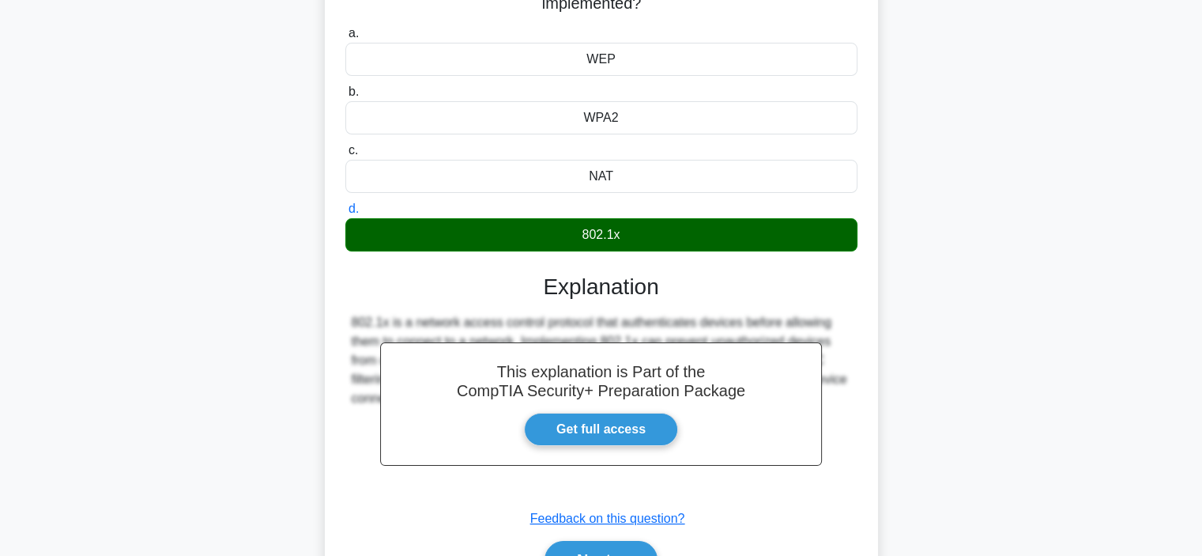
scroll to position [266, 0]
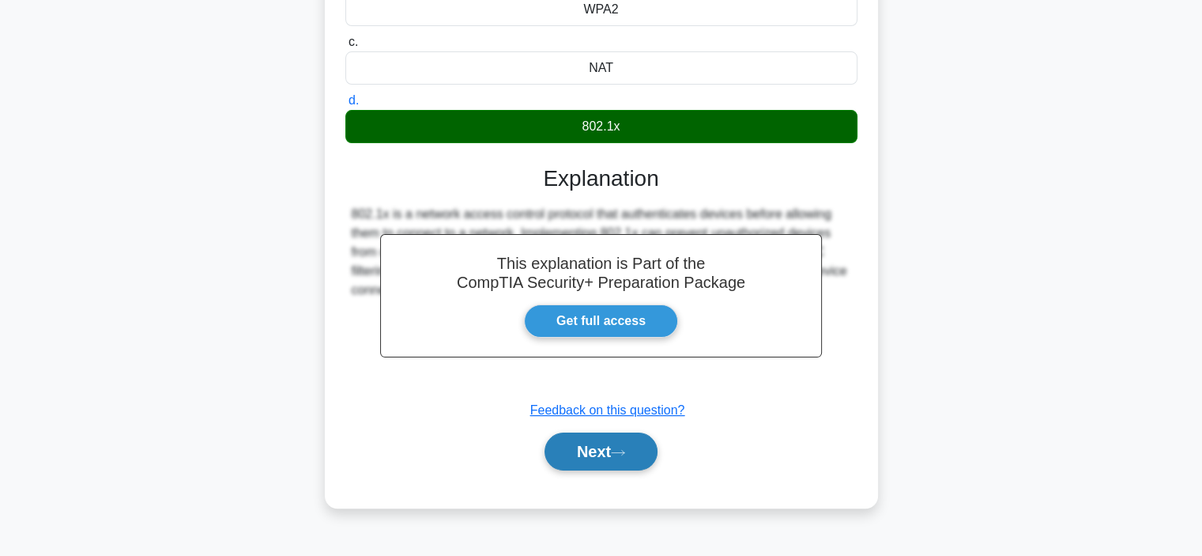
click at [639, 442] on button "Next" at bounding box center [601, 451] width 113 height 38
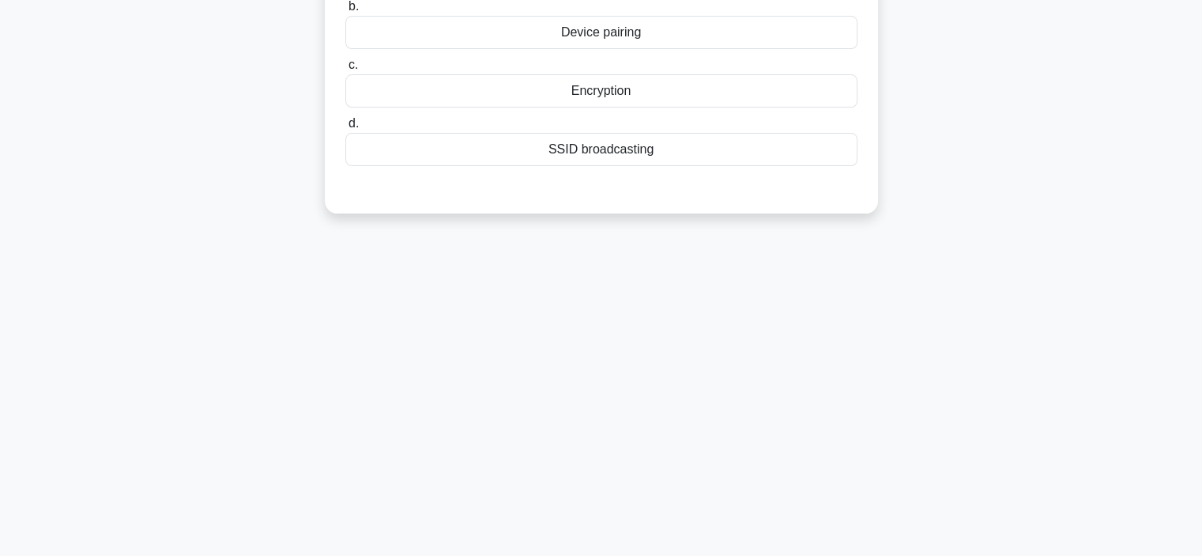
click at [1063, 287] on div "6:29 Stop CompTIA Security+ Advanced 8/10 A company is using Bluetooth-enabled …" at bounding box center [601, 186] width 1043 height 790
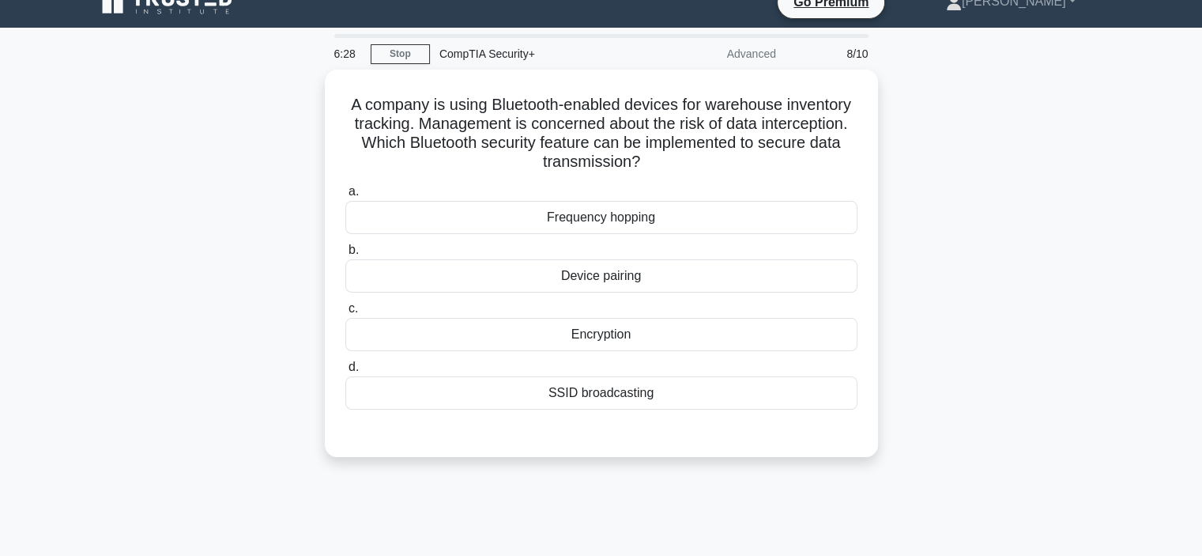
scroll to position [13, 0]
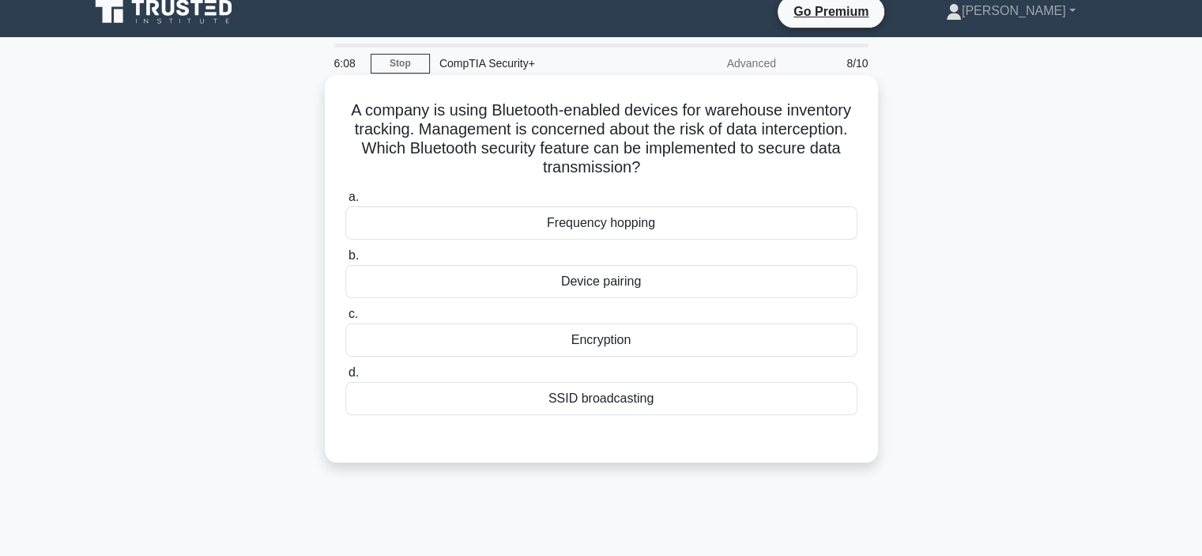
click at [774, 339] on div "Encryption" at bounding box center [601, 339] width 512 height 33
click at [345, 319] on input "c. Encryption" at bounding box center [345, 314] width 0 height 10
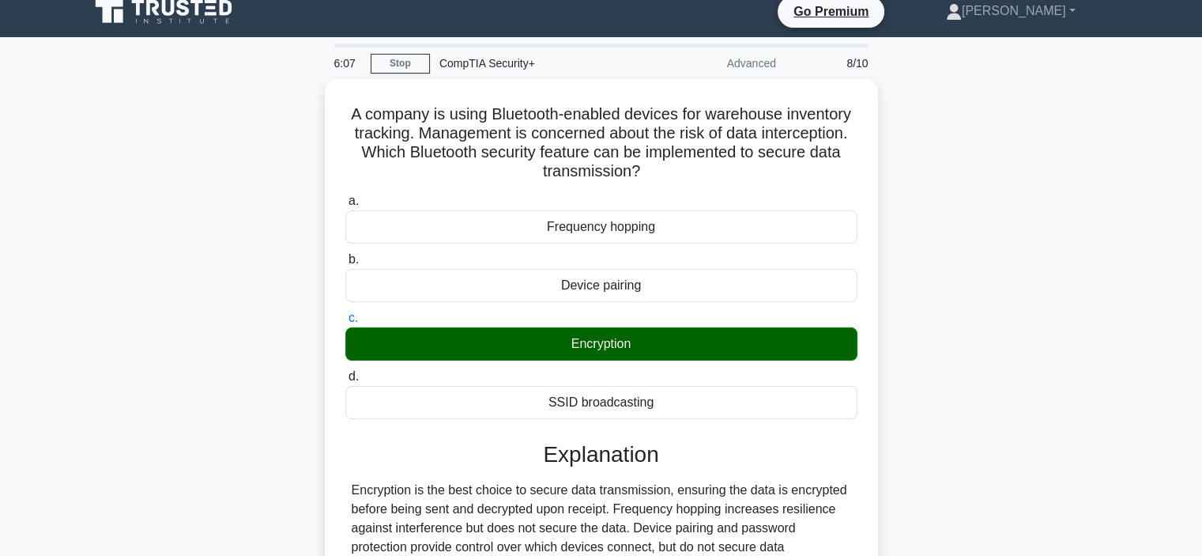
click at [1009, 412] on div "A company is using Bluetooth-enabled devices for warehouse inventory tracking. …" at bounding box center [601, 402] width 1043 height 647
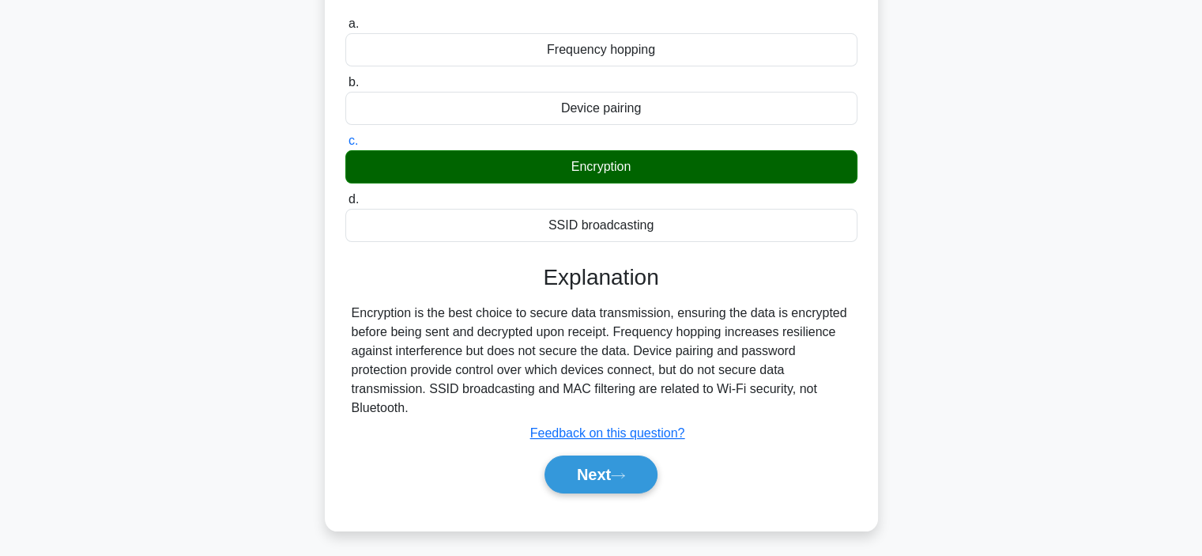
scroll to position [203, 0]
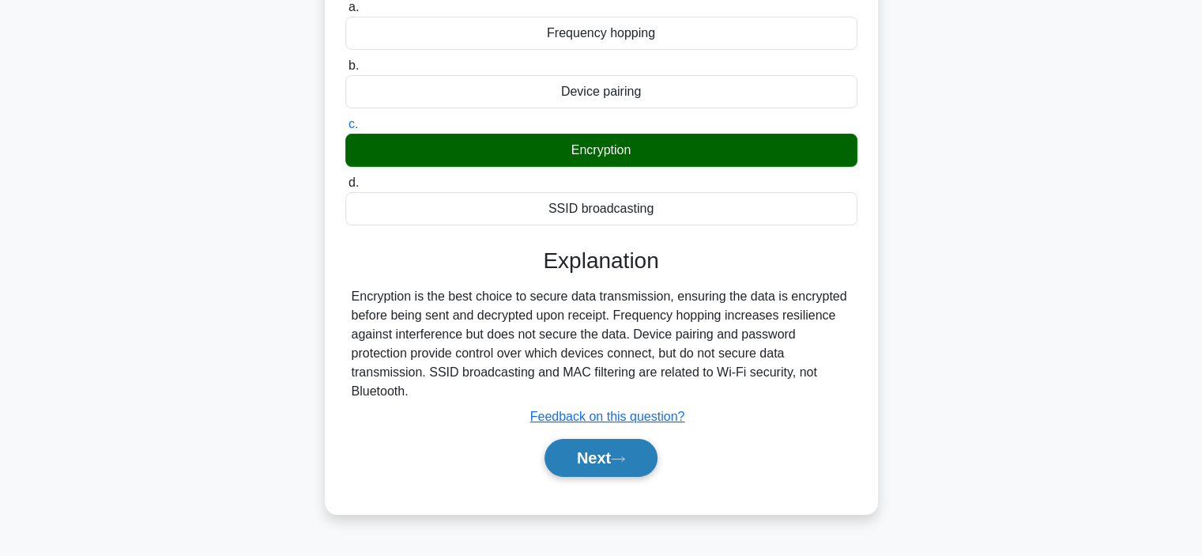
click at [556, 460] on button "Next" at bounding box center [601, 458] width 113 height 38
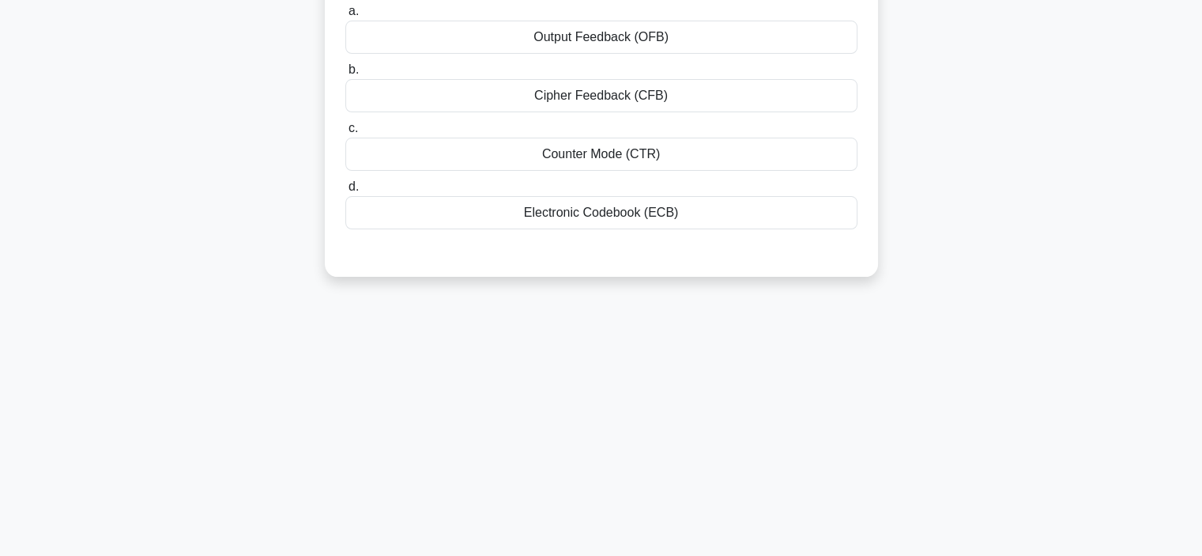
click at [941, 379] on div "6:04 Stop CompTIA Security+ Advanced 9/10 A security engineer must choose an AE…" at bounding box center [601, 249] width 1043 height 790
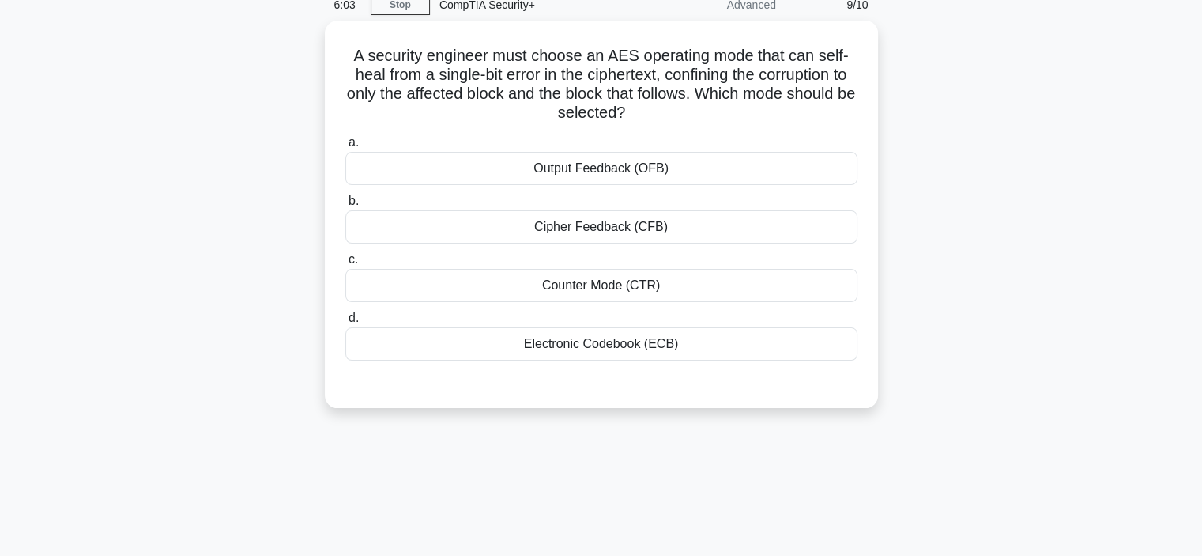
scroll to position [13, 0]
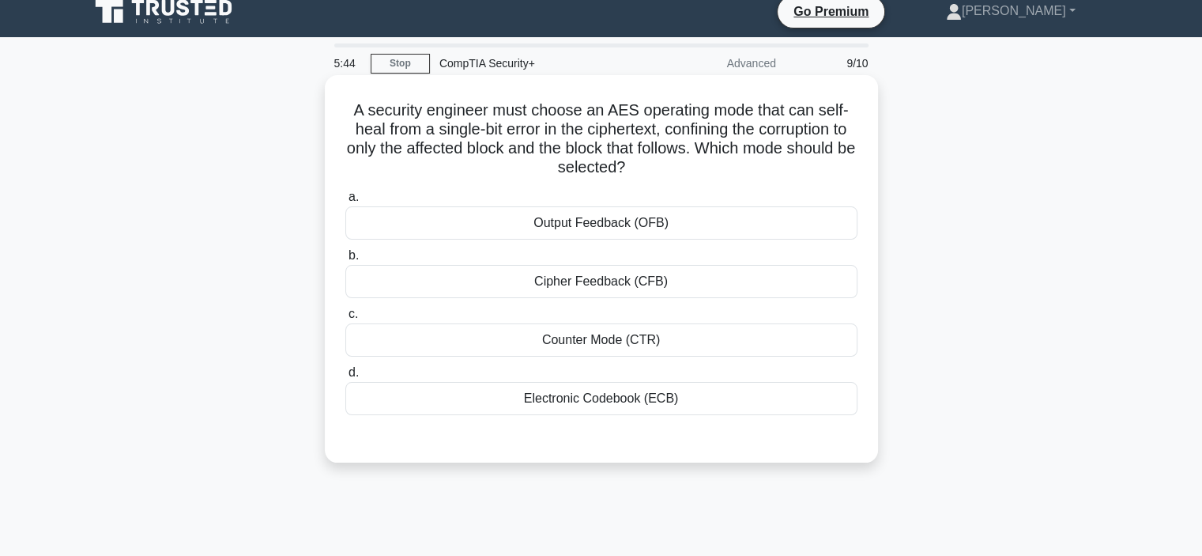
click at [761, 287] on div "Cipher Feedback (CFB)" at bounding box center [601, 281] width 512 height 33
click at [345, 261] on input "b. Cipher Feedback (CFB)" at bounding box center [345, 256] width 0 height 10
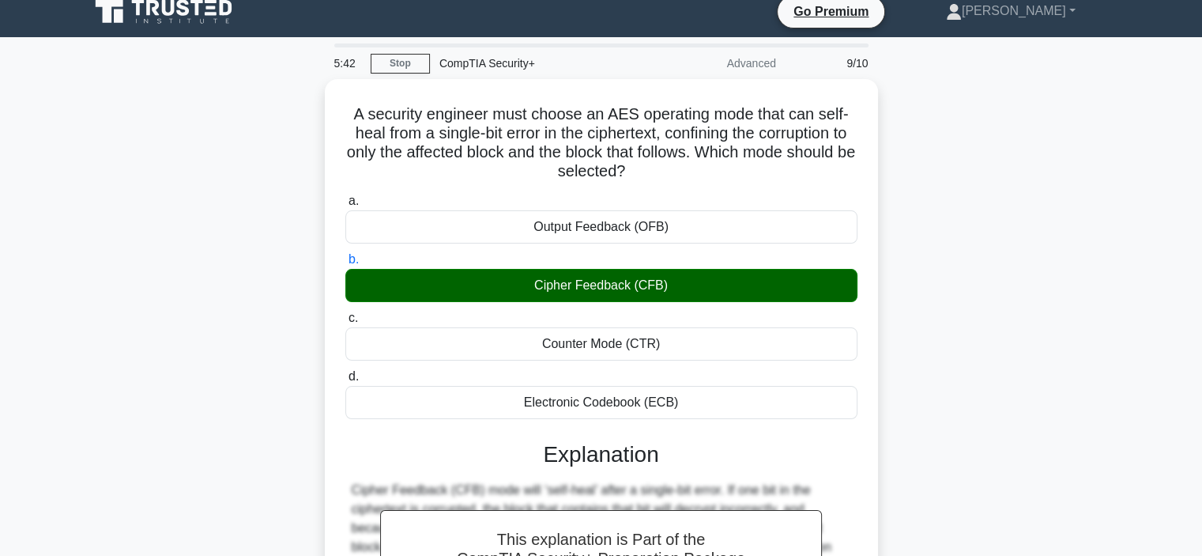
click at [938, 359] on div "A security engineer must choose an AES operating mode that can self-heal from a…" at bounding box center [601, 459] width 1043 height 761
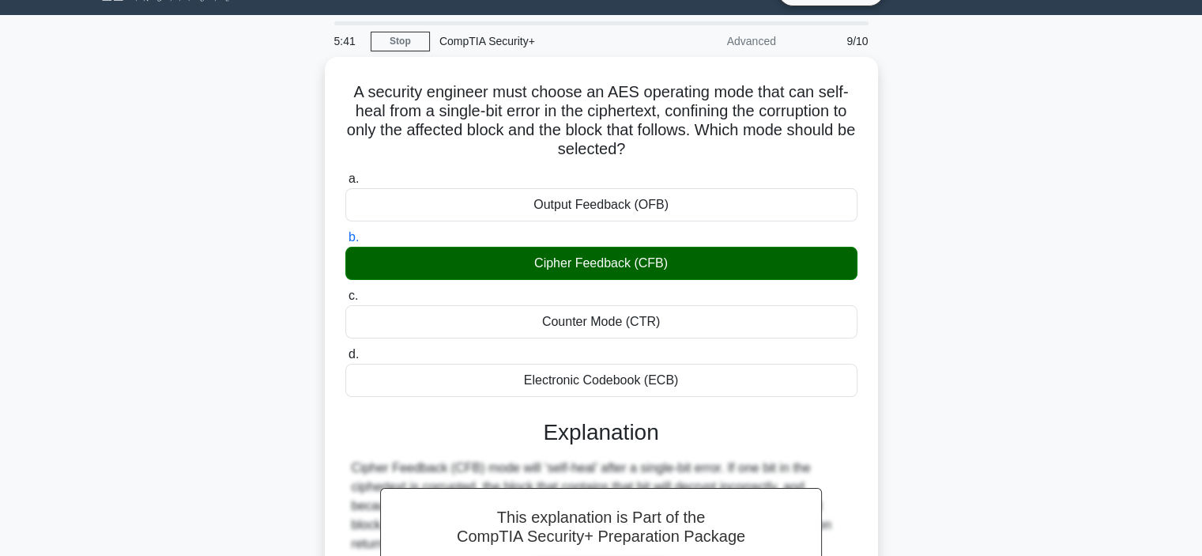
scroll to position [45, 0]
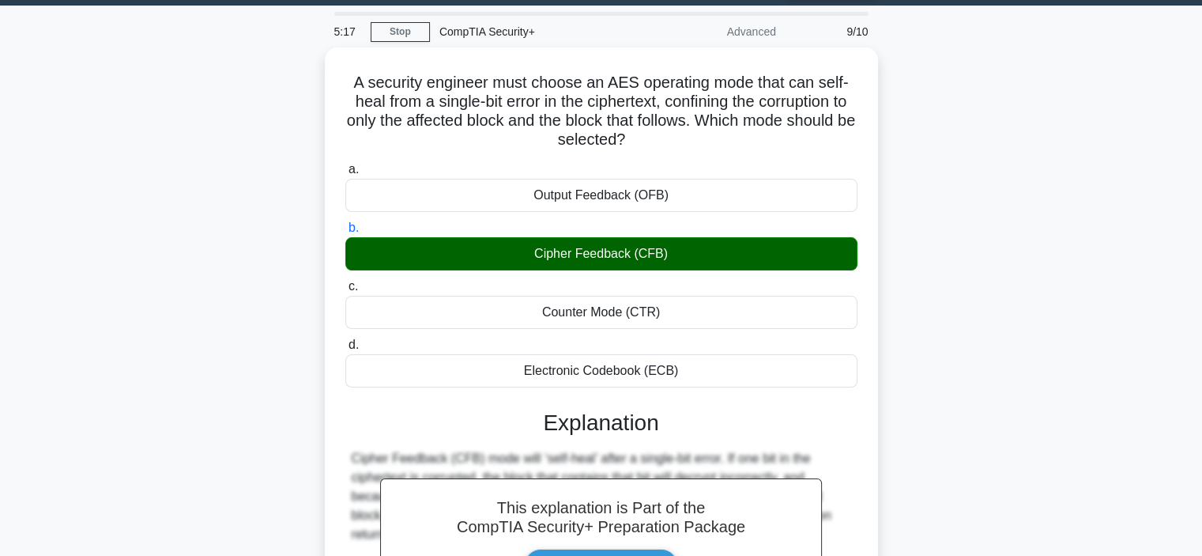
click at [212, 203] on div "A security engineer must choose an AES operating mode that can self-heal from a…" at bounding box center [601, 427] width 1043 height 761
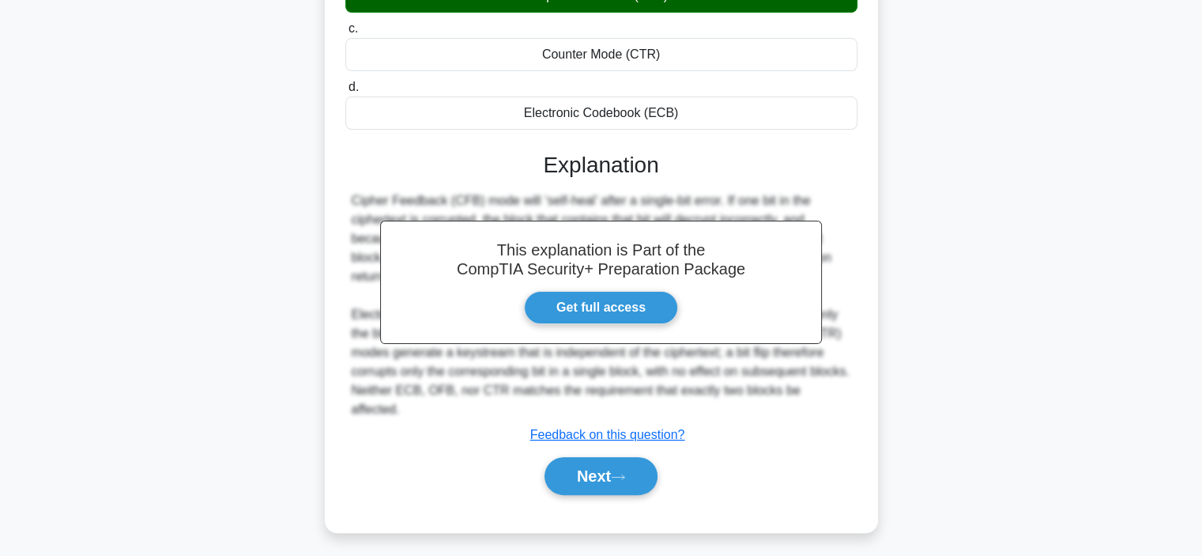
scroll to position [304, 0]
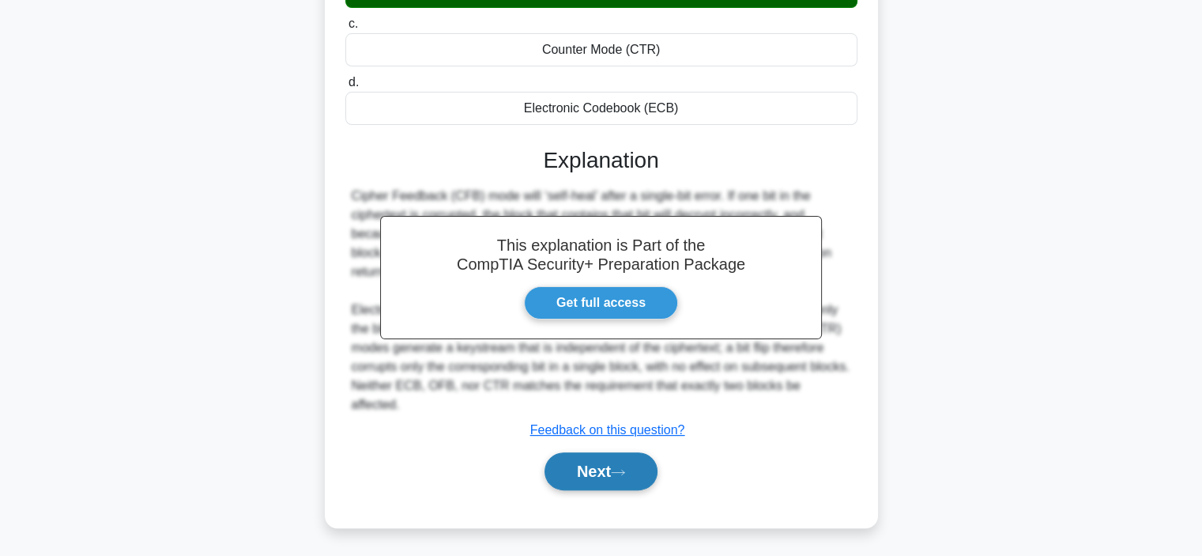
click at [617, 480] on button "Next" at bounding box center [601, 471] width 113 height 38
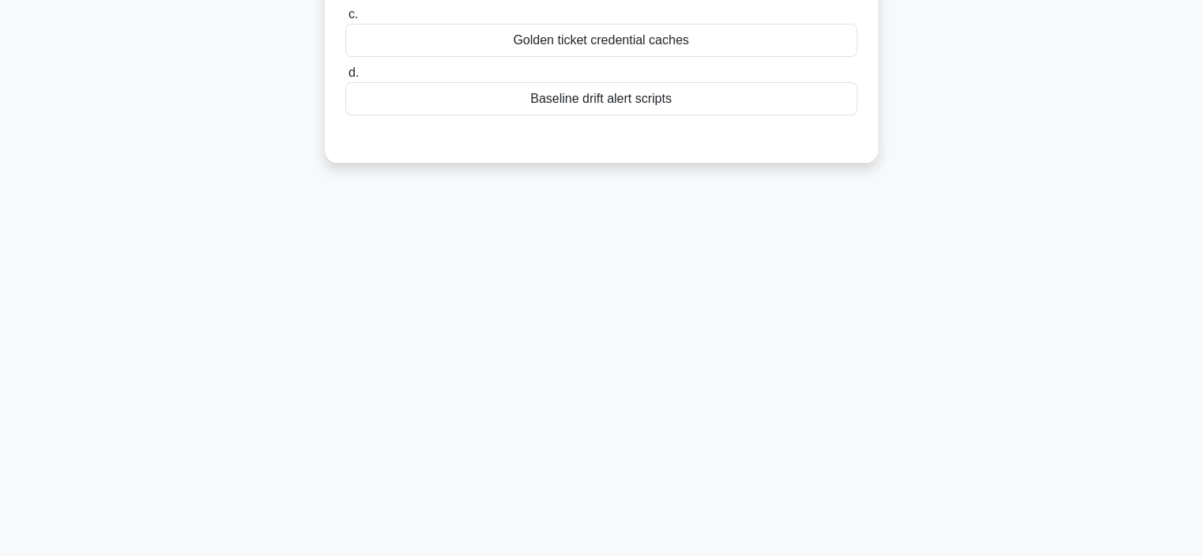
click at [939, 302] on div "5:13 Stop CompTIA Security+ Advanced 10/10 Which secure configuration managemen…" at bounding box center [601, 154] width 1043 height 790
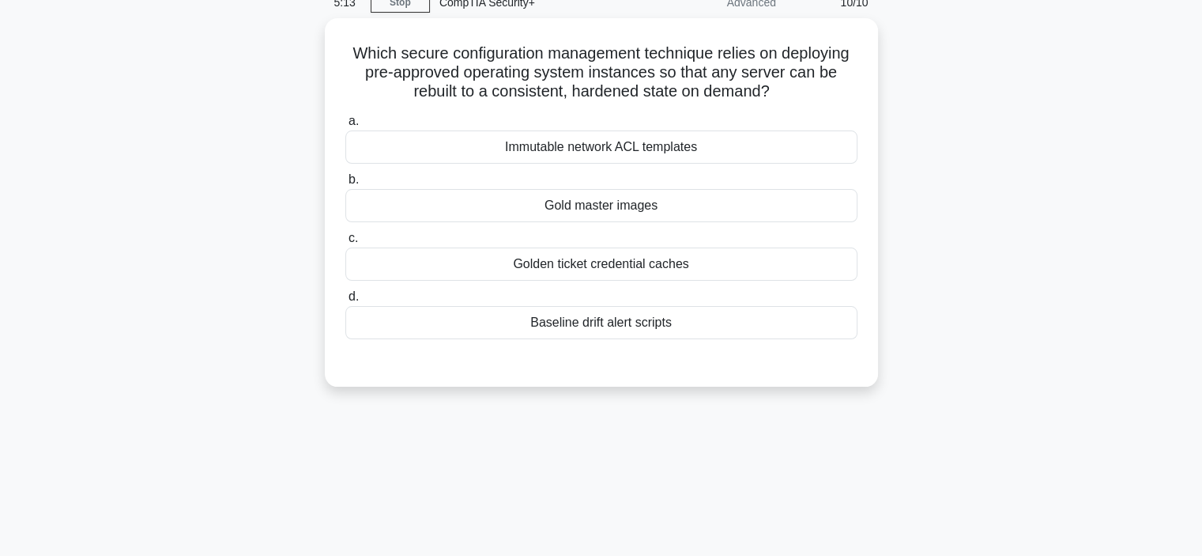
scroll to position [13, 0]
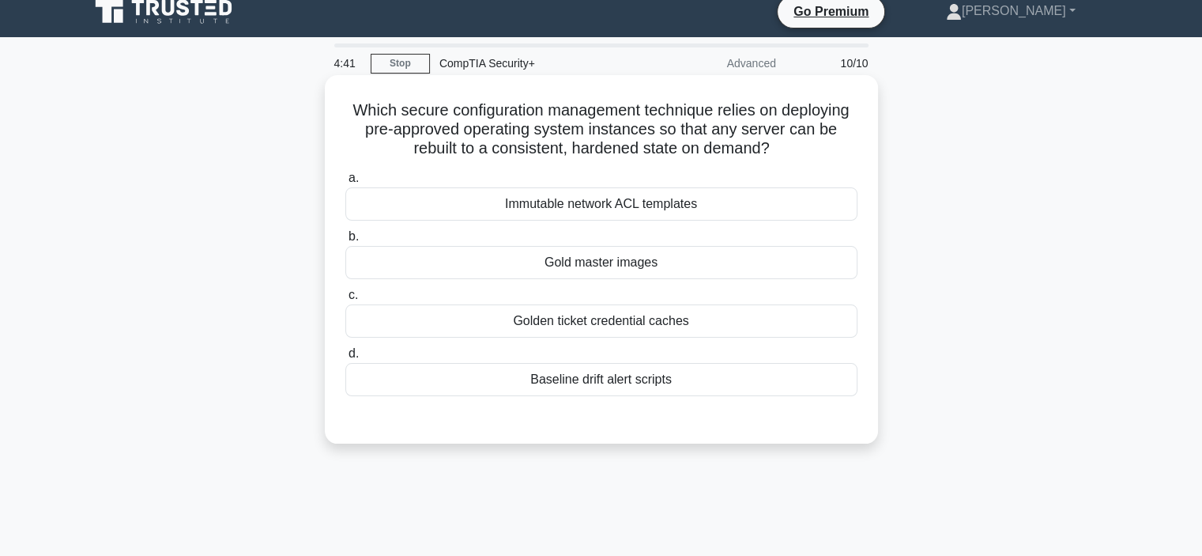
click at [740, 195] on div "Immutable network ACL templates" at bounding box center [601, 203] width 512 height 33
click at [345, 183] on input "a. Immutable network ACL templates" at bounding box center [345, 178] width 0 height 10
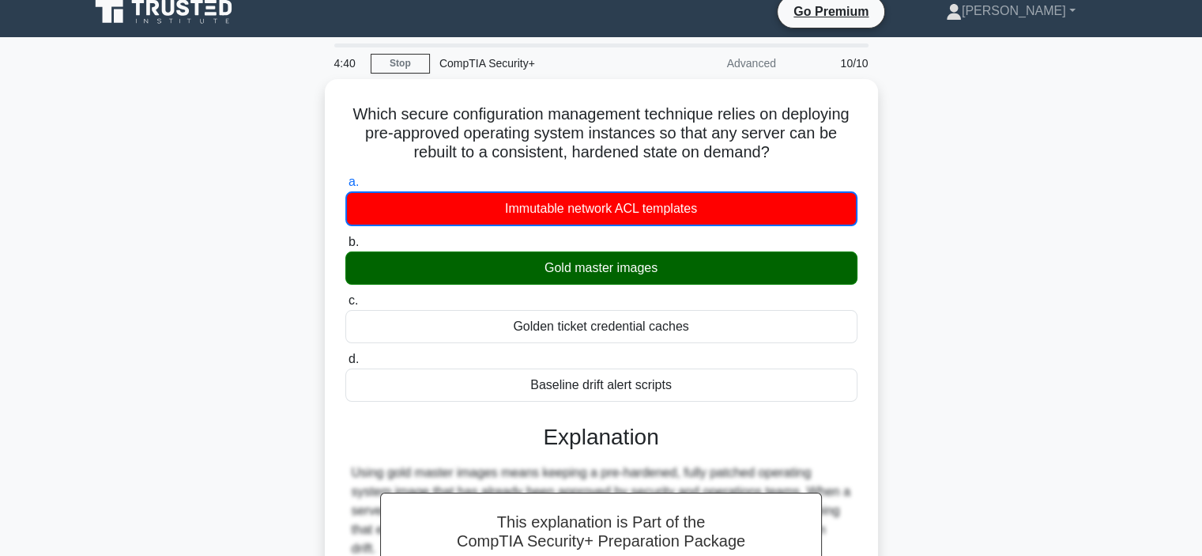
click at [931, 338] on div "Which secure configuration management technique relies on deploying pre-approve…" at bounding box center [601, 451] width 1043 height 744
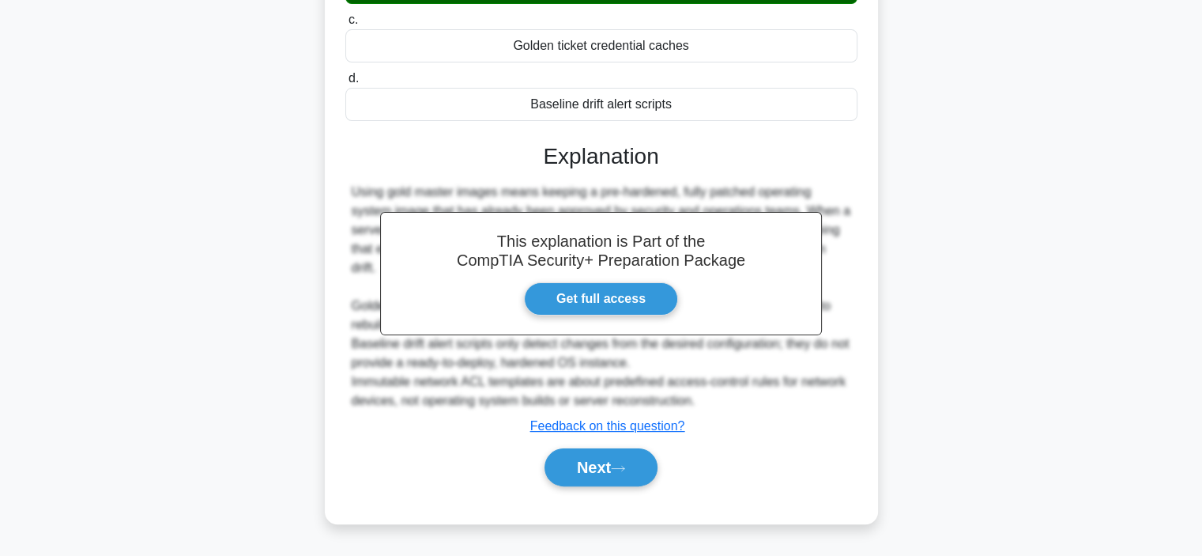
scroll to position [298, 0]
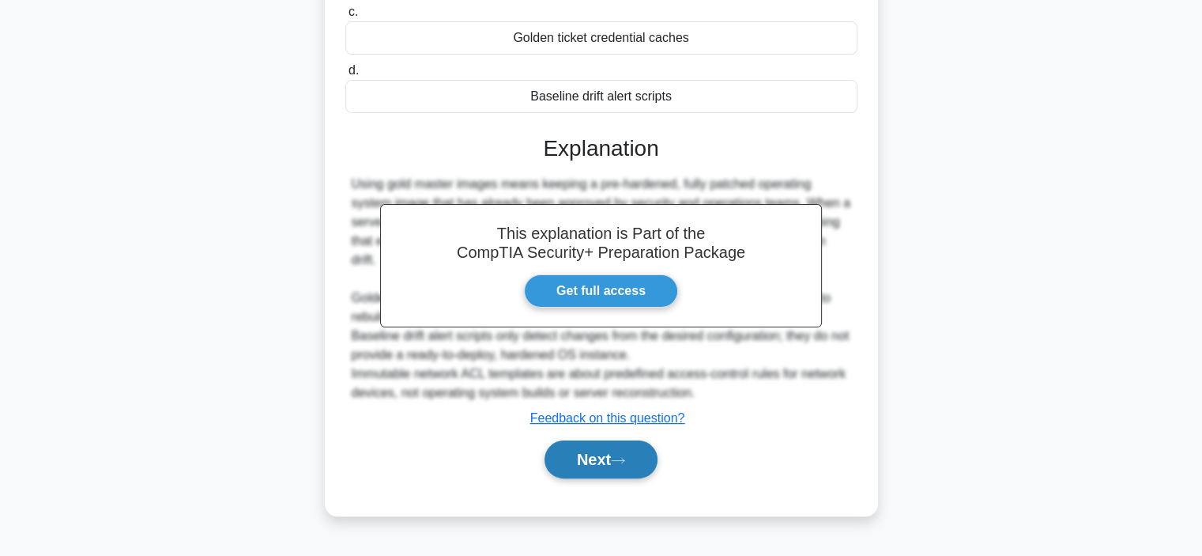
click at [601, 473] on button "Next" at bounding box center [601, 459] width 113 height 38
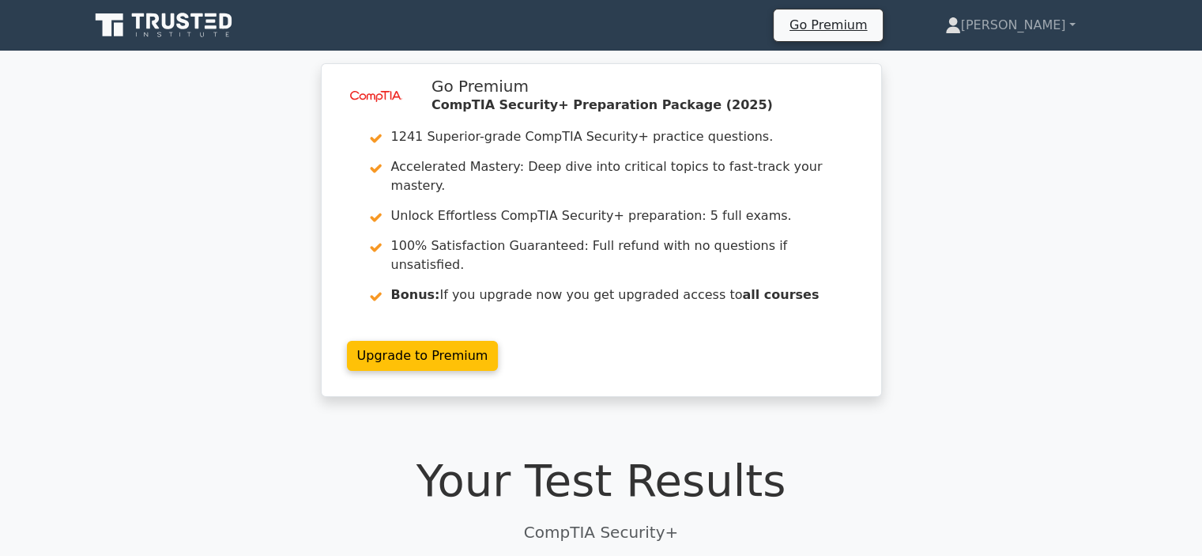
click at [237, 364] on div "image/svg+xml Go Premium CompTIA Security+ Preparation Package (2025) 1241 Supe…" at bounding box center [601, 239] width 1202 height 353
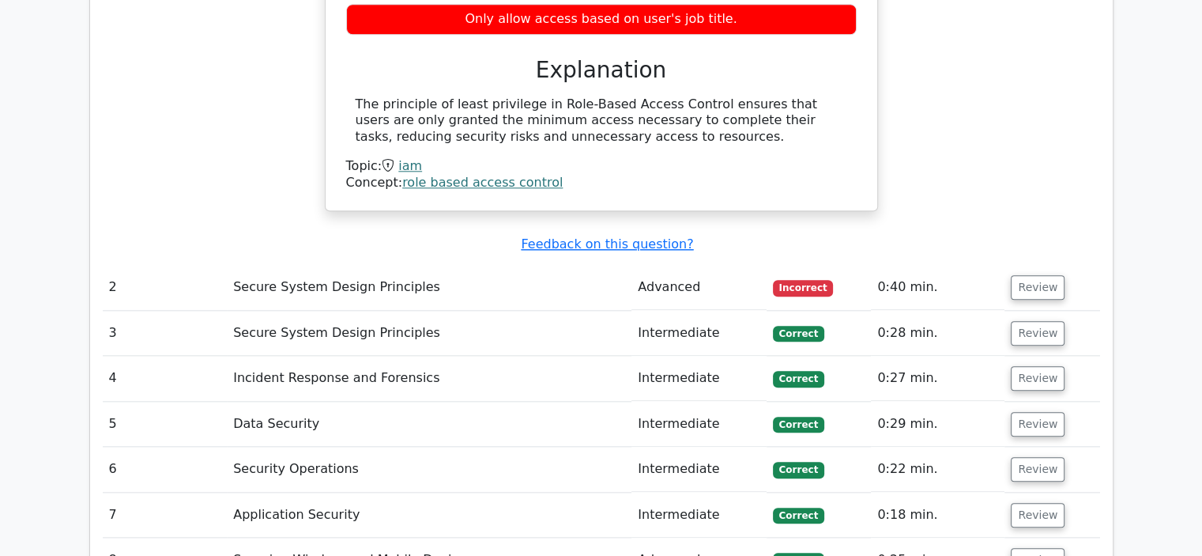
scroll to position [1707, 0]
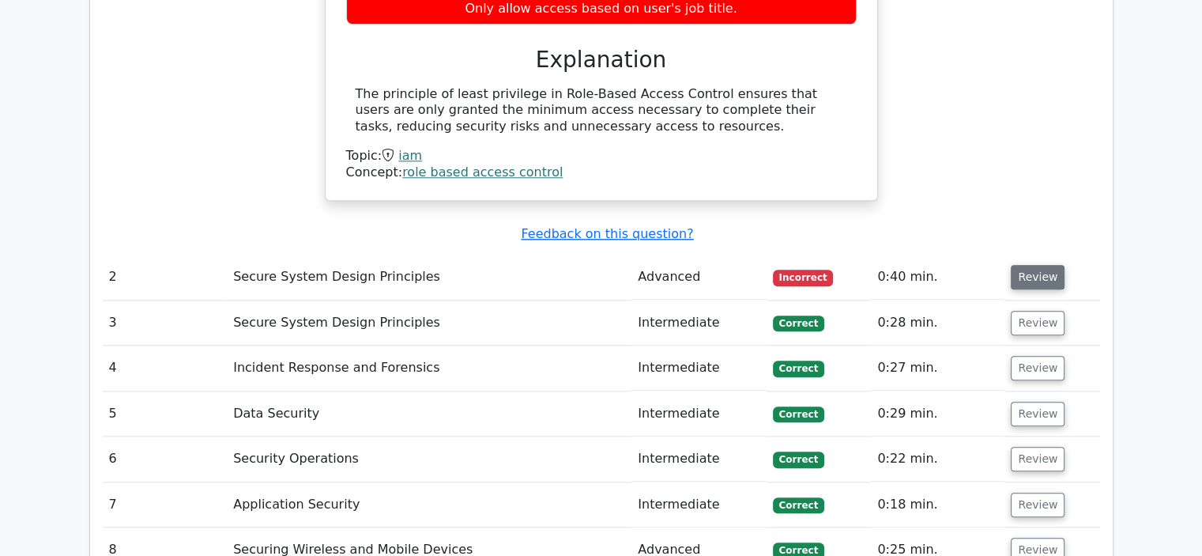
click at [1042, 265] on button "Review" at bounding box center [1038, 277] width 54 height 25
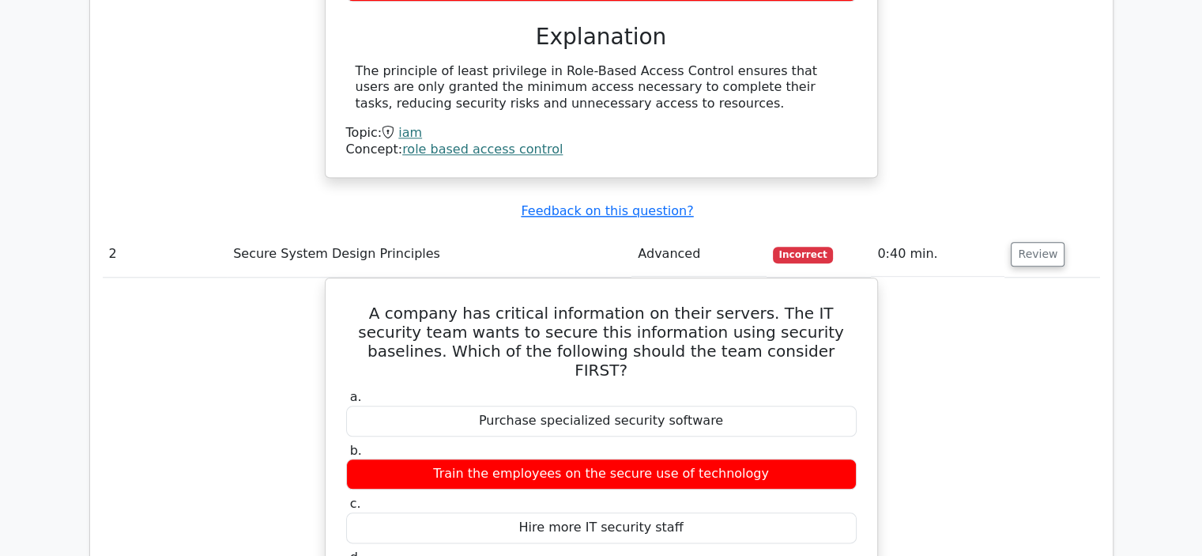
click at [1154, 243] on main "image/svg+xml Go Premium CompTIA Security+ Preparation Package (2025) 1241 Supe…" at bounding box center [601, 40] width 1202 height 3448
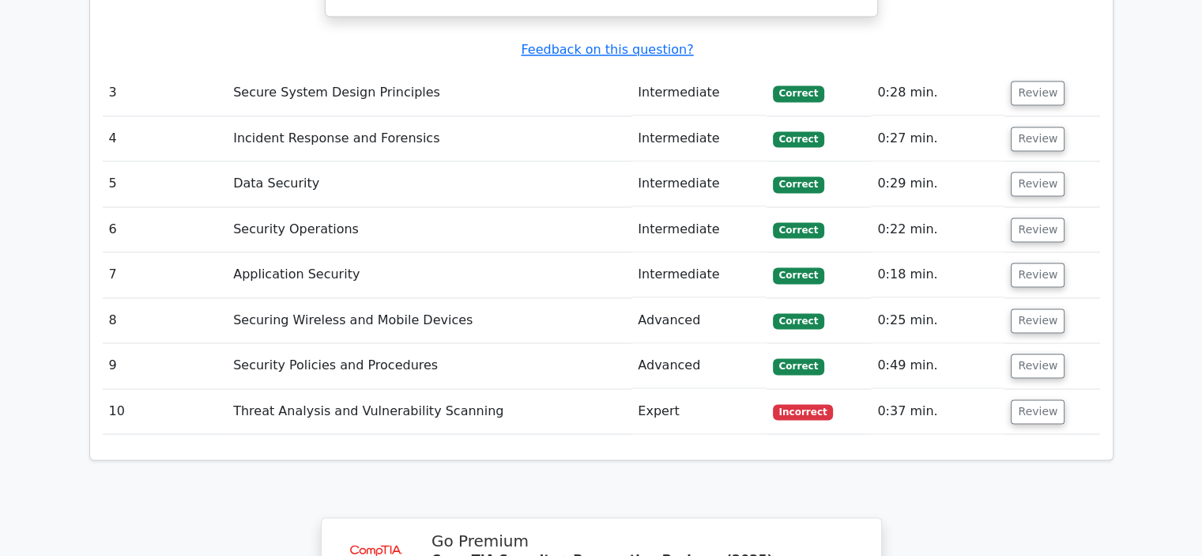
scroll to position [2529, 0]
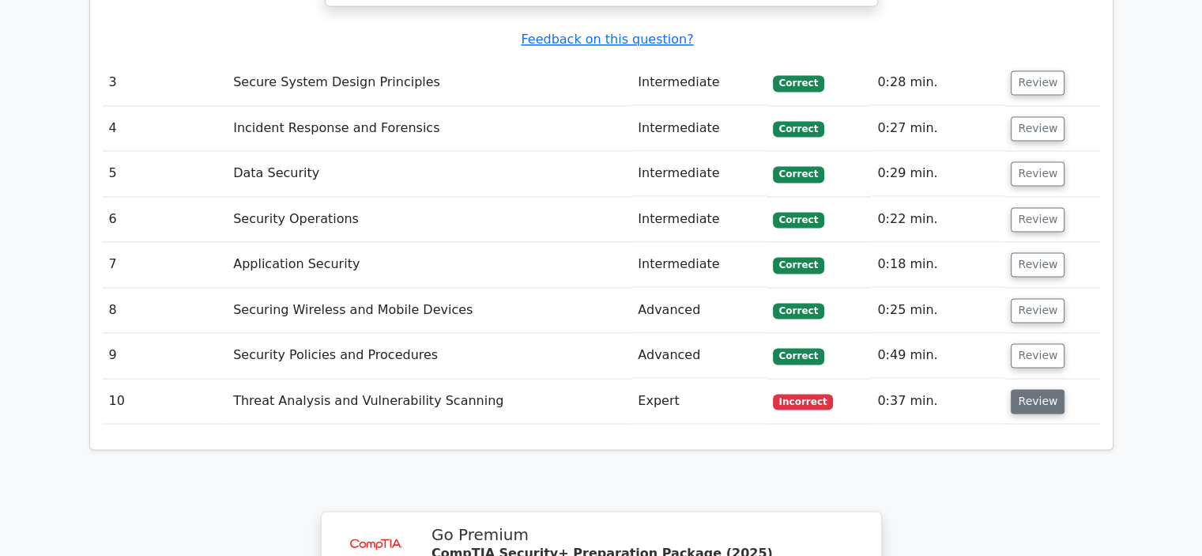
click at [1040, 389] on button "Review" at bounding box center [1038, 401] width 54 height 25
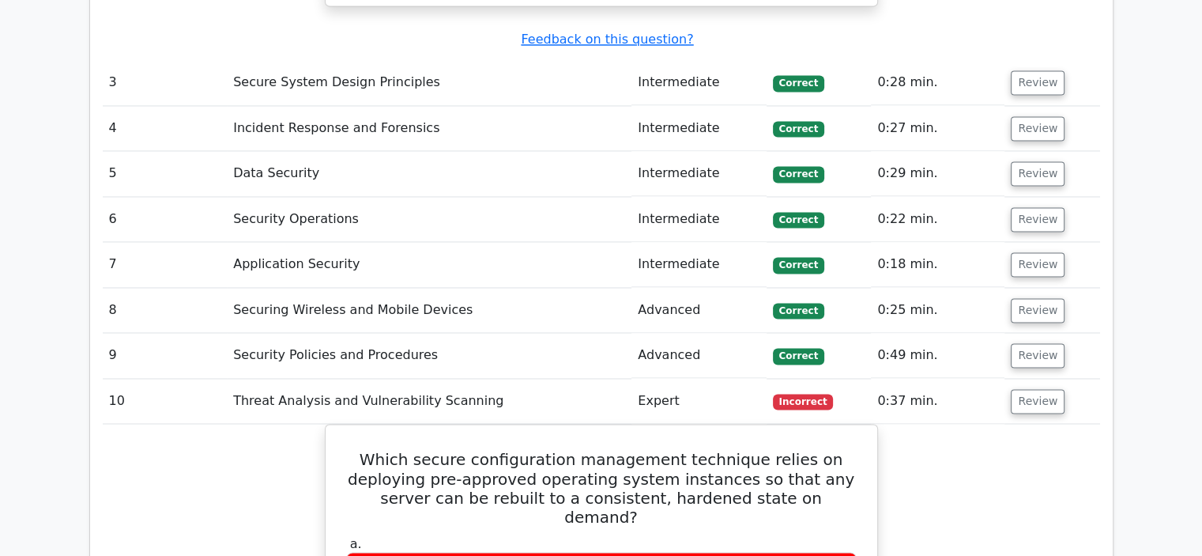
click at [1086, 379] on td "Review" at bounding box center [1052, 401] width 95 height 45
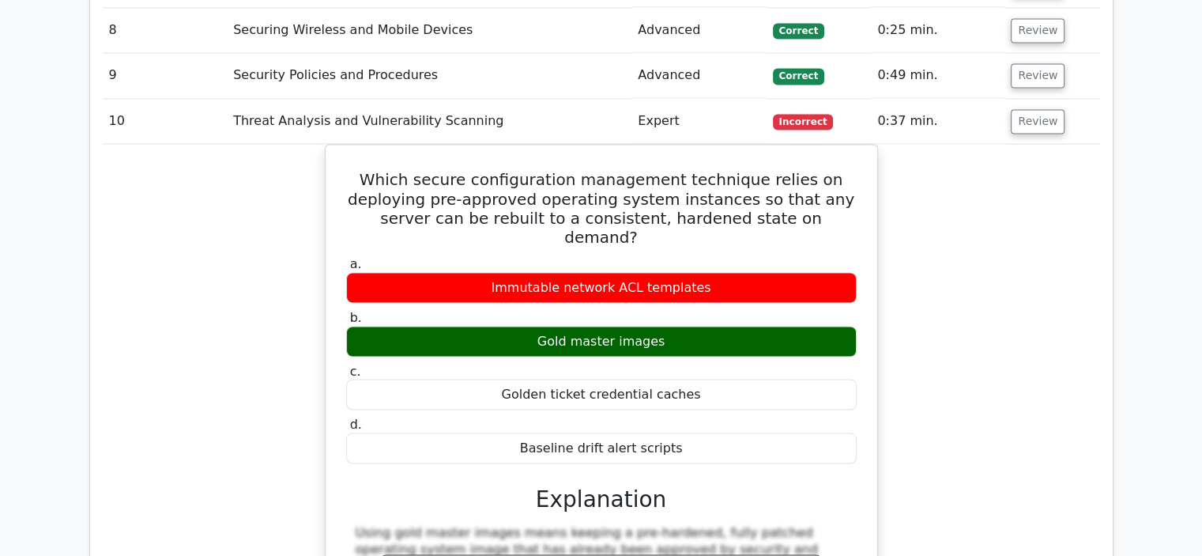
scroll to position [2814, 0]
